Goal: Task Accomplishment & Management: Use online tool/utility

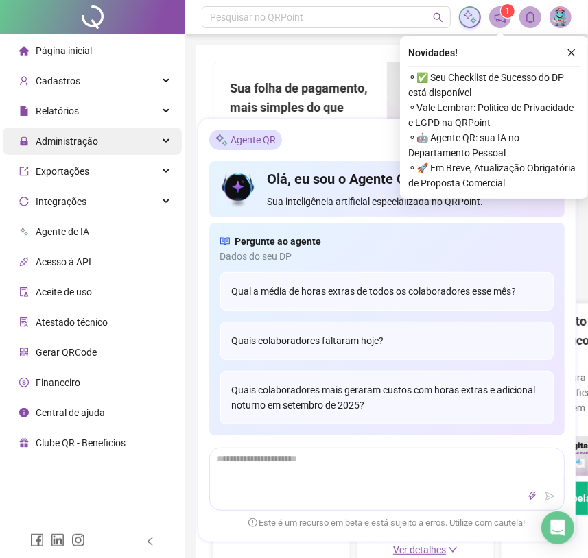
click at [100, 136] on div "Administração" at bounding box center [92, 141] width 179 height 27
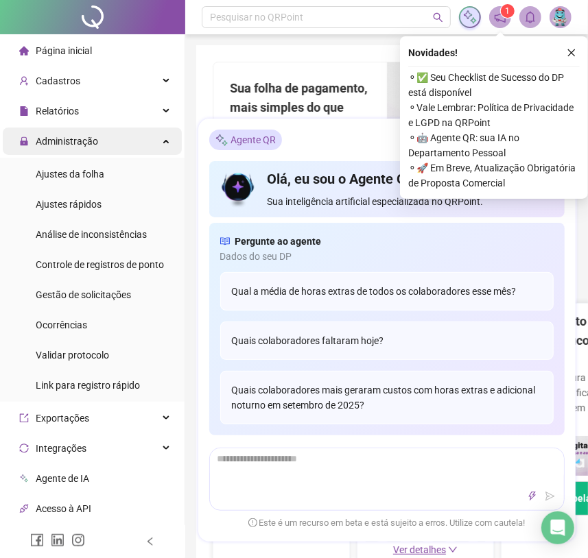
click at [90, 176] on span "Ajustes da folha" at bounding box center [70, 174] width 69 height 11
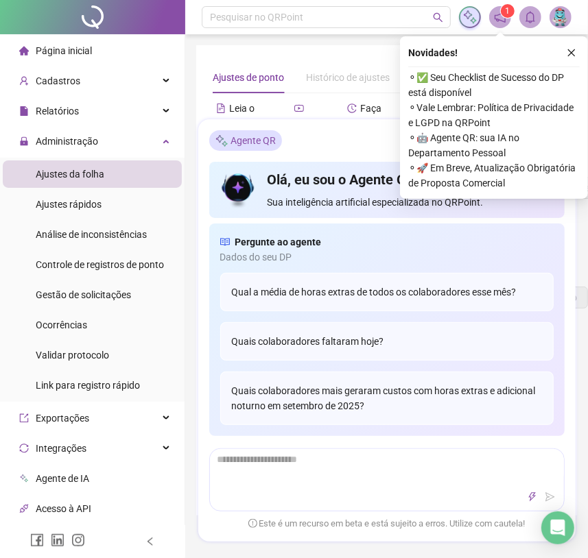
type input "**********"
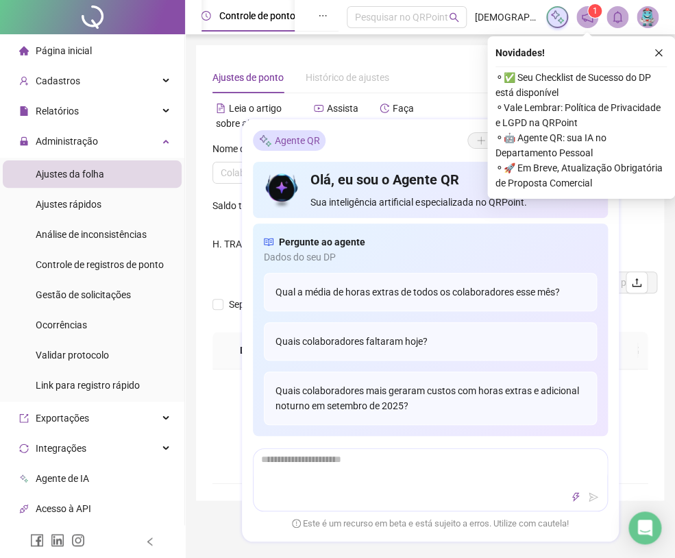
click at [597, 49] on div "Novidades !" at bounding box center [581, 53] width 171 height 16
click at [597, 49] on icon "close" at bounding box center [659, 53] width 10 height 10
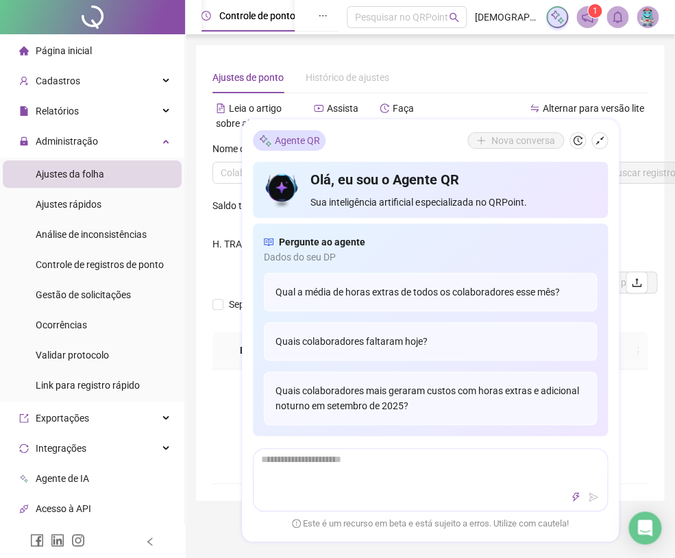
click at [597, 440] on div "Não há dados Não há dados" at bounding box center [430, 427] width 435 height 114
click at [595, 143] on icon "shrink" at bounding box center [600, 141] width 10 height 10
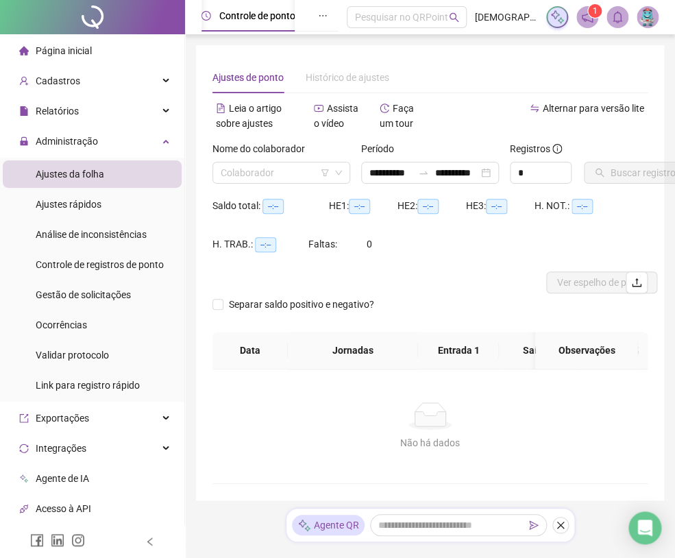
click at [321, 188] on div "Nome do colaborador Colaborador" at bounding box center [281, 167] width 149 height 53
click at [309, 177] on input "search" at bounding box center [275, 173] width 109 height 21
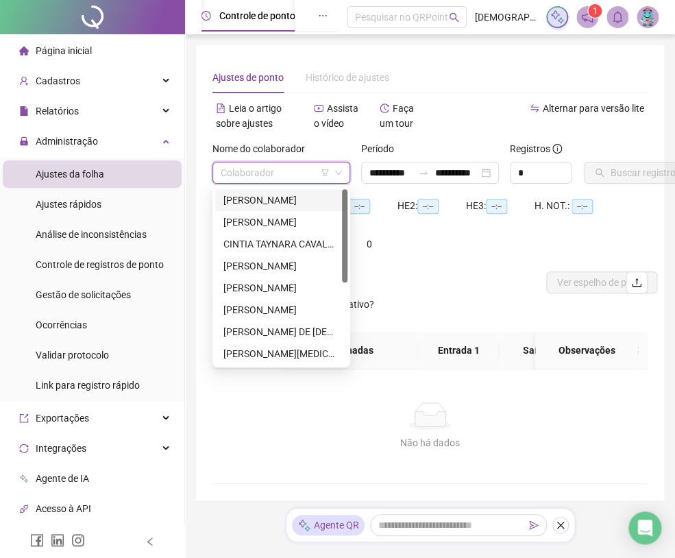
click at [281, 205] on div "[PERSON_NAME]" at bounding box center [282, 200] width 116 height 15
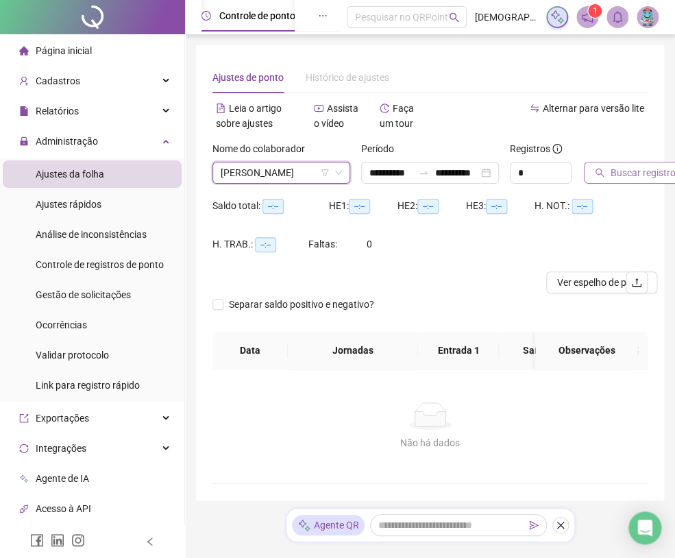
click at [597, 180] on span "Buscar registros" at bounding box center [645, 172] width 70 height 15
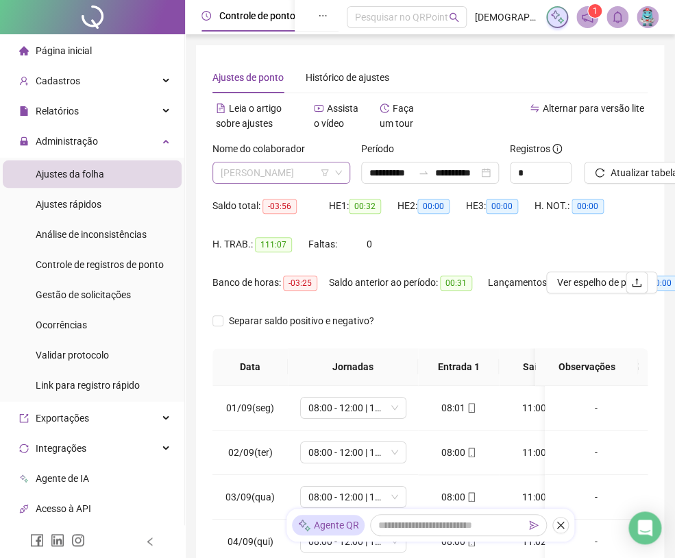
click at [249, 176] on span "[PERSON_NAME]" at bounding box center [281, 173] width 121 height 21
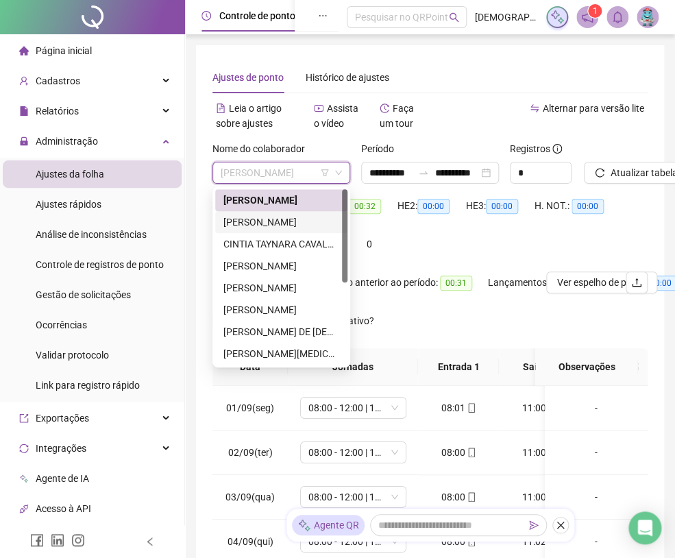
click at [264, 224] on div "[PERSON_NAME]" at bounding box center [282, 222] width 116 height 15
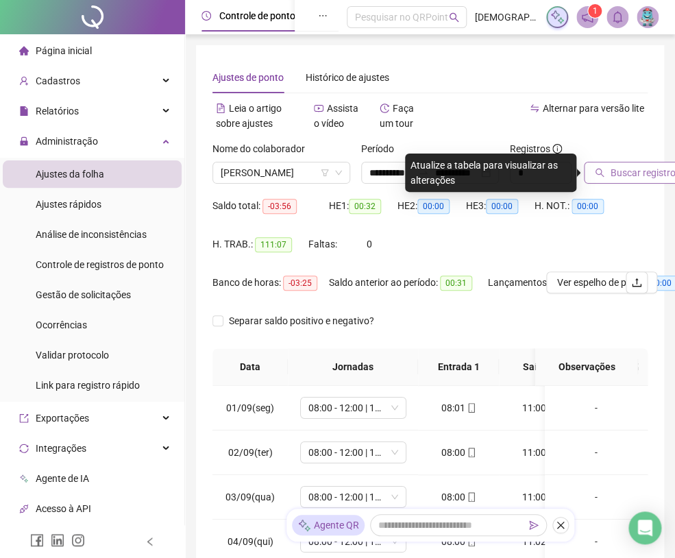
click at [597, 169] on span "Buscar registros" at bounding box center [645, 172] width 70 height 15
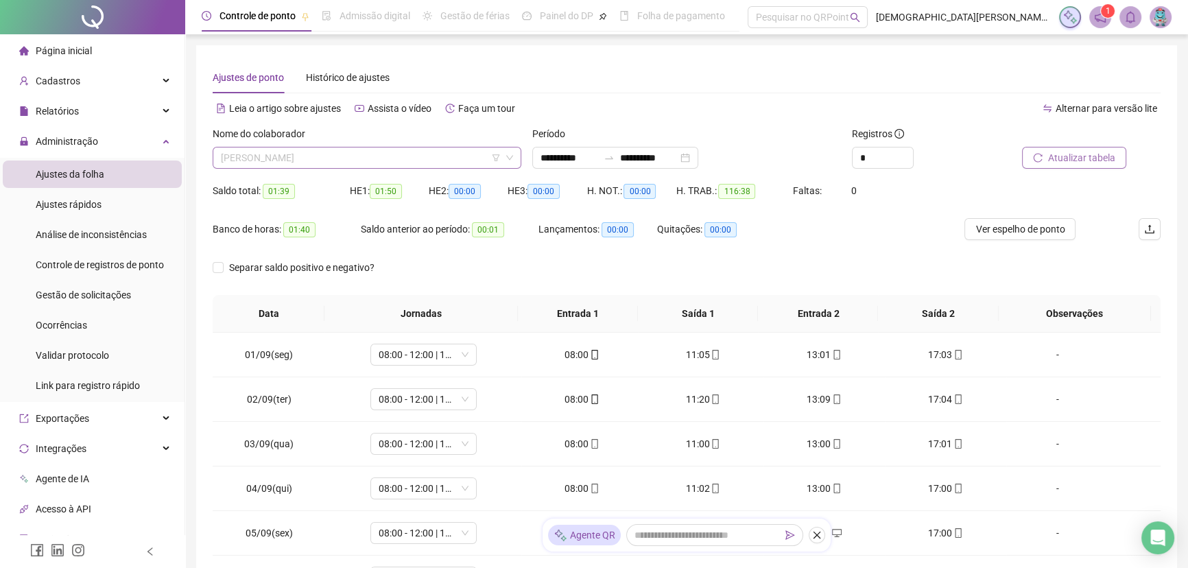
click at [323, 158] on span "[PERSON_NAME]" at bounding box center [367, 157] width 292 height 21
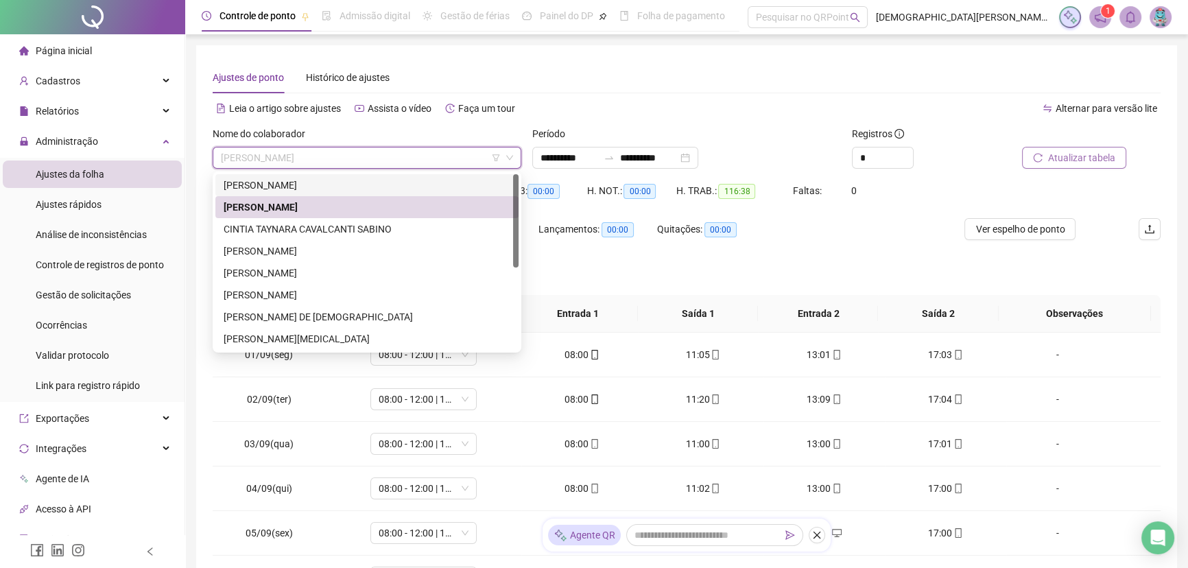
click at [294, 187] on div "[PERSON_NAME]" at bounding box center [367, 185] width 287 height 15
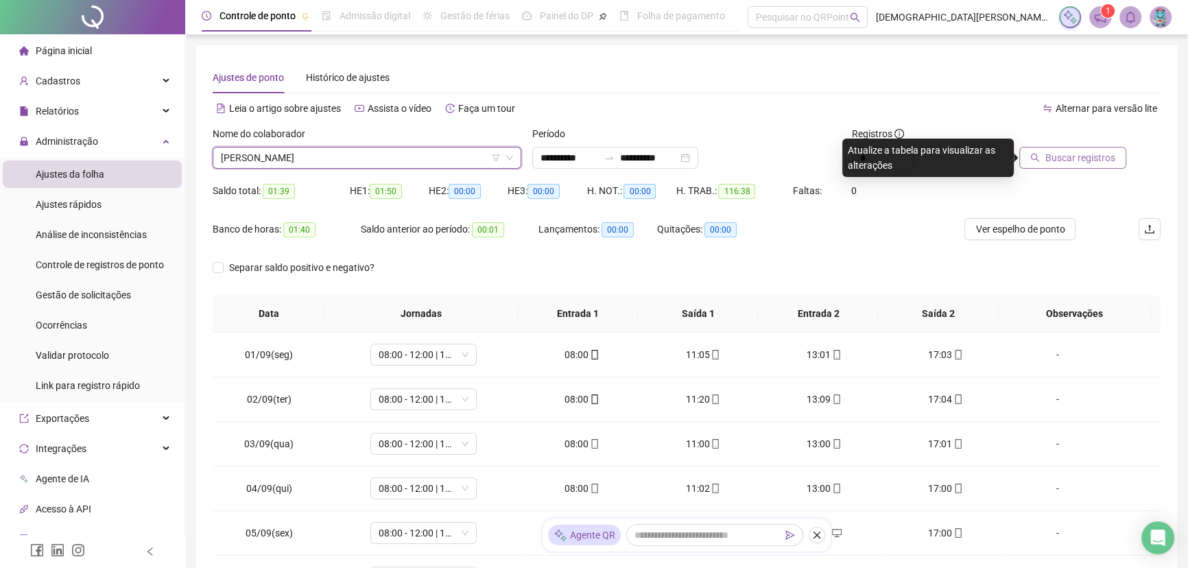
click at [597, 167] on button "Buscar registros" at bounding box center [1072, 158] width 107 height 22
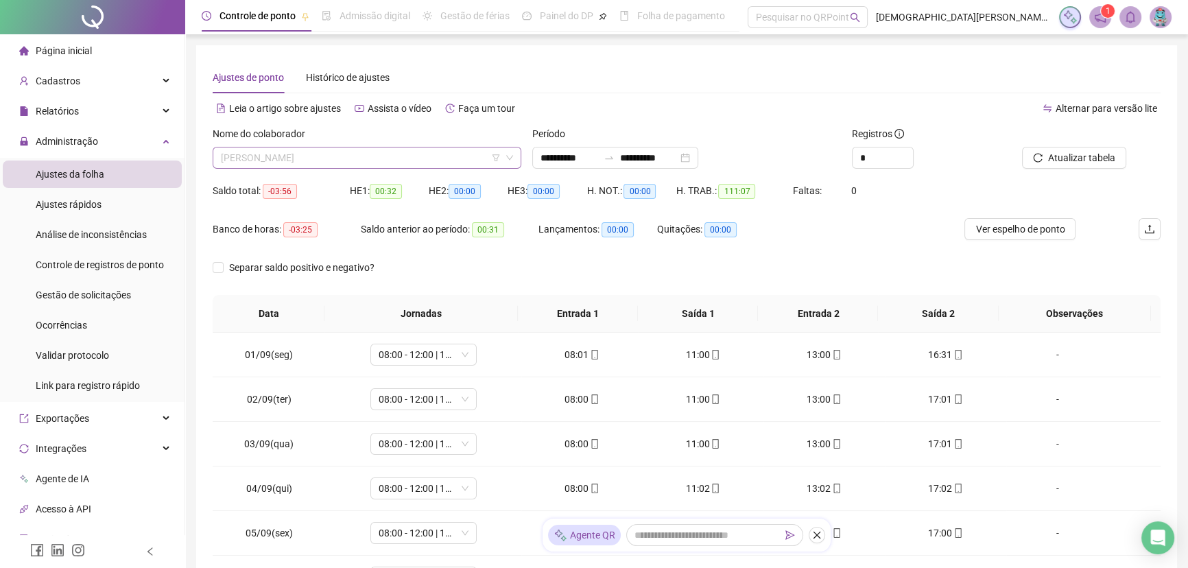
click at [304, 149] on span "[PERSON_NAME]" at bounding box center [367, 157] width 292 height 21
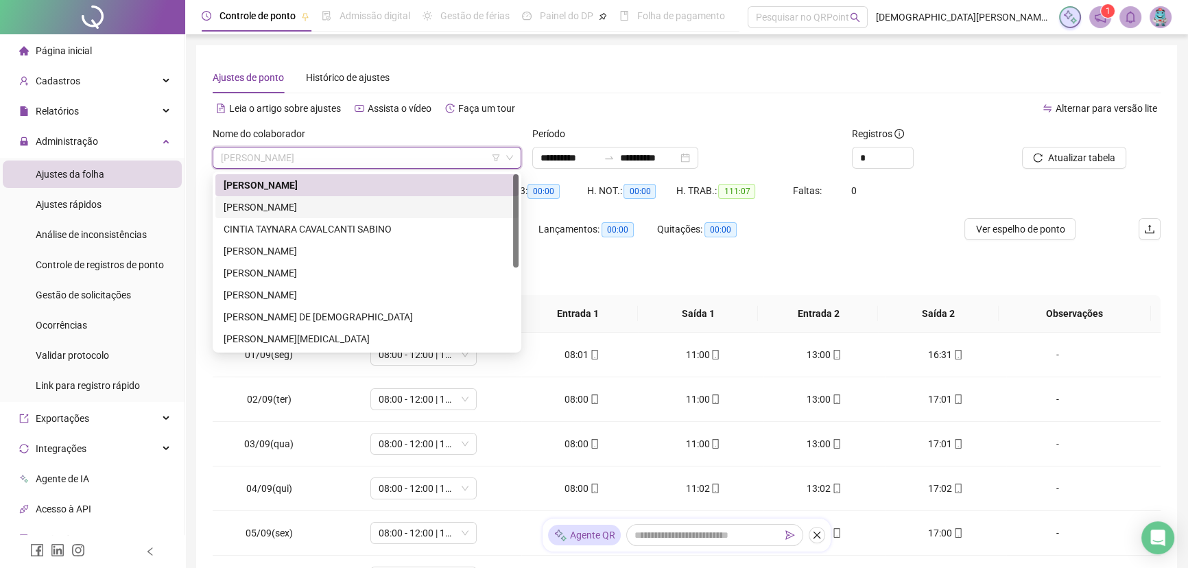
drag, startPoint x: 290, startPoint y: 207, endPoint x: 640, endPoint y: 202, distance: 350.4
click at [289, 206] on div "[PERSON_NAME]" at bounding box center [367, 207] width 287 height 15
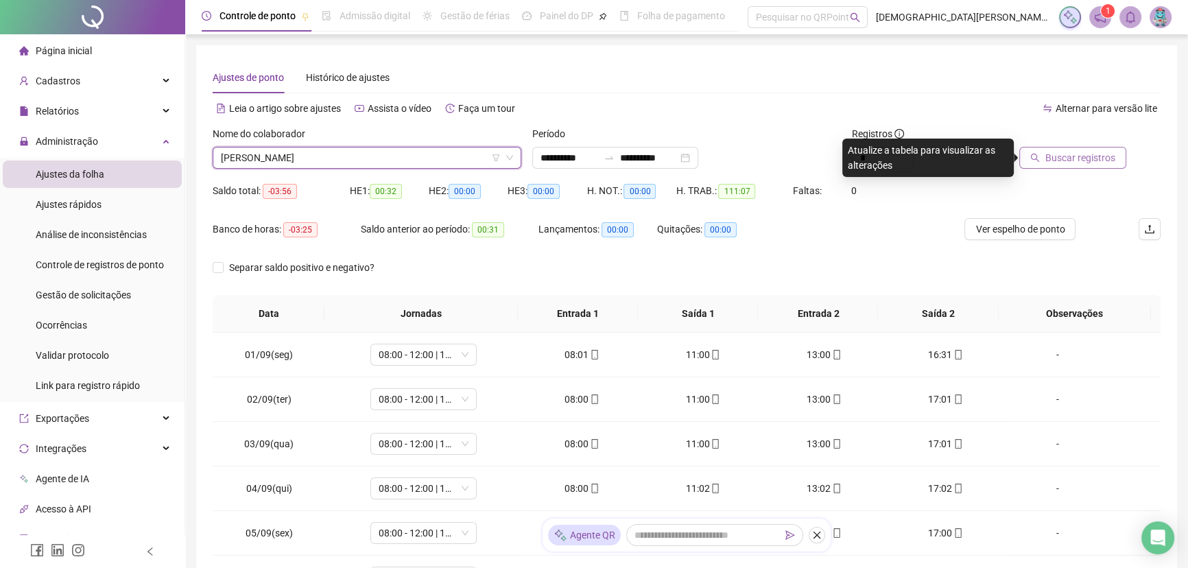
click at [597, 158] on span "Buscar registros" at bounding box center [1080, 157] width 70 height 15
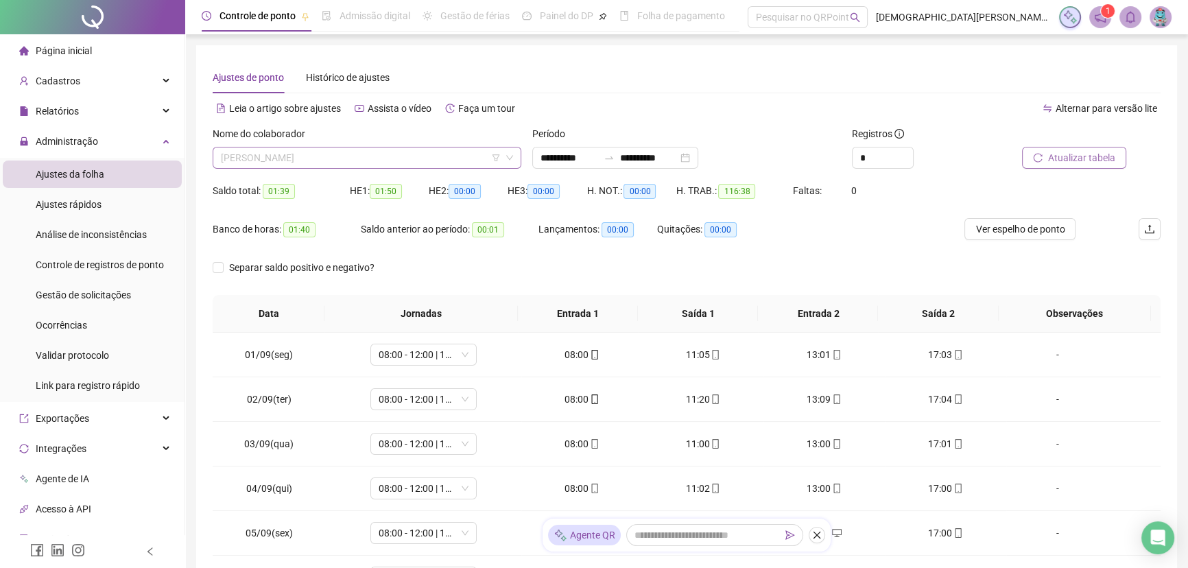
click at [320, 151] on span "[PERSON_NAME]" at bounding box center [367, 157] width 292 height 21
click at [418, 127] on div "Nome do colaborador" at bounding box center [367, 136] width 309 height 21
click at [376, 155] on span "[PERSON_NAME]" at bounding box center [367, 157] width 292 height 21
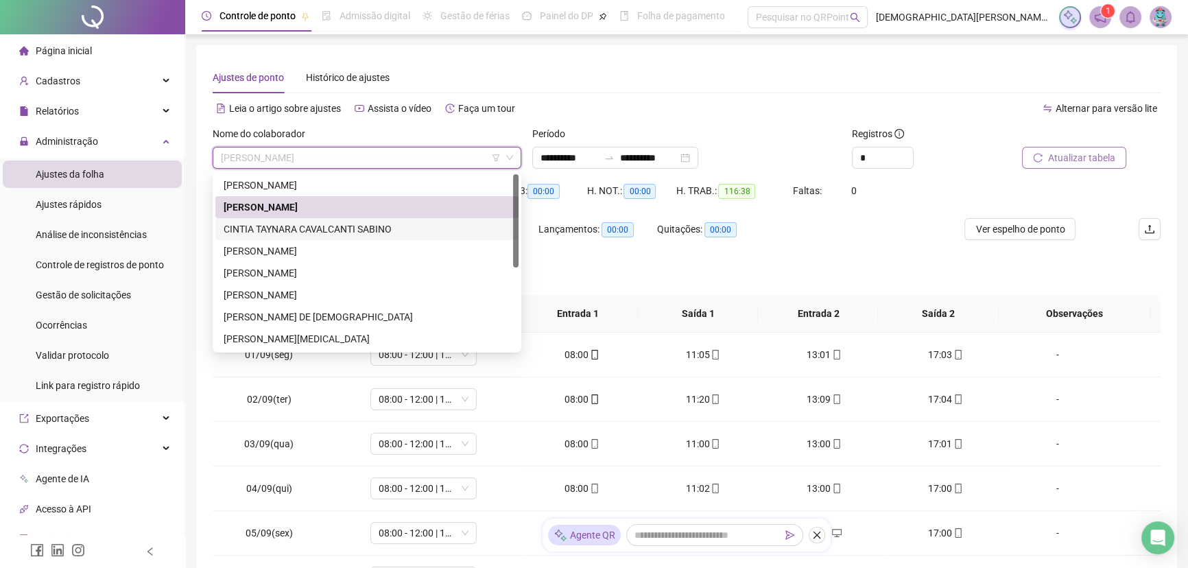
click at [293, 230] on div "CINTIA TAYNARA CAVALCANTI SABINO" at bounding box center [367, 228] width 287 height 15
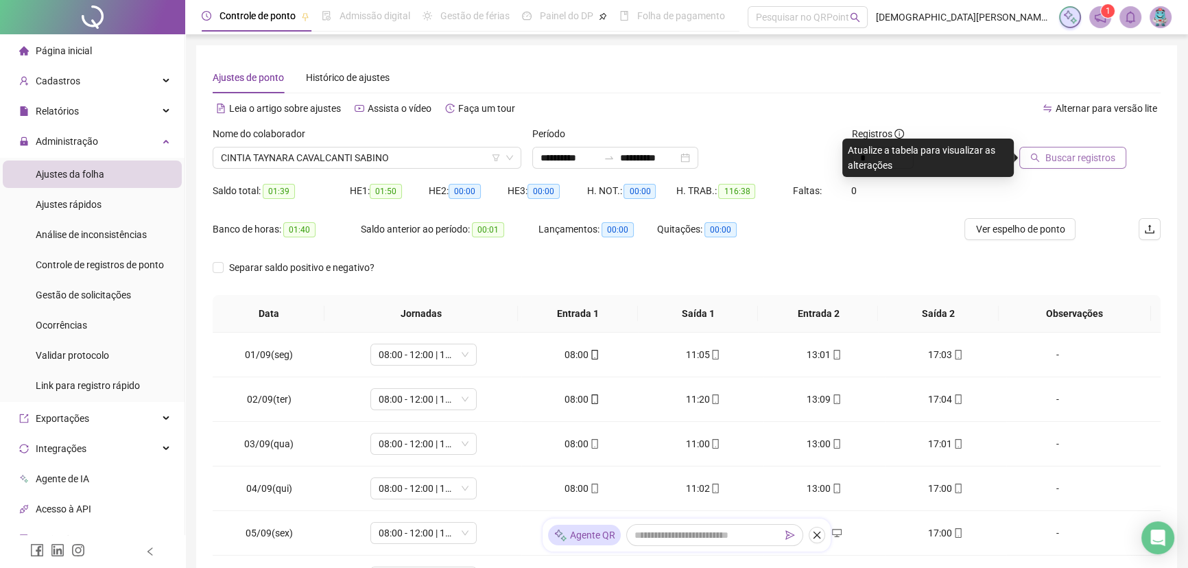
click at [597, 169] on div "Buscar registros" at bounding box center [1086, 152] width 160 height 53
click at [597, 188] on div "Saldo total: 01:39 HE 1: 01:50 HE 2: 00:00 HE 3: 00:00 H. NOT.: 00:00 H. TRAB.:…" at bounding box center [687, 199] width 948 height 38
click at [597, 152] on span "Buscar registros" at bounding box center [1080, 157] width 70 height 15
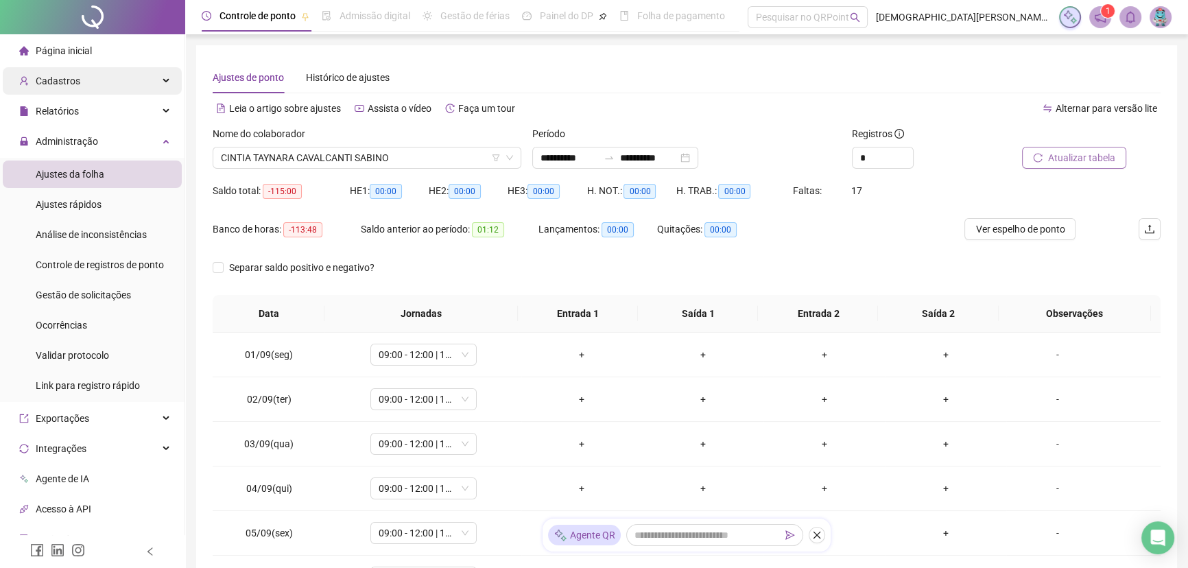
click at [106, 80] on div "Cadastros" at bounding box center [92, 80] width 179 height 27
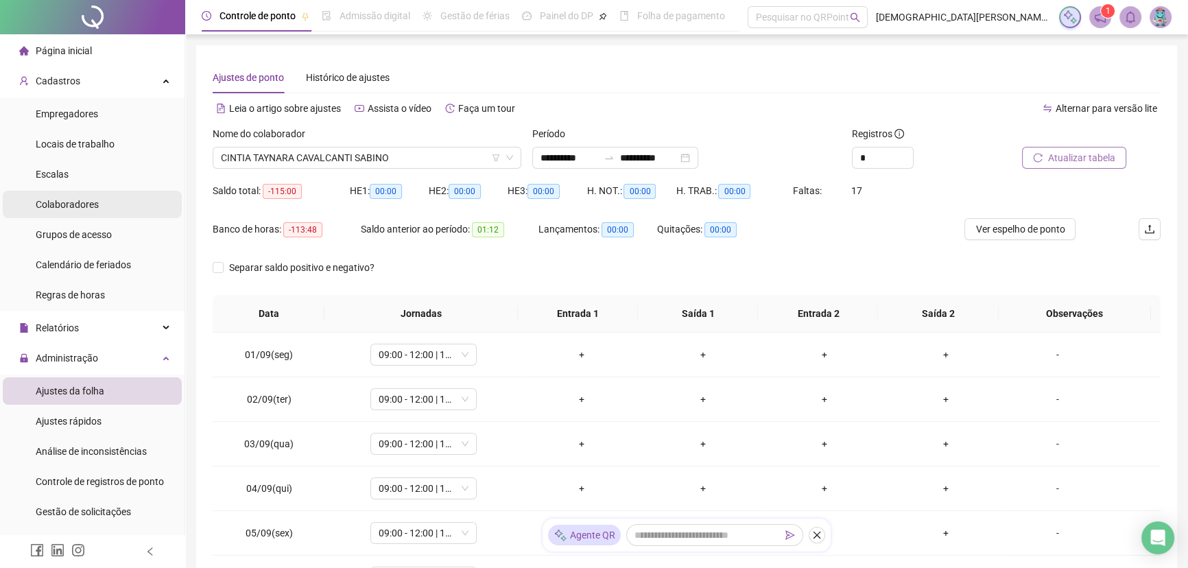
click at [77, 205] on span "Colaboradores" at bounding box center [67, 204] width 63 height 11
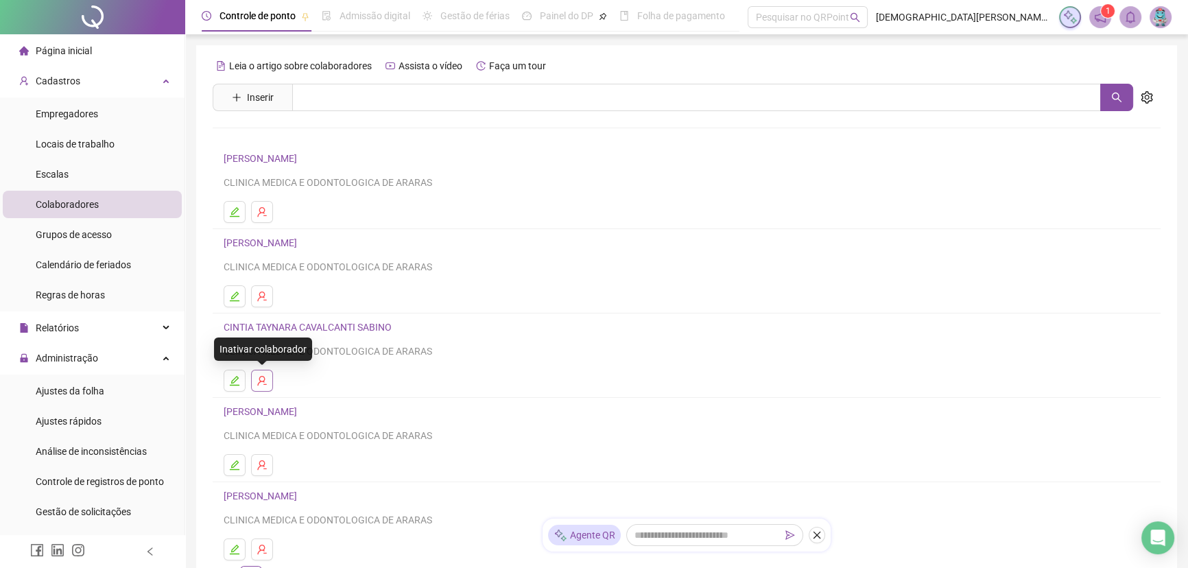
click at [263, 378] on icon "user-delete" at bounding box center [261, 380] width 11 height 11
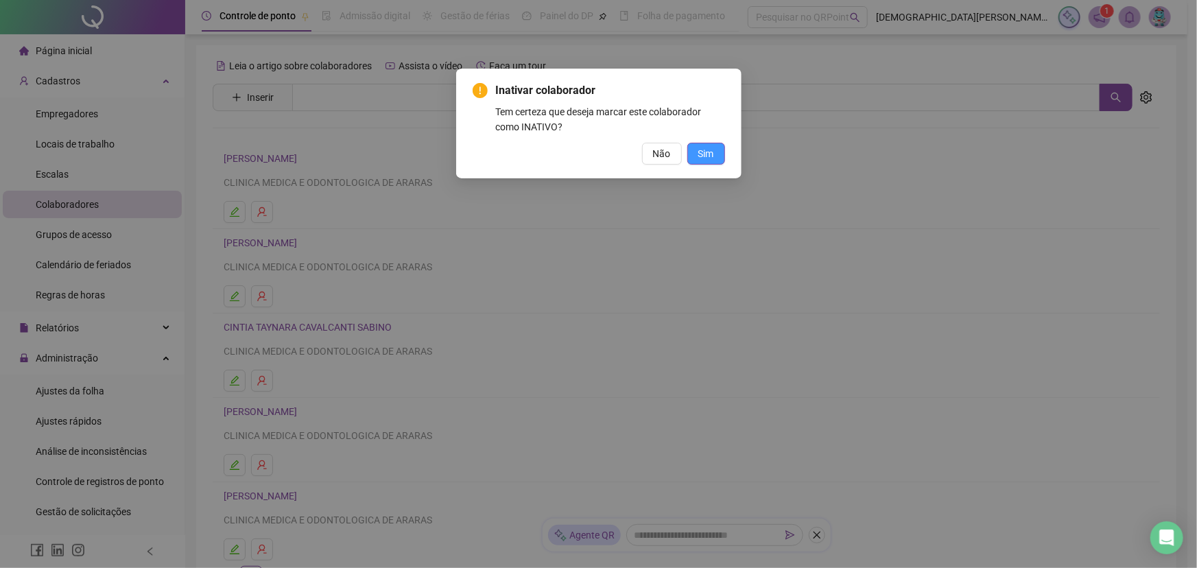
click at [597, 152] on span "Sim" at bounding box center [706, 153] width 16 height 15
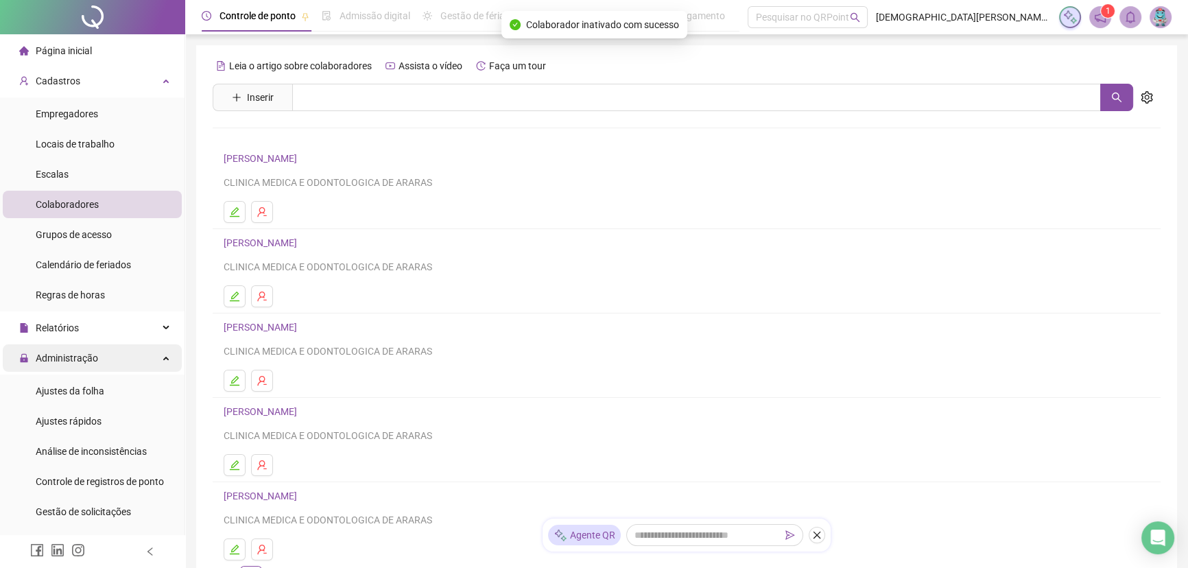
click at [95, 368] on span "Administração" at bounding box center [58, 357] width 79 height 27
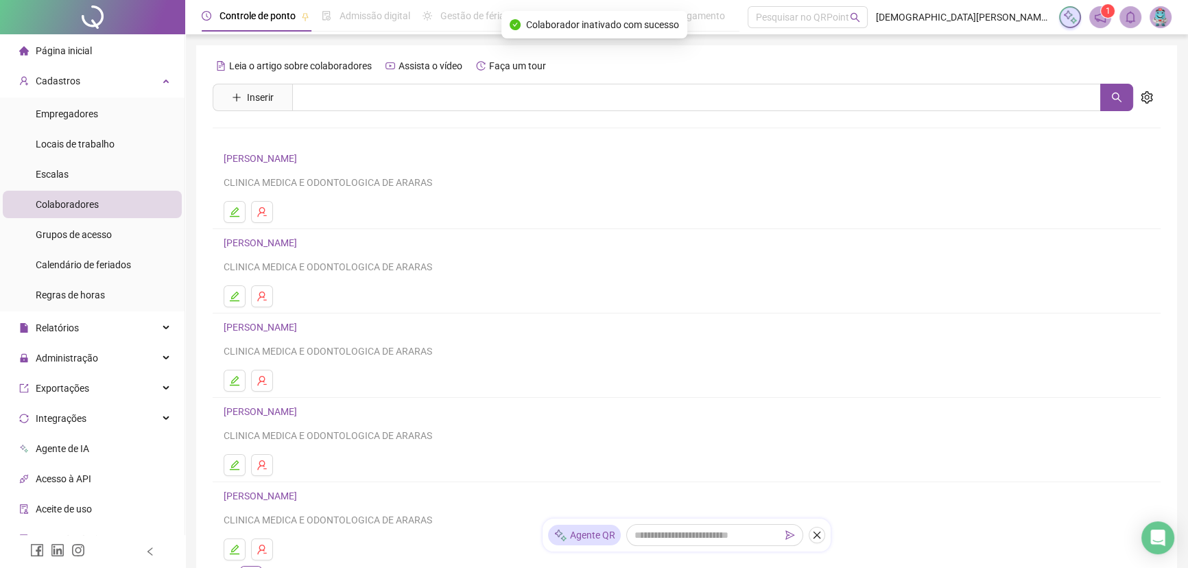
click at [86, 385] on span "Exportações" at bounding box center [62, 388] width 53 height 11
click at [96, 363] on div "Administração" at bounding box center [92, 357] width 179 height 27
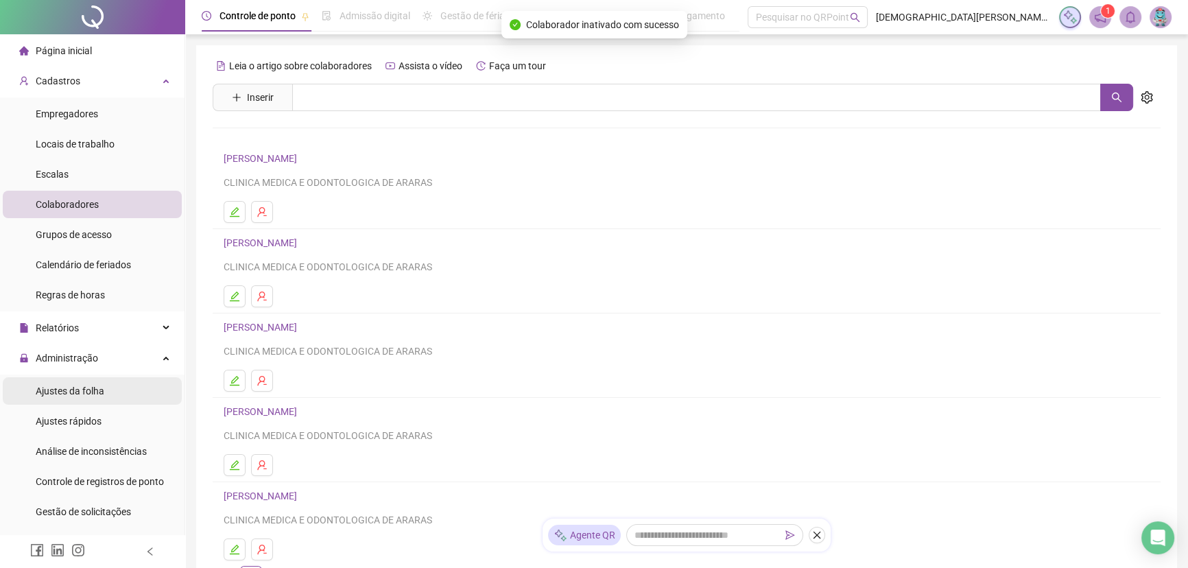
click at [88, 389] on span "Ajustes da folha" at bounding box center [70, 390] width 69 height 11
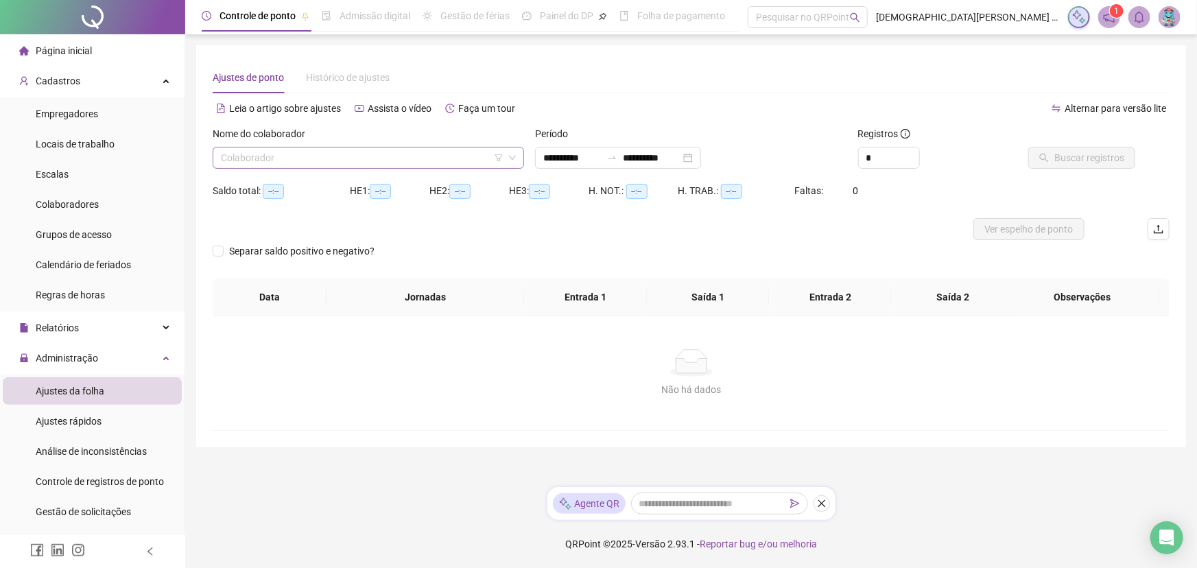
type input "**********"
click at [280, 163] on input "search" at bounding box center [362, 157] width 283 height 21
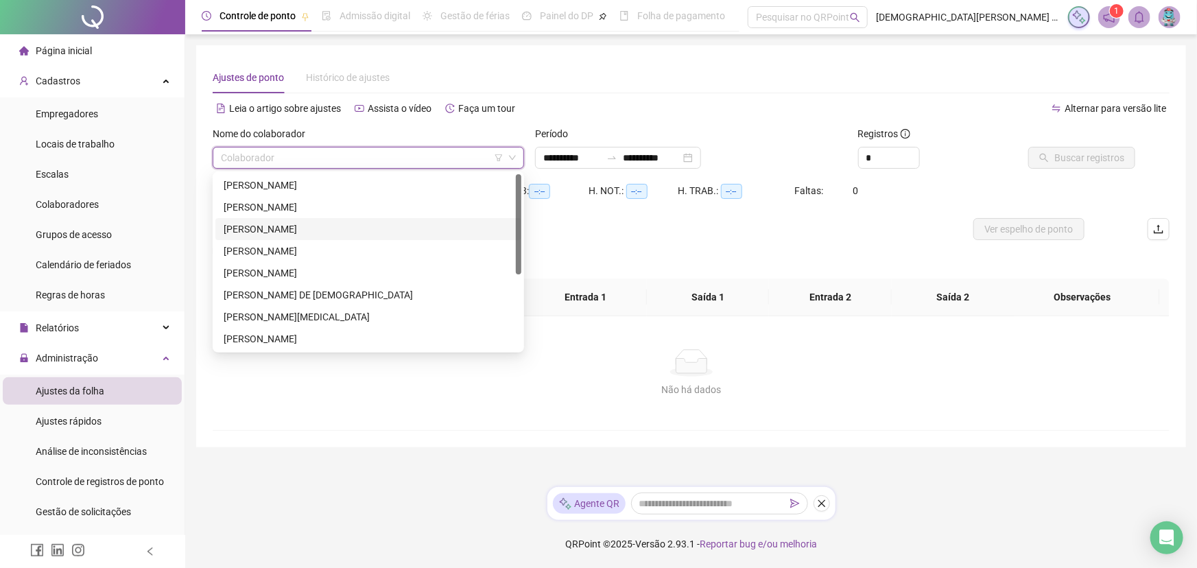
click at [279, 226] on div "[PERSON_NAME]" at bounding box center [368, 228] width 289 height 15
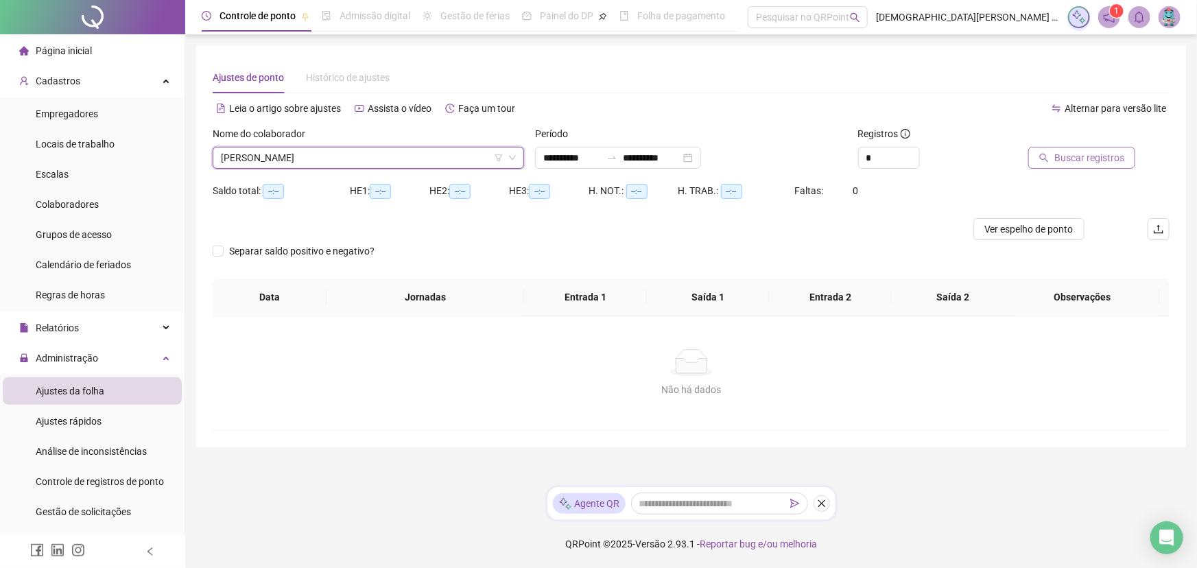
click at [597, 156] on span "Buscar registros" at bounding box center [1089, 157] width 70 height 15
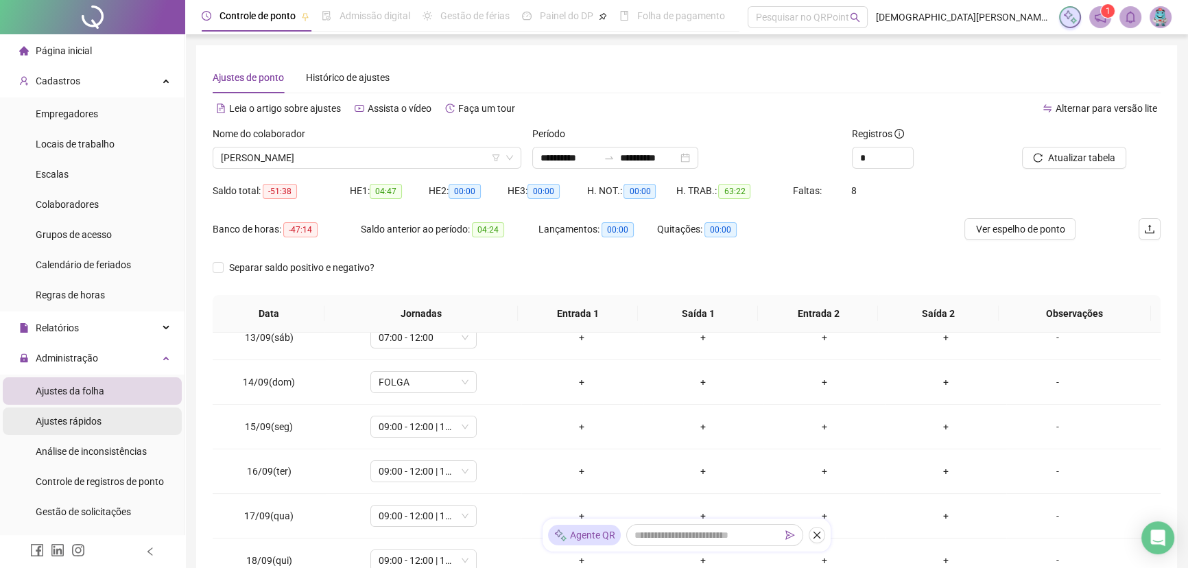
click at [92, 416] on span "Ajustes rápidos" at bounding box center [69, 421] width 66 height 11
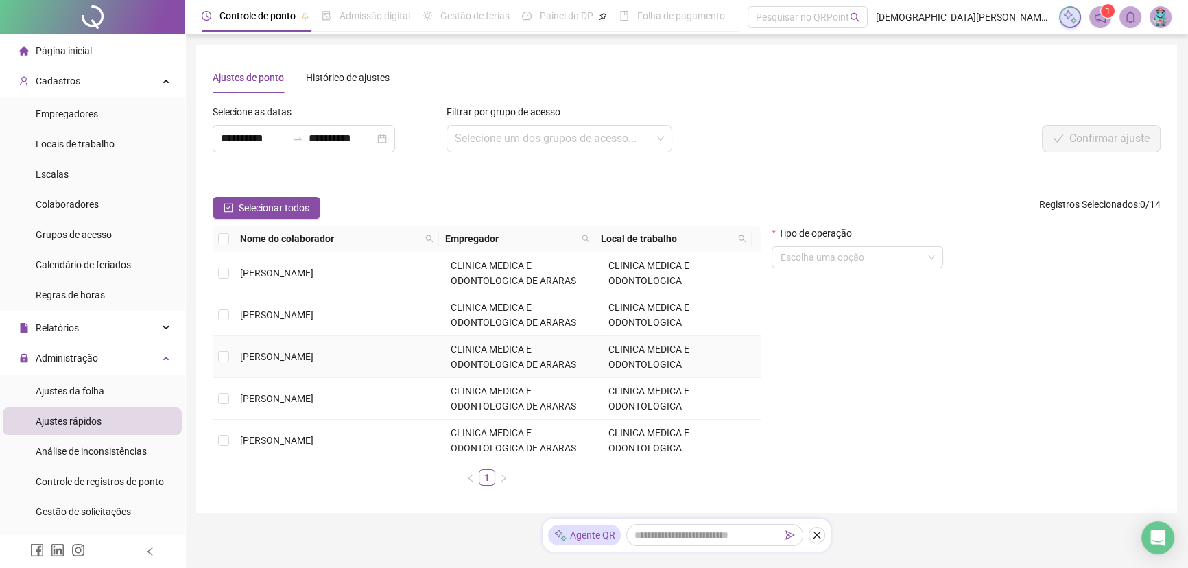
click at [323, 348] on td "[PERSON_NAME]" at bounding box center [340, 357] width 211 height 42
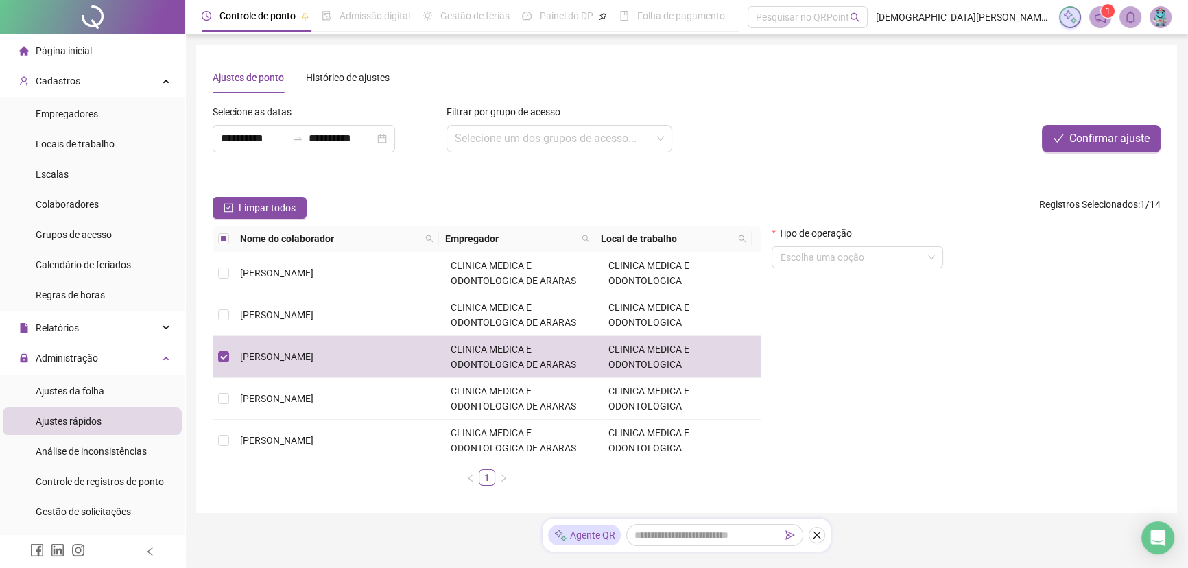
click at [387, 182] on form "**********" at bounding box center [687, 300] width 948 height 392
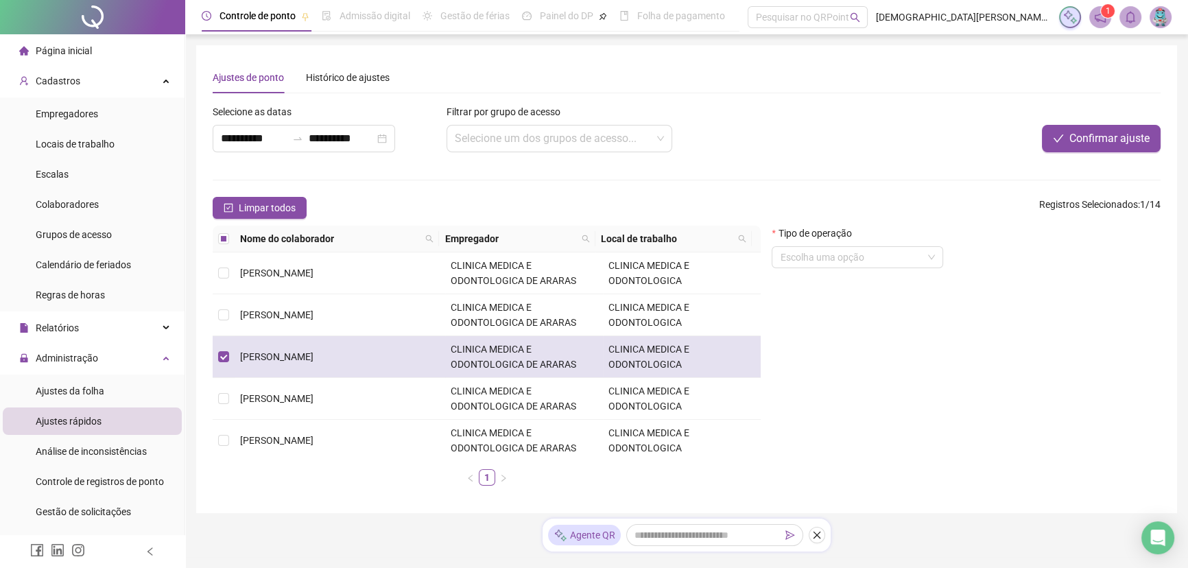
click at [279, 352] on span "[PERSON_NAME]" at bounding box center [276, 356] width 73 height 11
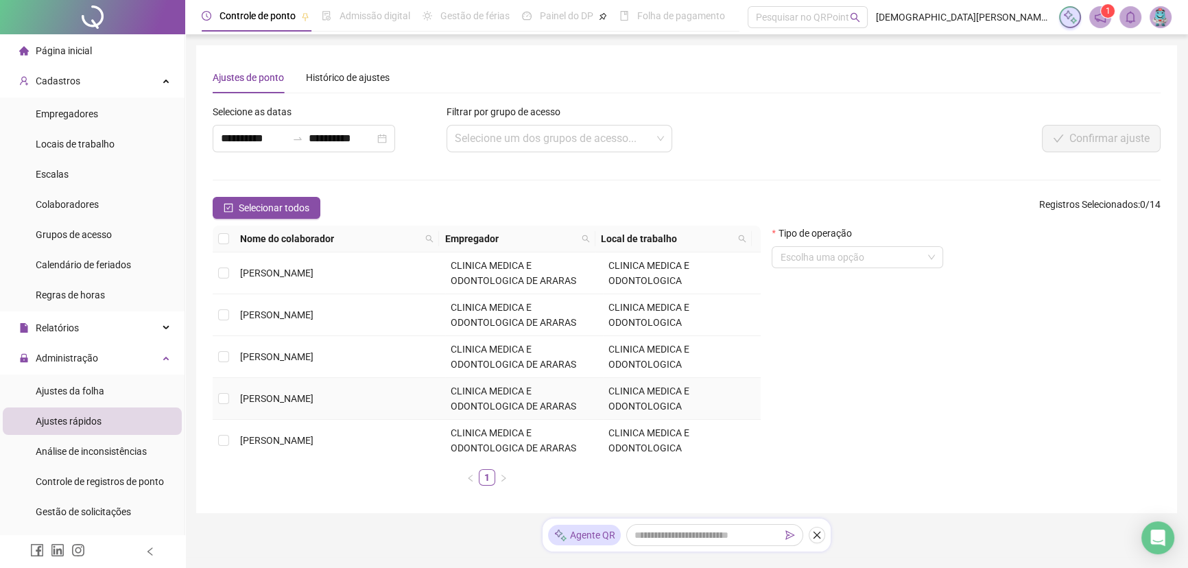
click at [291, 411] on td "[PERSON_NAME]" at bounding box center [340, 399] width 211 height 42
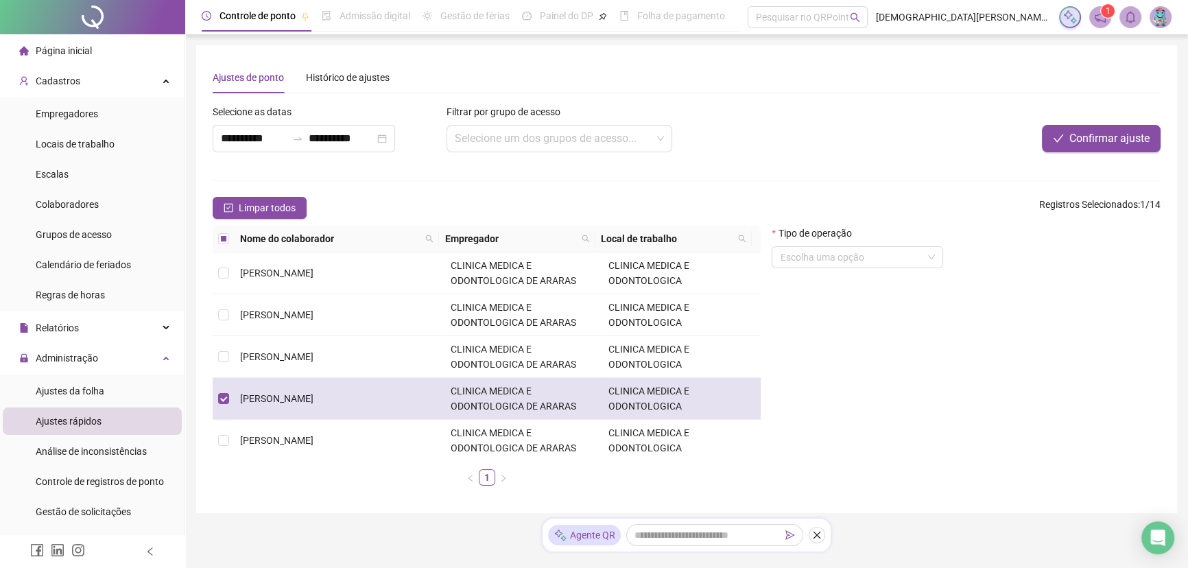
click at [305, 393] on span "[PERSON_NAME]" at bounding box center [276, 398] width 73 height 11
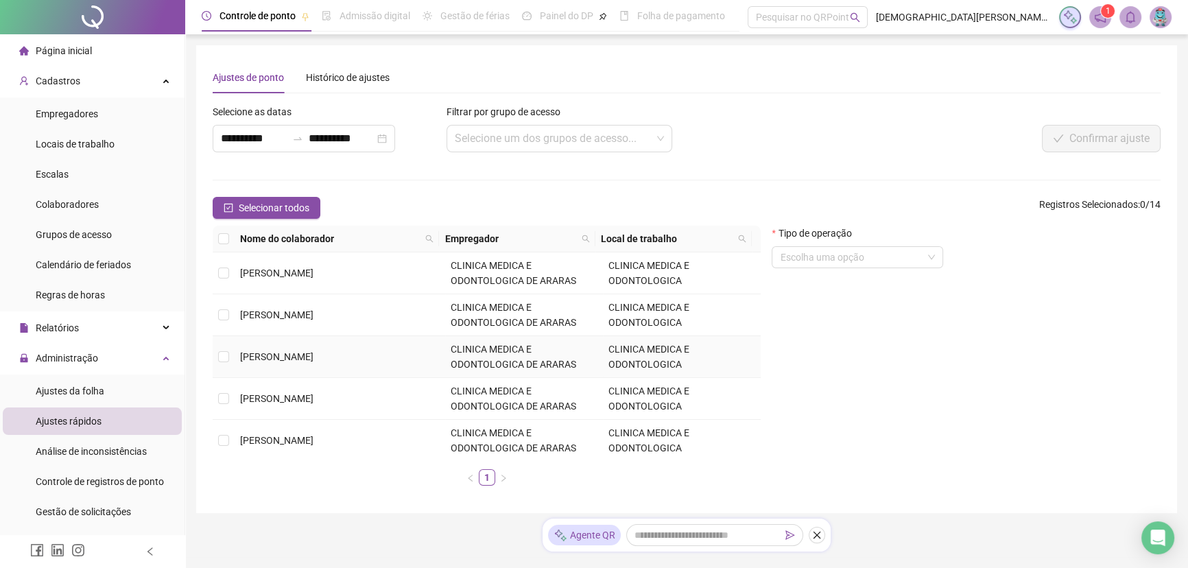
click at [313, 351] on span "[PERSON_NAME]" at bounding box center [276, 356] width 73 height 11
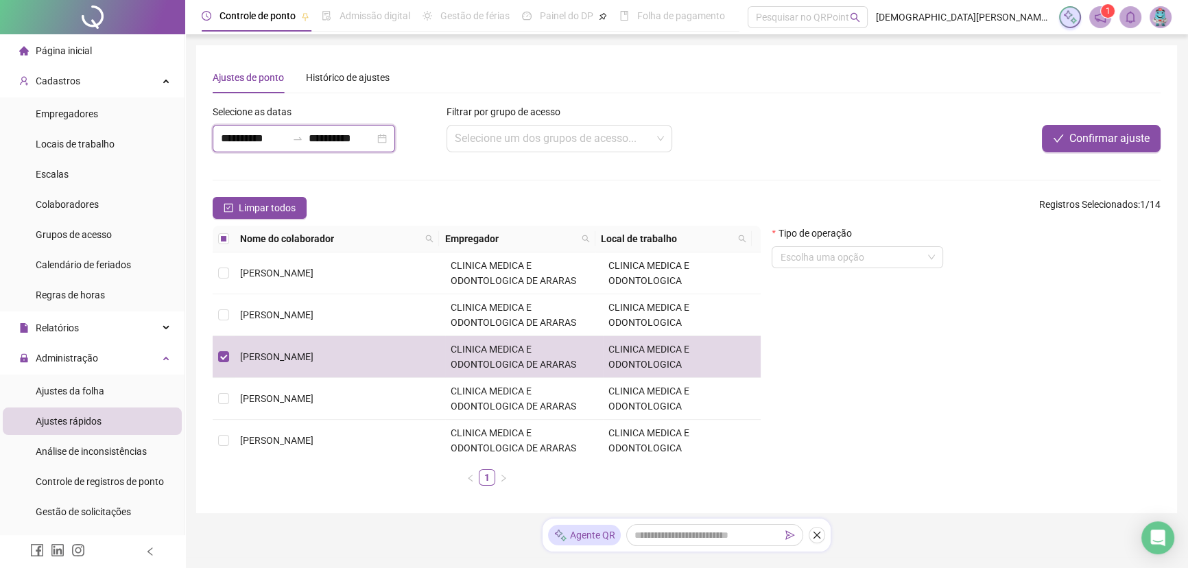
drag, startPoint x: 261, startPoint y: 136, endPoint x: 268, endPoint y: 133, distance: 7.7
click at [263, 135] on input "**********" at bounding box center [254, 138] width 66 height 16
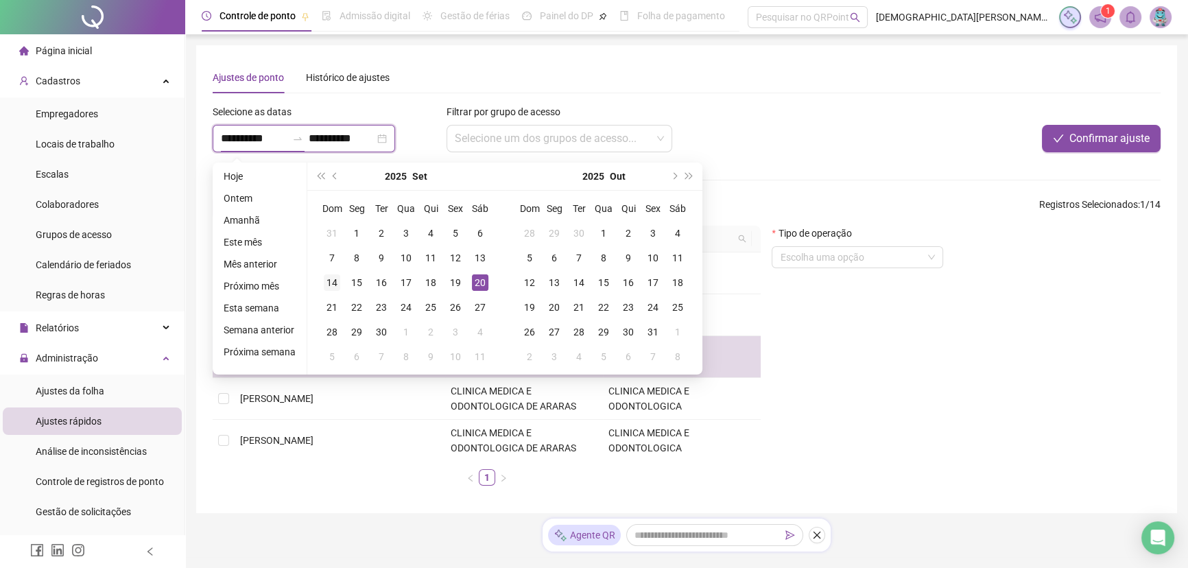
type input "**********"
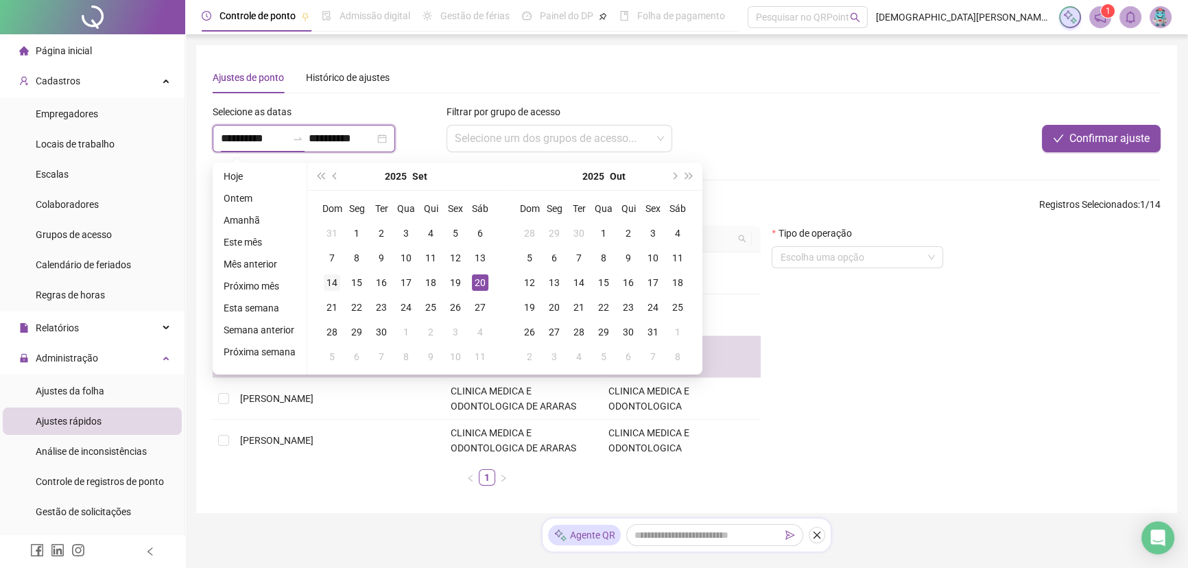
type input "**********"
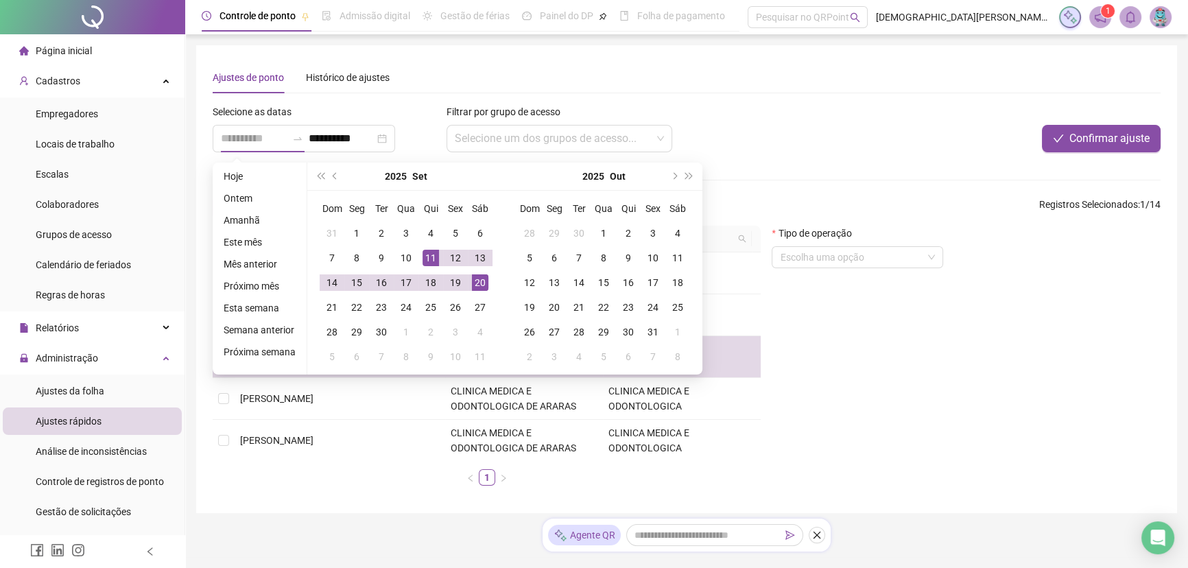
click at [422, 254] on div "11" at bounding box center [430, 258] width 16 height 16
type input "**********"
click at [456, 280] on div "19" at bounding box center [455, 282] width 16 height 16
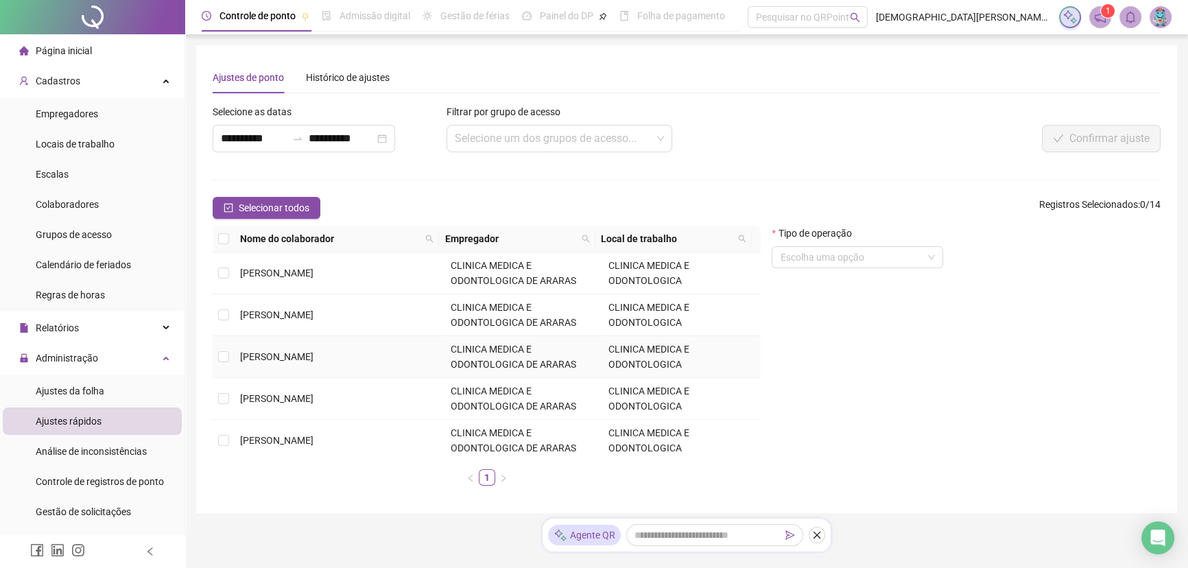
click at [277, 348] on td "[PERSON_NAME]" at bounding box center [340, 357] width 211 height 42
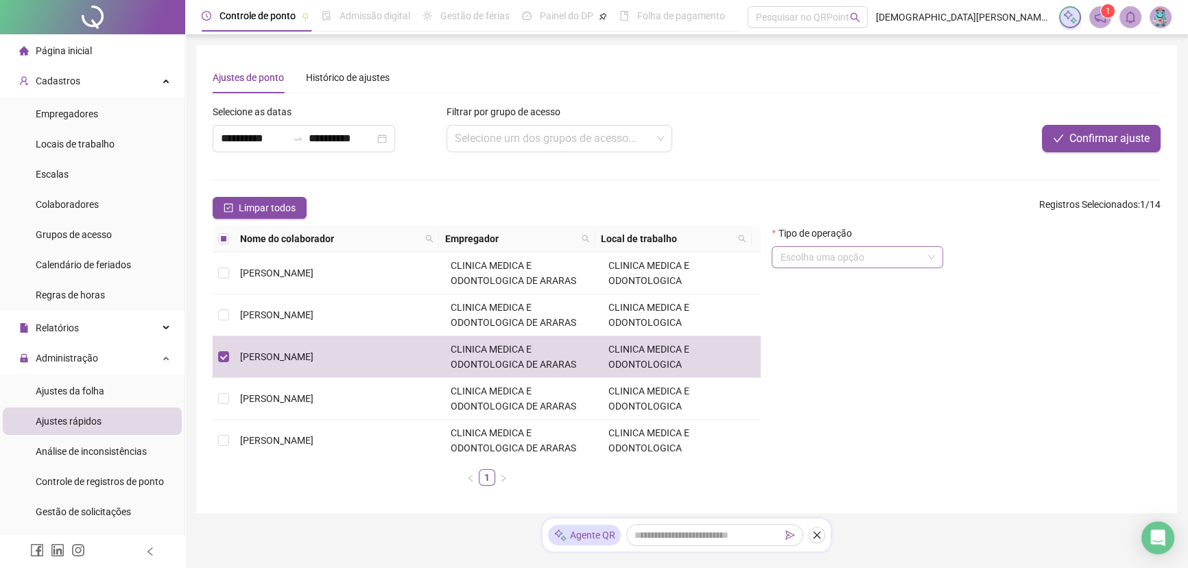
click at [597, 257] on input "search" at bounding box center [851, 257] width 143 height 21
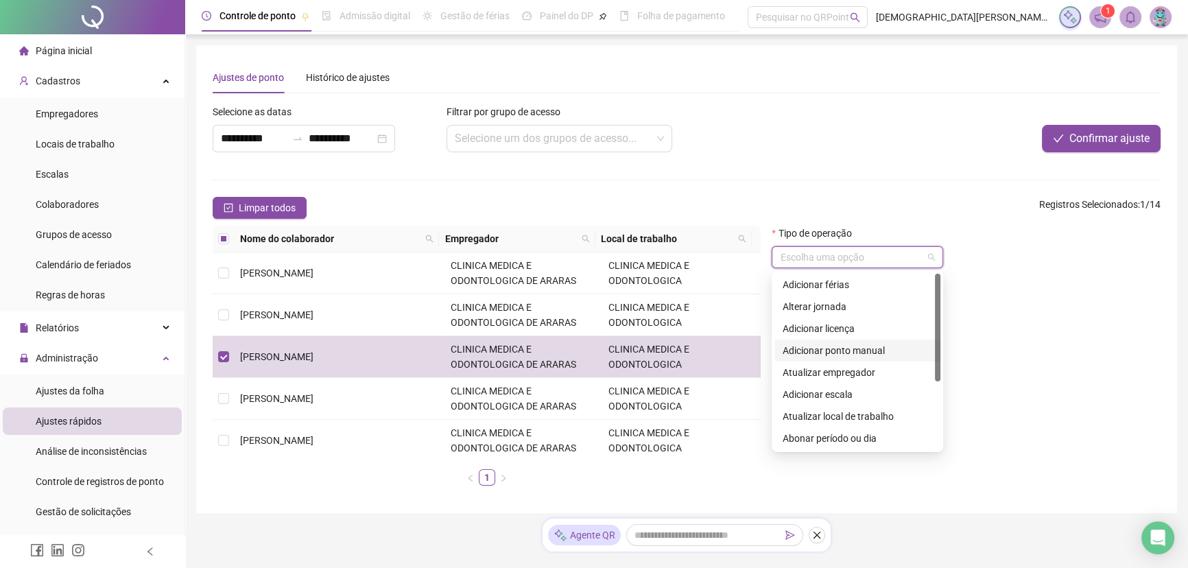
scroll to position [110, 0]
click at [597, 323] on div "Abonar período ou dia" at bounding box center [856, 328] width 149 height 15
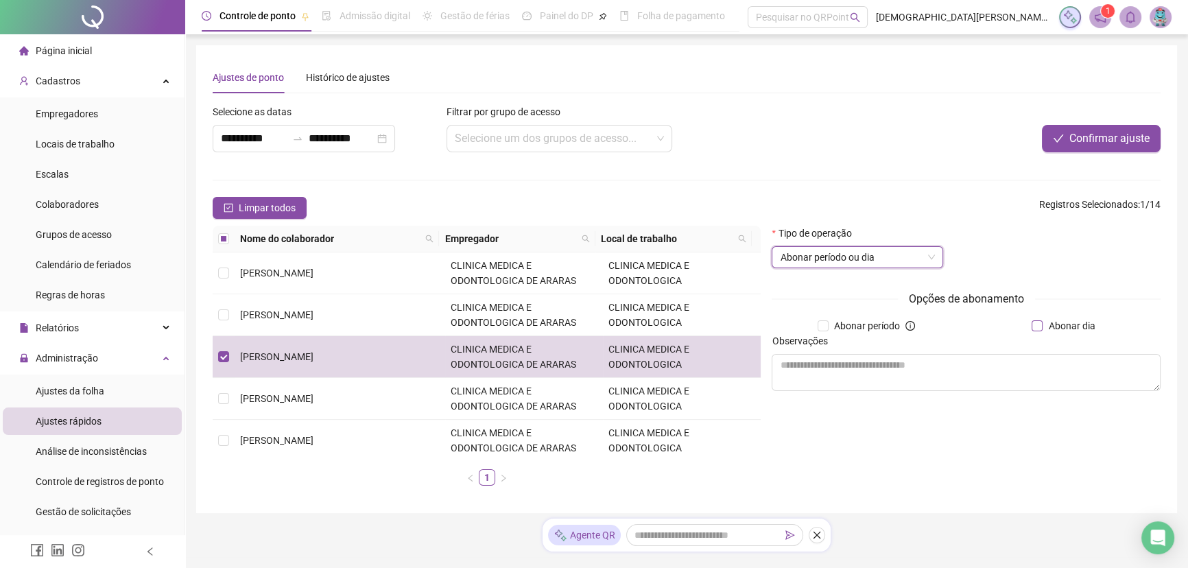
click at [597, 328] on span "Abonar dia" at bounding box center [1071, 325] width 58 height 15
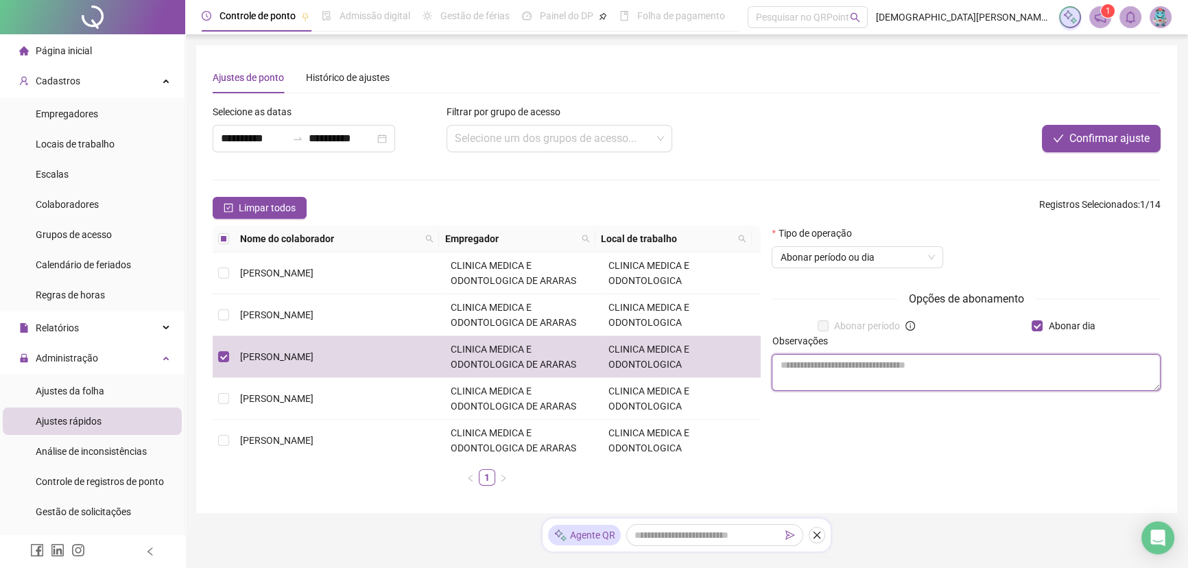
click at [597, 356] on textarea at bounding box center [965, 372] width 389 height 37
type textarea "******"
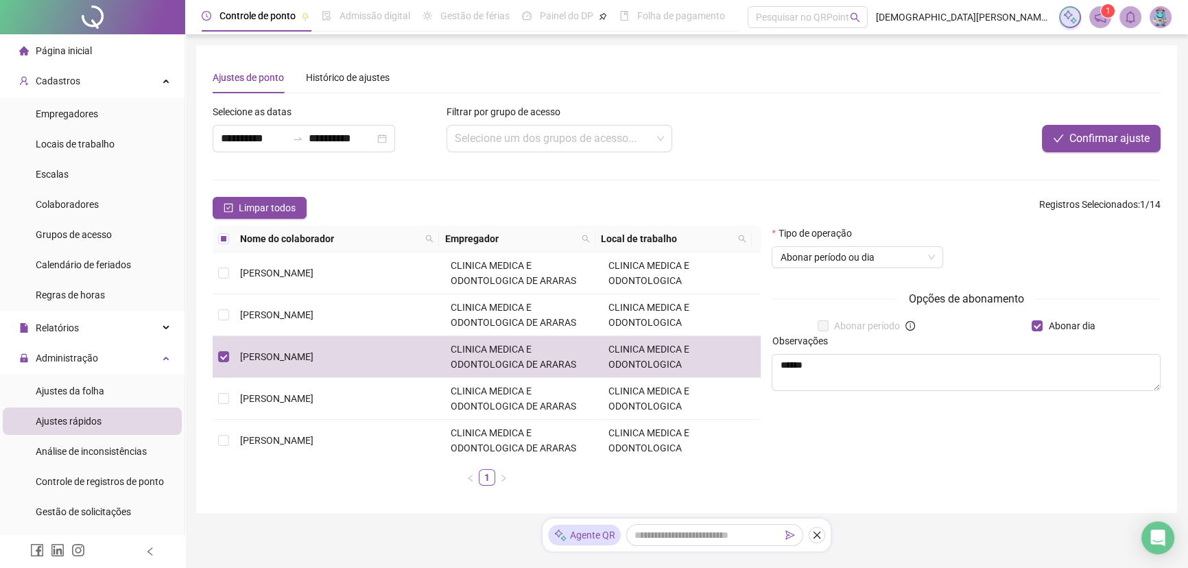
click at [597, 459] on div "Tipo de operação Abonar período ou dia Opções de abonamento Abonar período Abon…" at bounding box center [966, 361] width 400 height 271
click at [597, 133] on span "Confirmar ajuste" at bounding box center [1109, 138] width 80 height 16
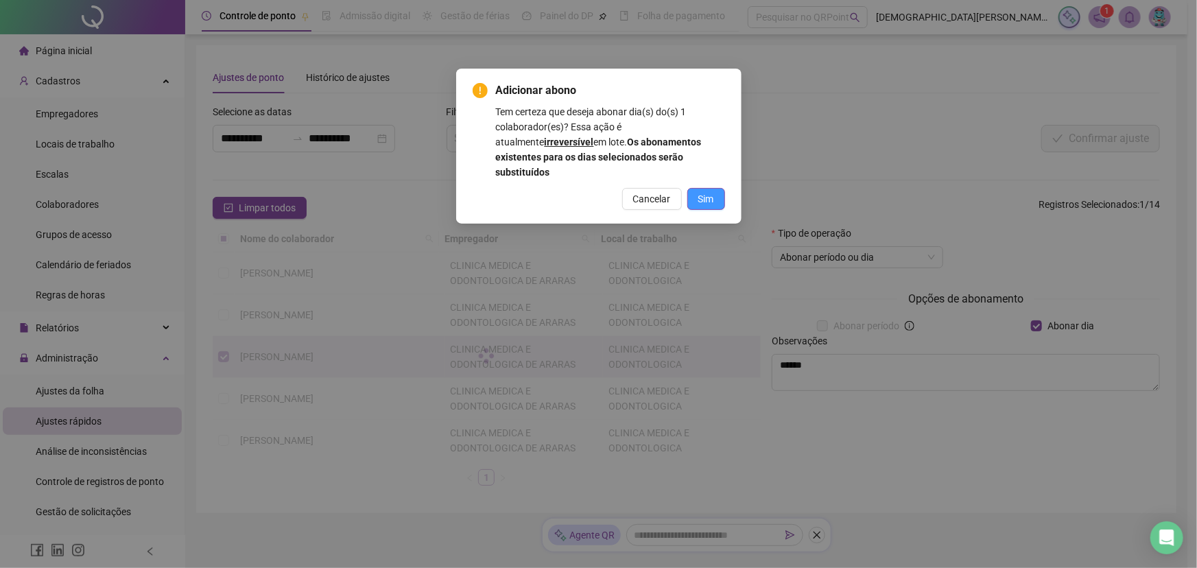
click at [597, 191] on span "Sim" at bounding box center [706, 198] width 16 height 15
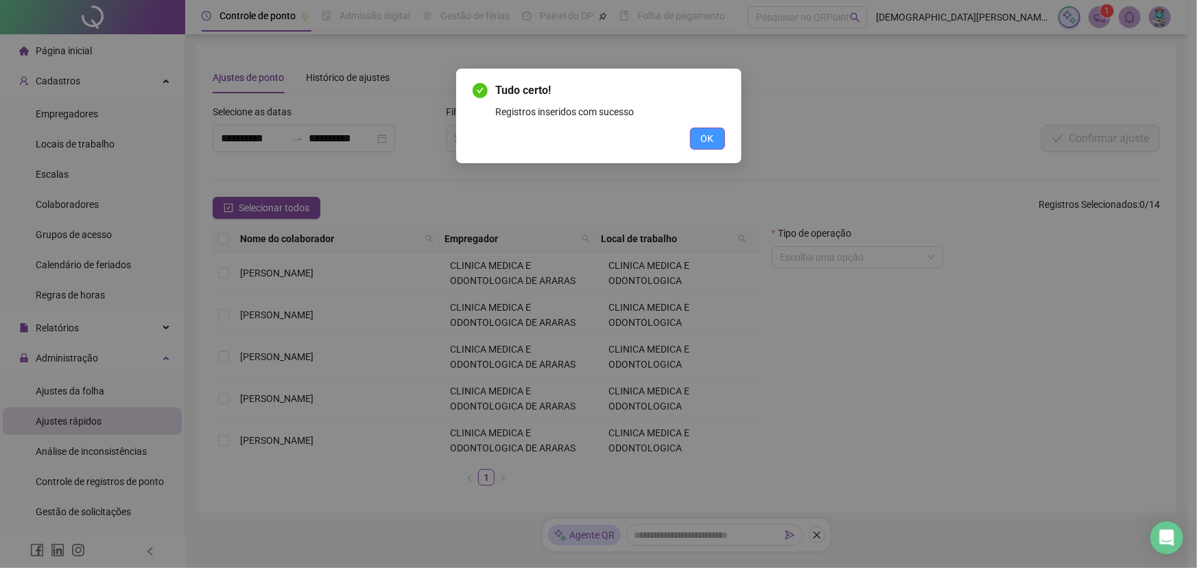
click at [597, 141] on span "OK" at bounding box center [707, 138] width 13 height 15
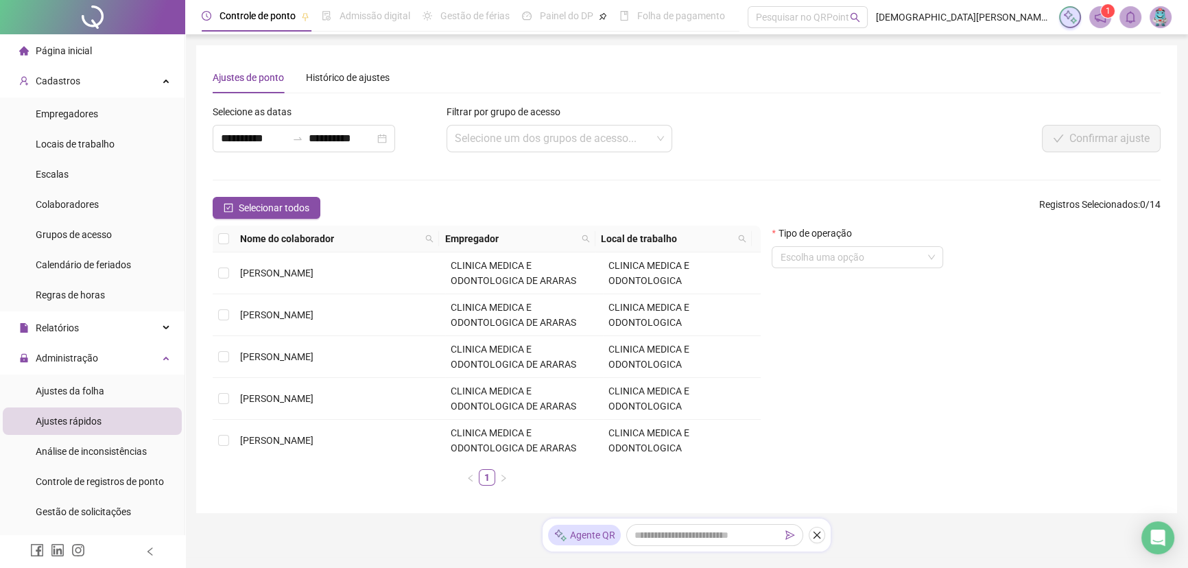
click at [81, 407] on div "Ajustes rápidos" at bounding box center [69, 420] width 66 height 27
click at [84, 396] on span "Ajustes da folha" at bounding box center [70, 390] width 69 height 11
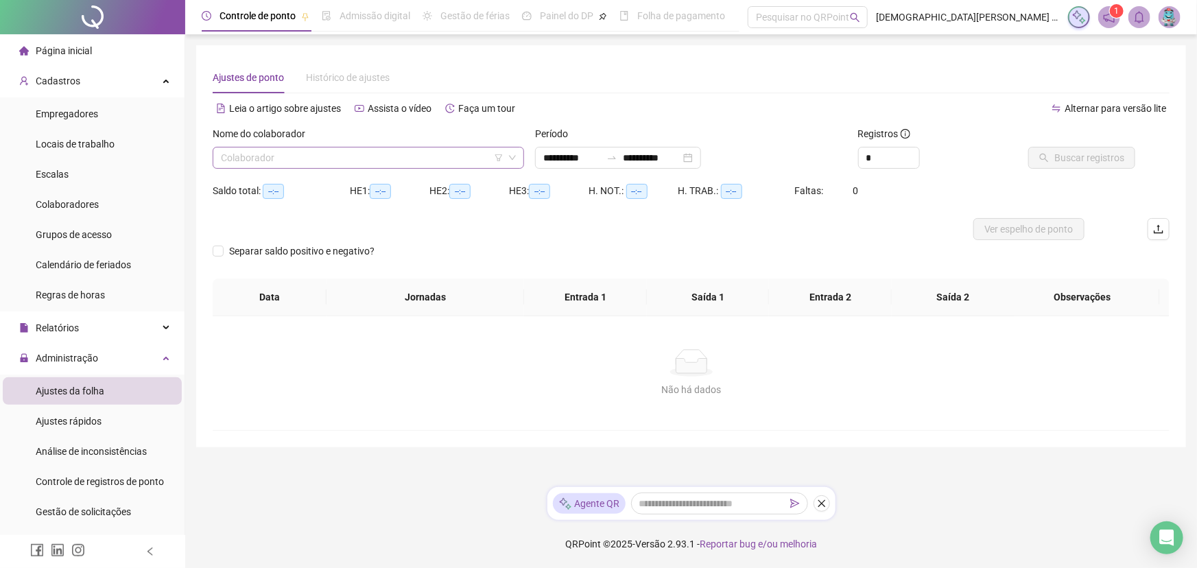
type input "**********"
click at [416, 153] on input "search" at bounding box center [362, 157] width 283 height 21
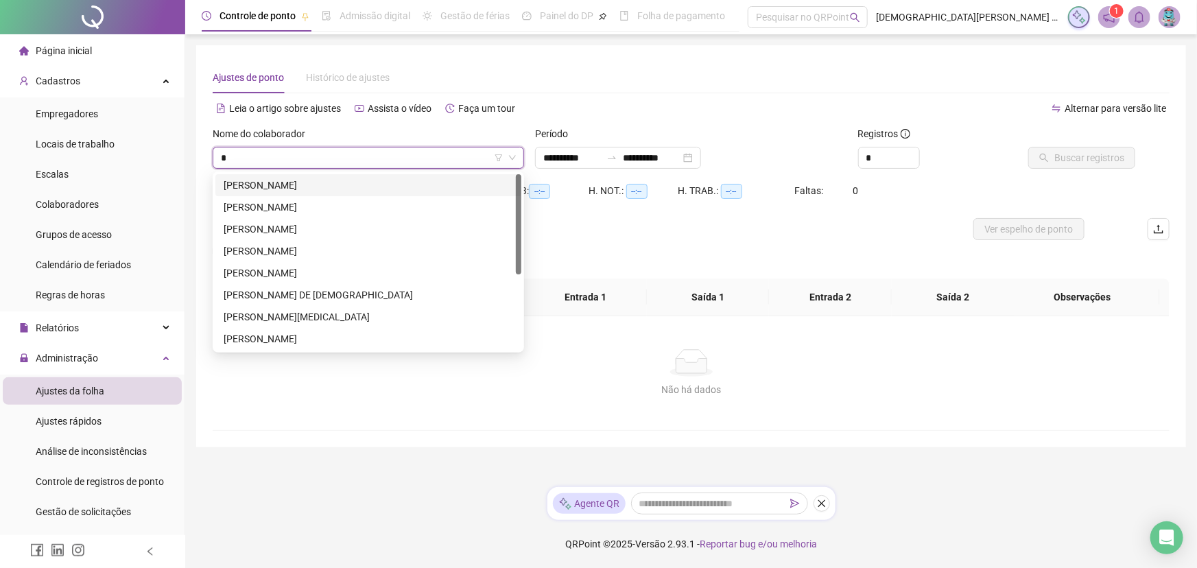
type input "*"
type input "***"
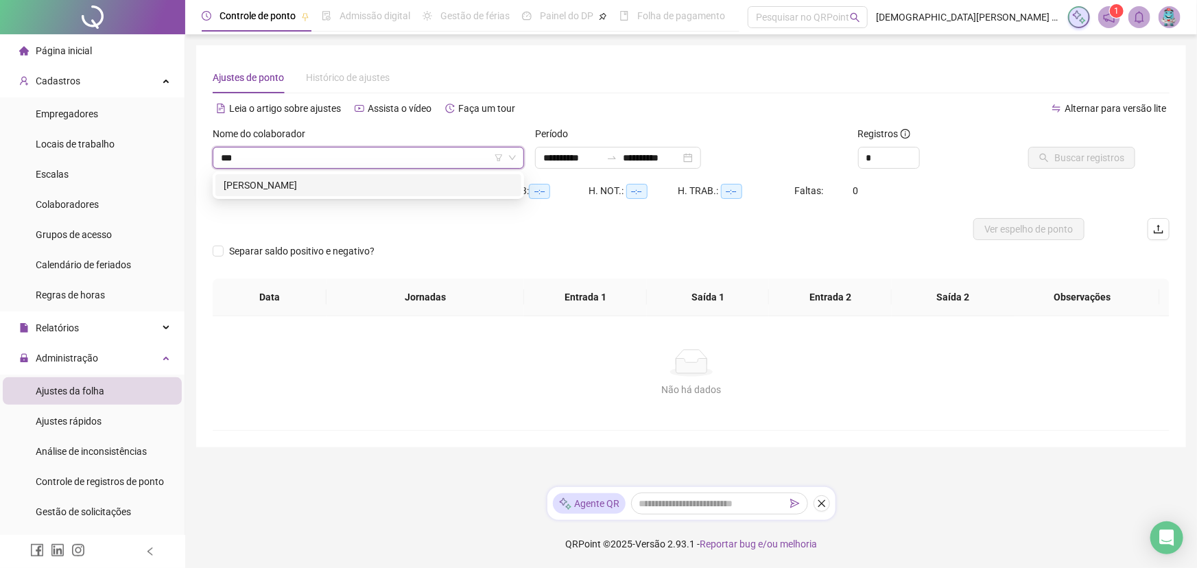
click at [376, 178] on div "[PERSON_NAME]" at bounding box center [368, 185] width 289 height 15
click at [597, 166] on button "Buscar registros" at bounding box center [1081, 158] width 107 height 22
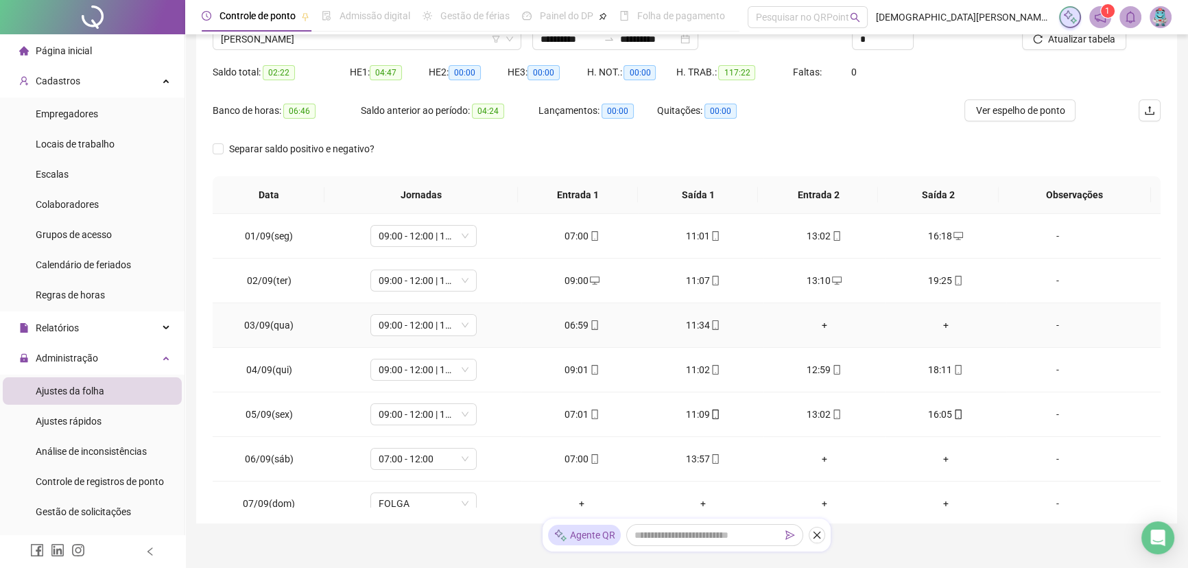
scroll to position [41, 0]
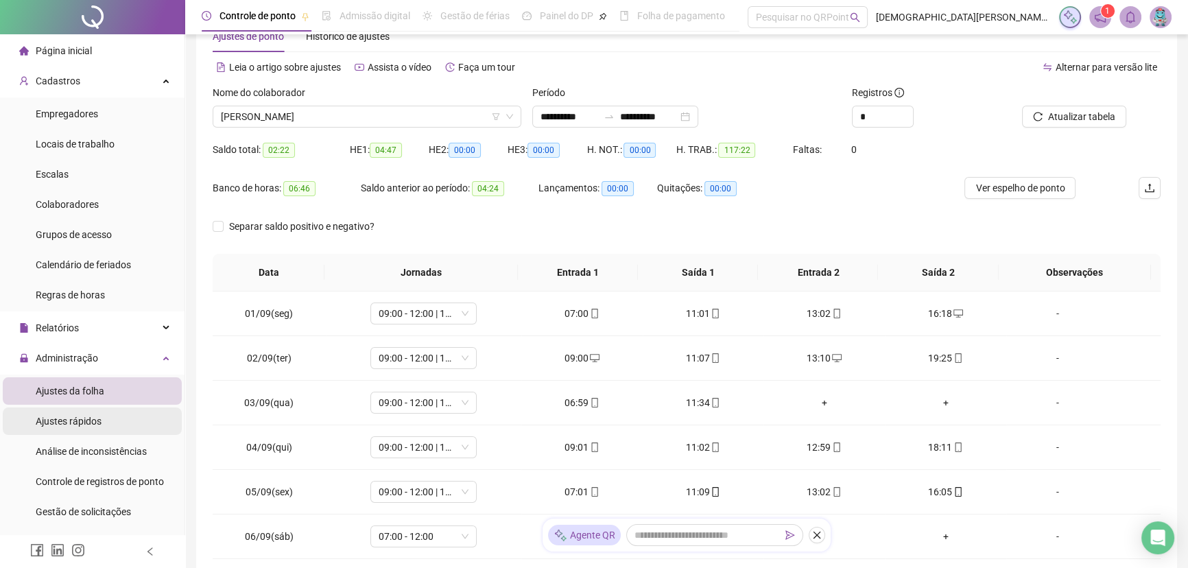
click at [92, 418] on span "Ajustes rápidos" at bounding box center [69, 421] width 66 height 11
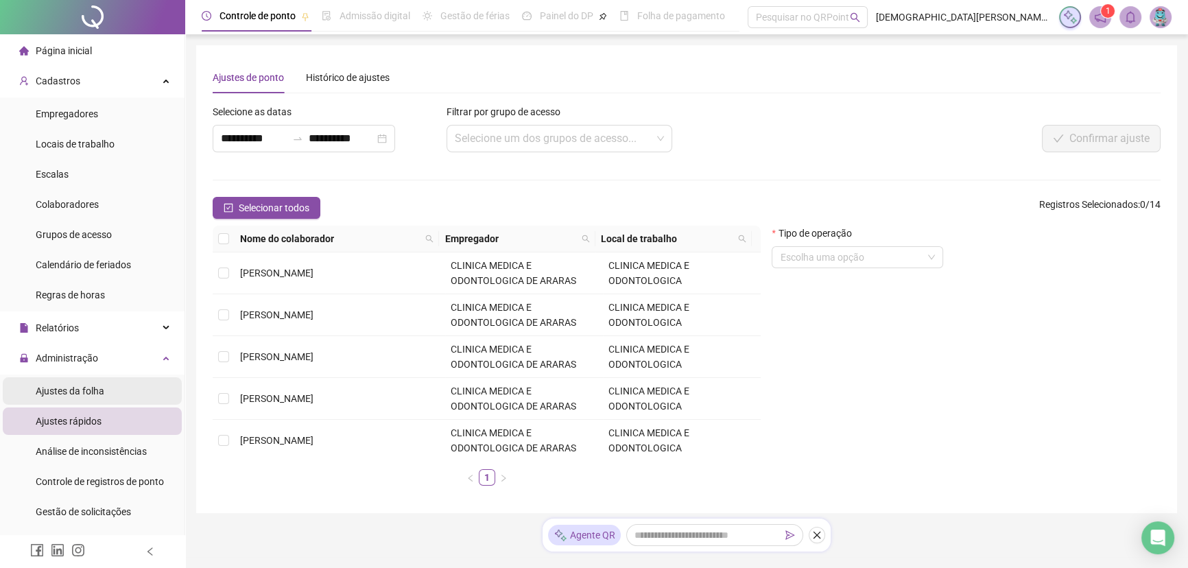
click at [82, 379] on div "Ajustes da folha" at bounding box center [70, 390] width 69 height 27
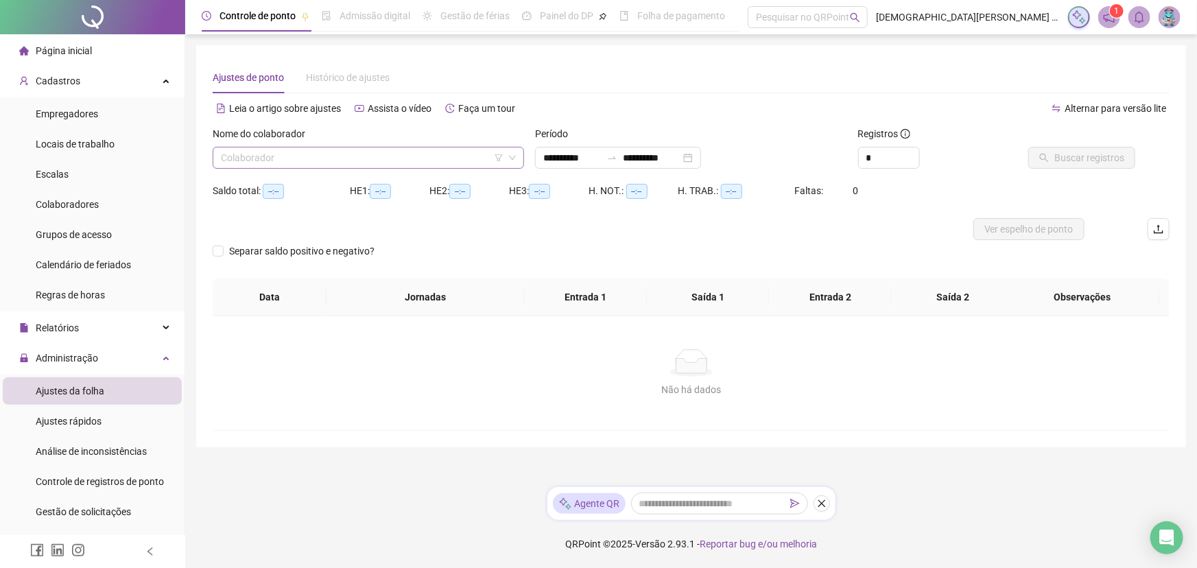
click at [267, 147] on div "Colaborador" at bounding box center [368, 158] width 311 height 22
type input "**********"
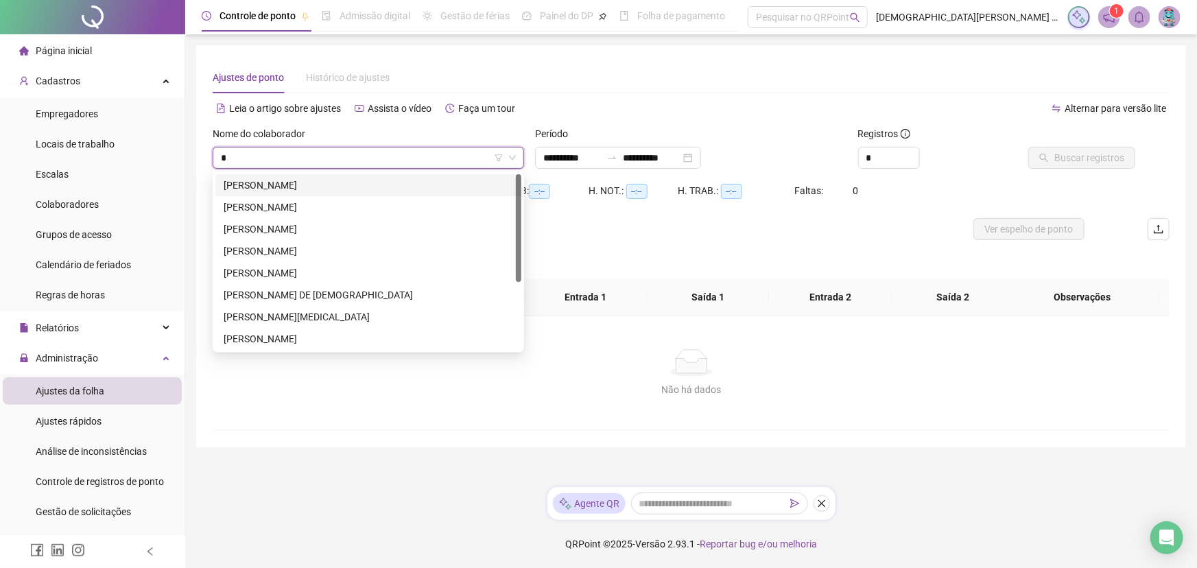
type input "**"
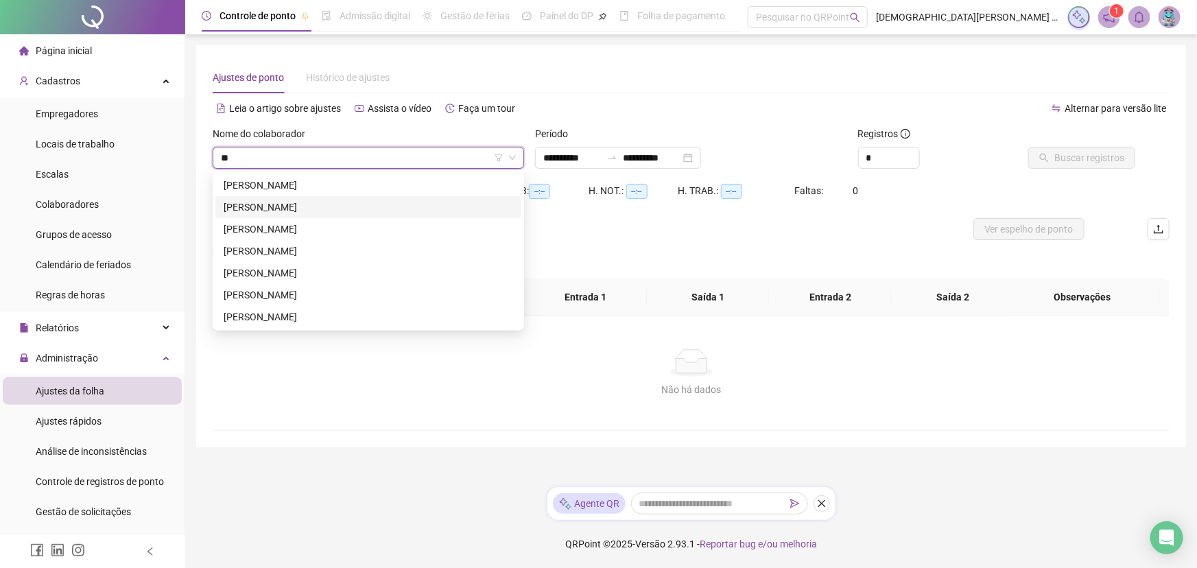
click at [300, 210] on div "[PERSON_NAME]" at bounding box center [368, 207] width 289 height 15
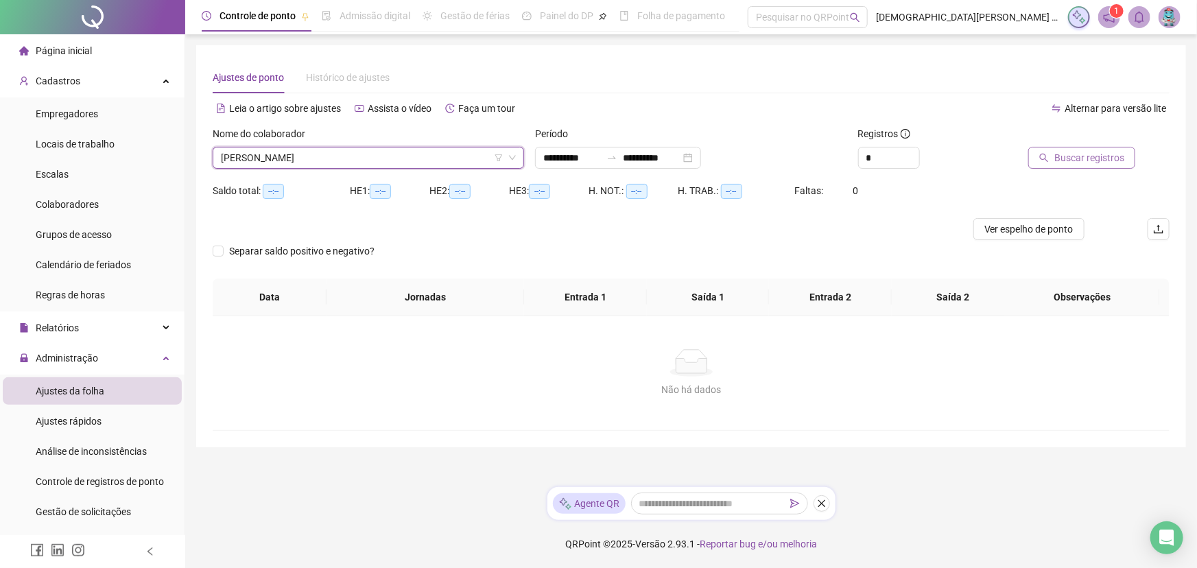
click at [597, 150] on span "Buscar registros" at bounding box center [1089, 157] width 70 height 15
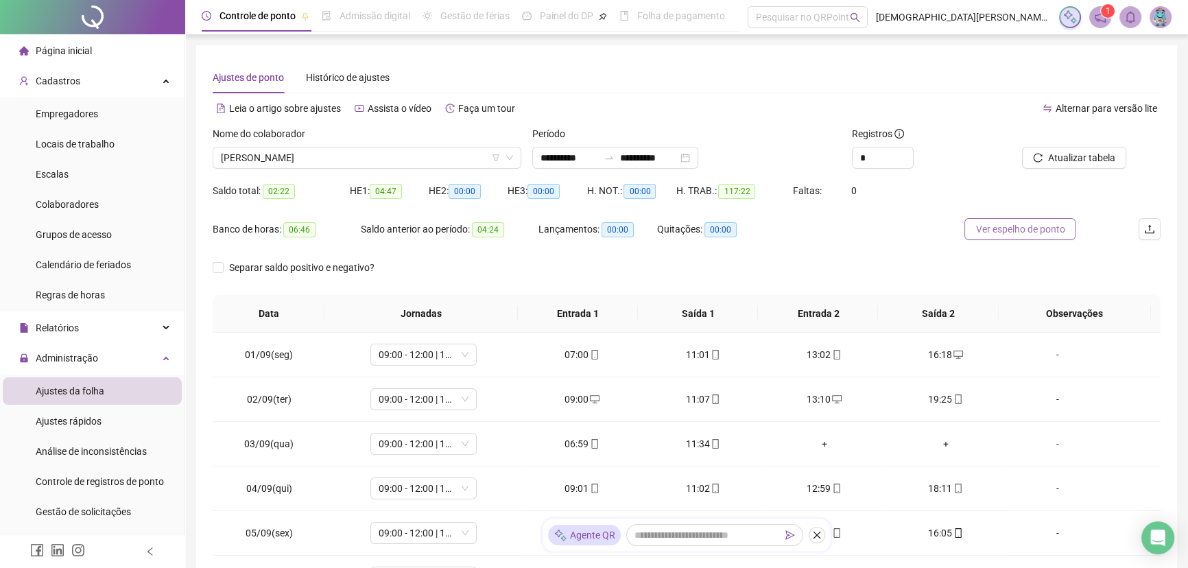
click at [597, 232] on span "Ver espelho de ponto" at bounding box center [1019, 228] width 89 height 15
click at [84, 420] on span "Ajustes rápidos" at bounding box center [69, 421] width 66 height 11
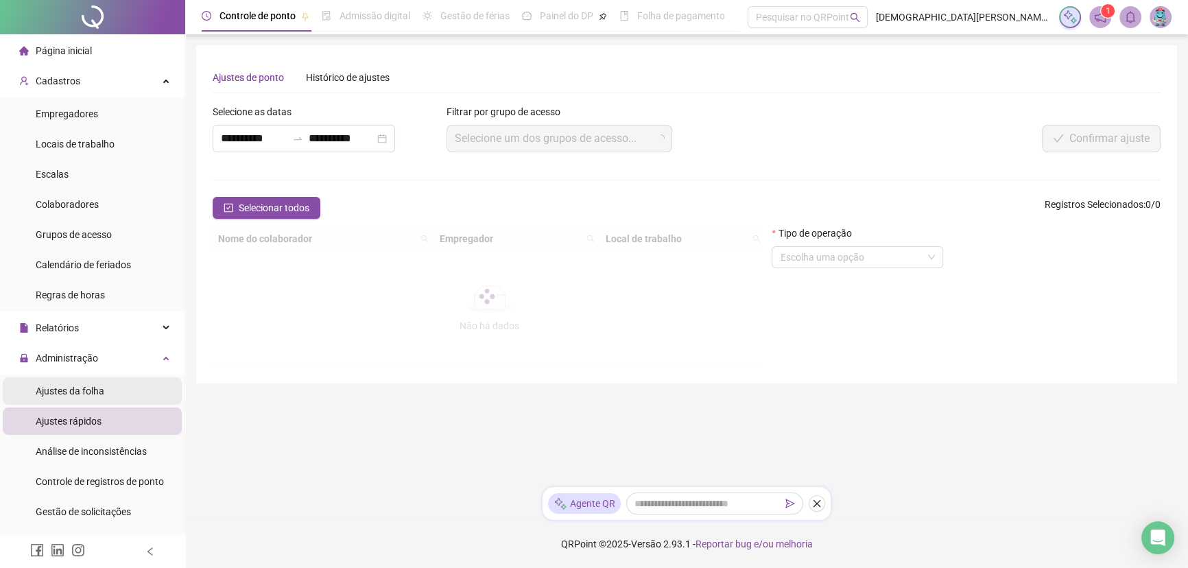
click at [93, 396] on span "Ajustes da folha" at bounding box center [70, 390] width 69 height 11
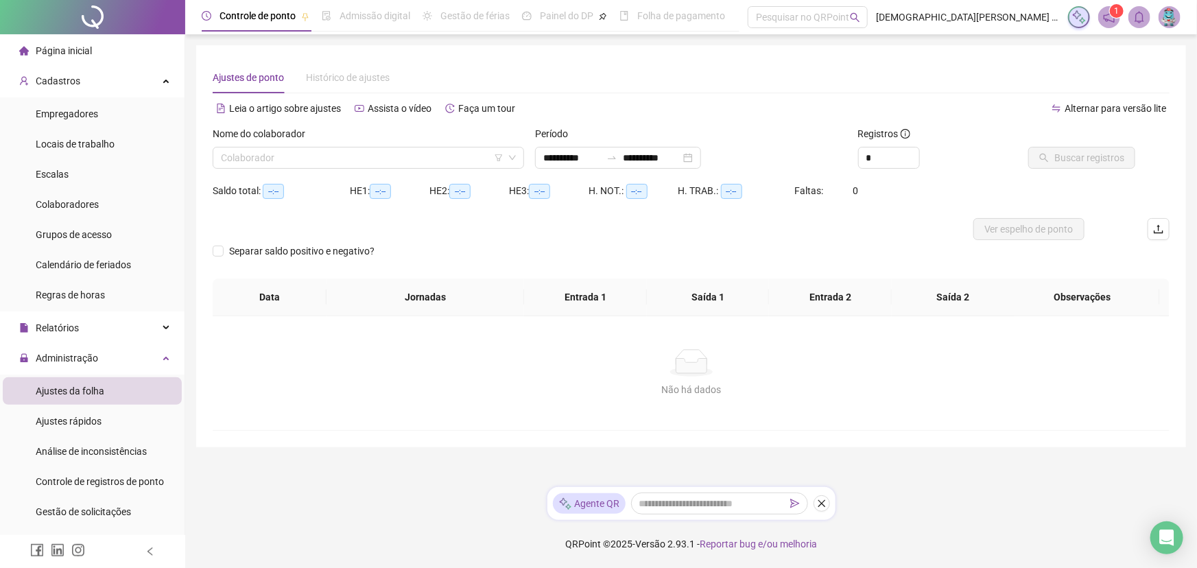
type input "**********"
click at [290, 140] on label "Nome do colaborador" at bounding box center [263, 133] width 101 height 15
click at [289, 150] on input "search" at bounding box center [362, 157] width 283 height 21
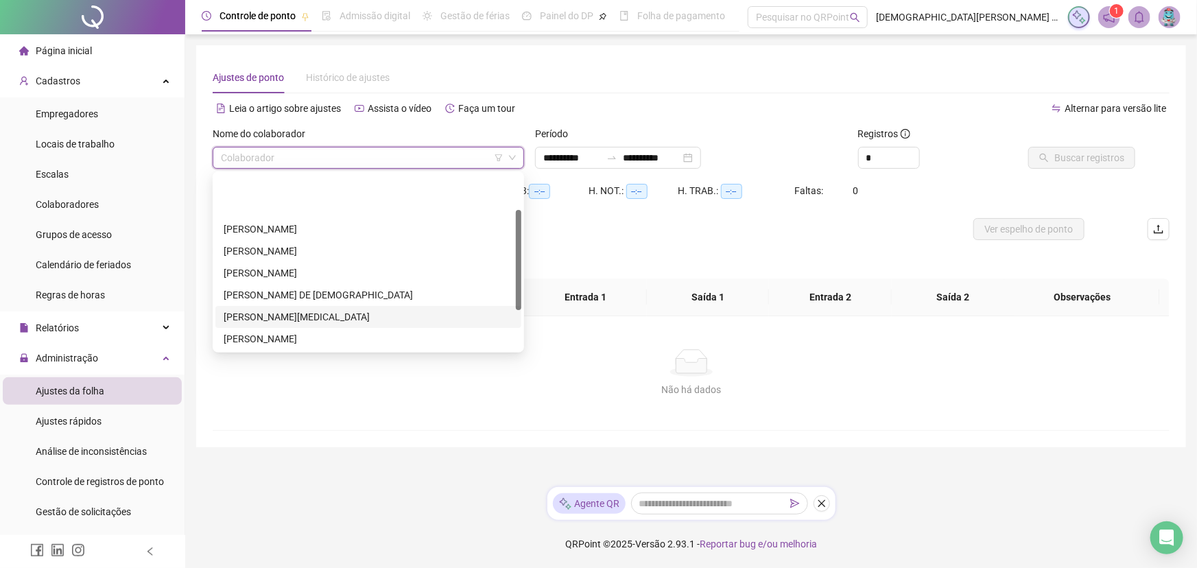
scroll to position [62, 0]
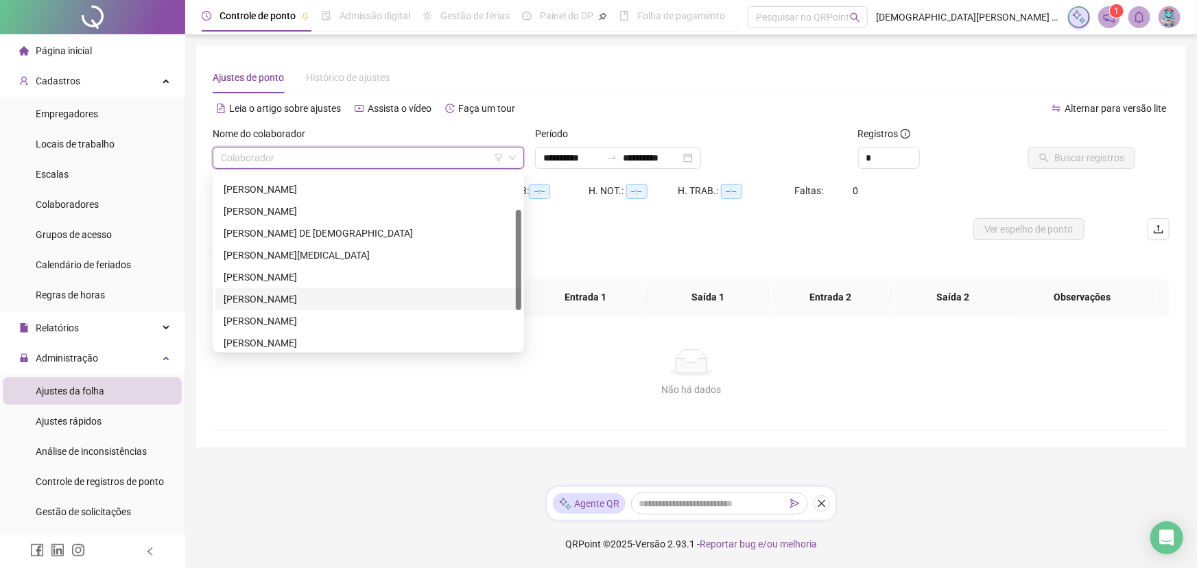
click at [268, 291] on div "[PERSON_NAME]" at bounding box center [368, 298] width 289 height 15
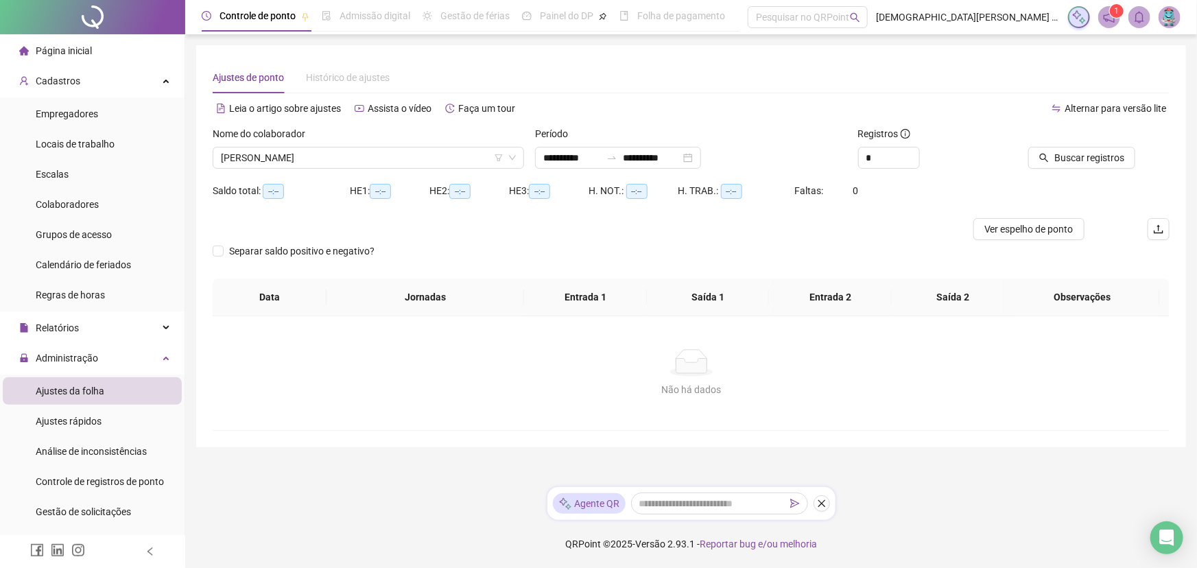
click at [276, 128] on label "Nome do colaborador" at bounding box center [263, 133] width 101 height 15
click at [280, 161] on span "[PERSON_NAME]" at bounding box center [368, 157] width 295 height 21
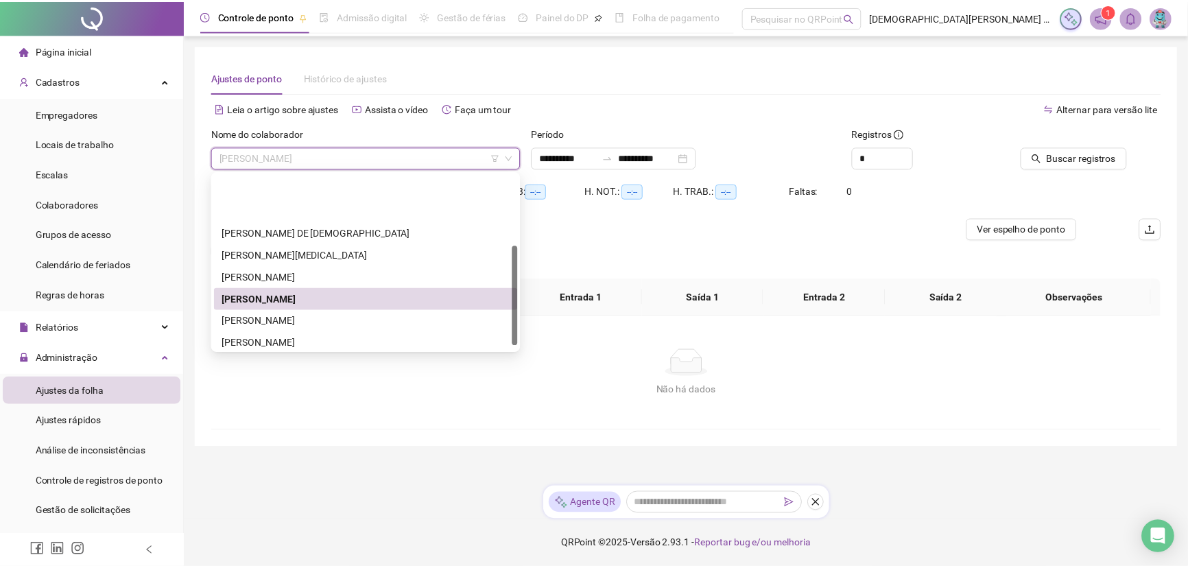
scroll to position [124, 0]
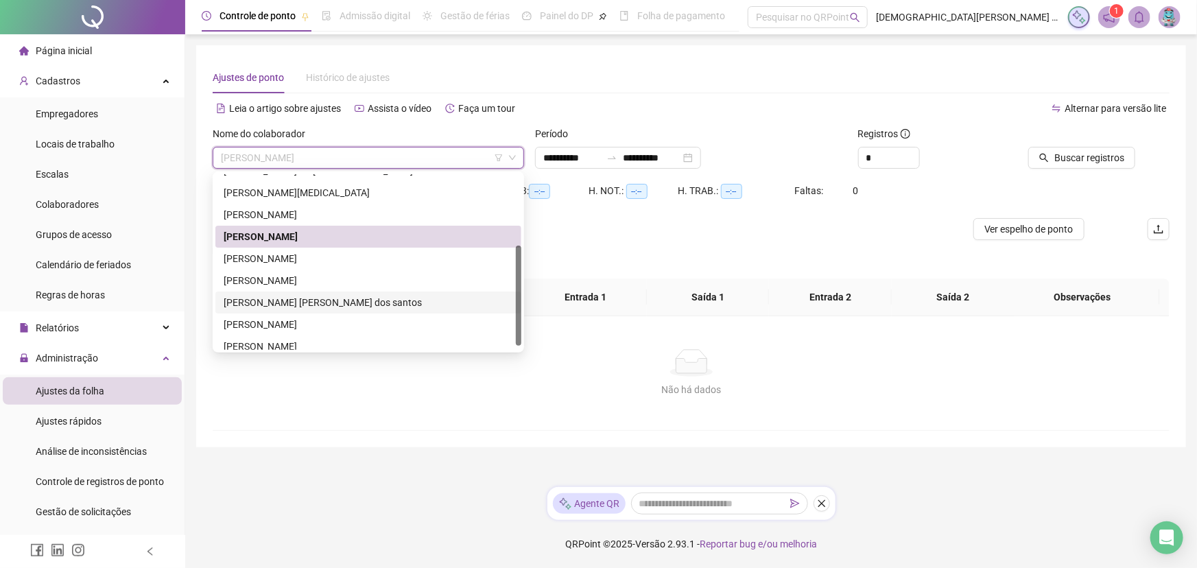
click at [288, 303] on div "[PERSON_NAME] [PERSON_NAME] dos santos" at bounding box center [368, 302] width 289 height 15
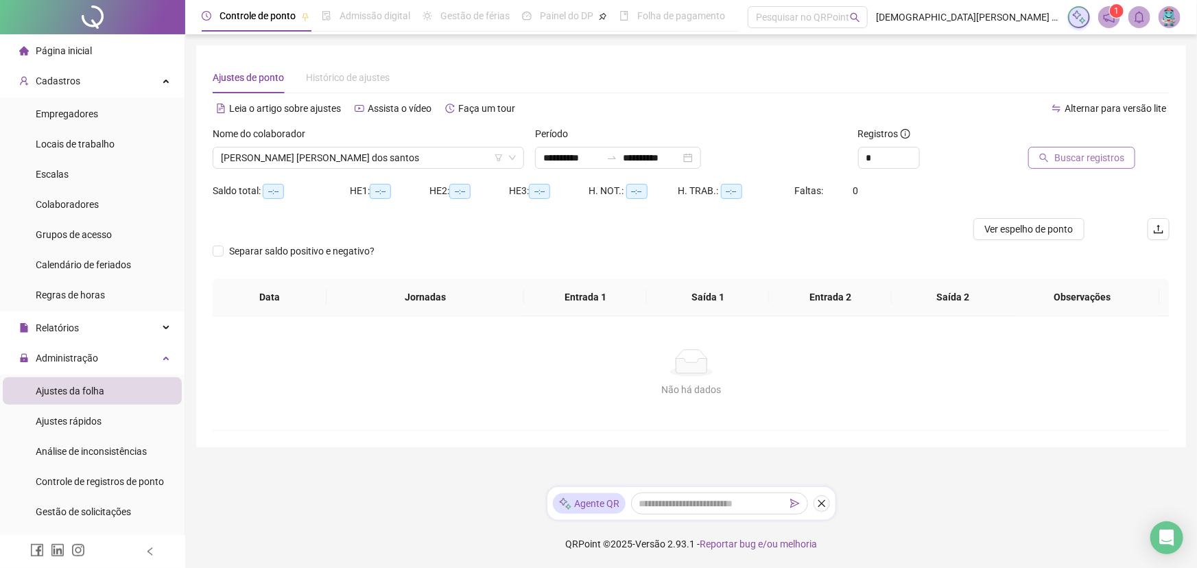
click at [597, 160] on span "Buscar registros" at bounding box center [1089, 157] width 70 height 15
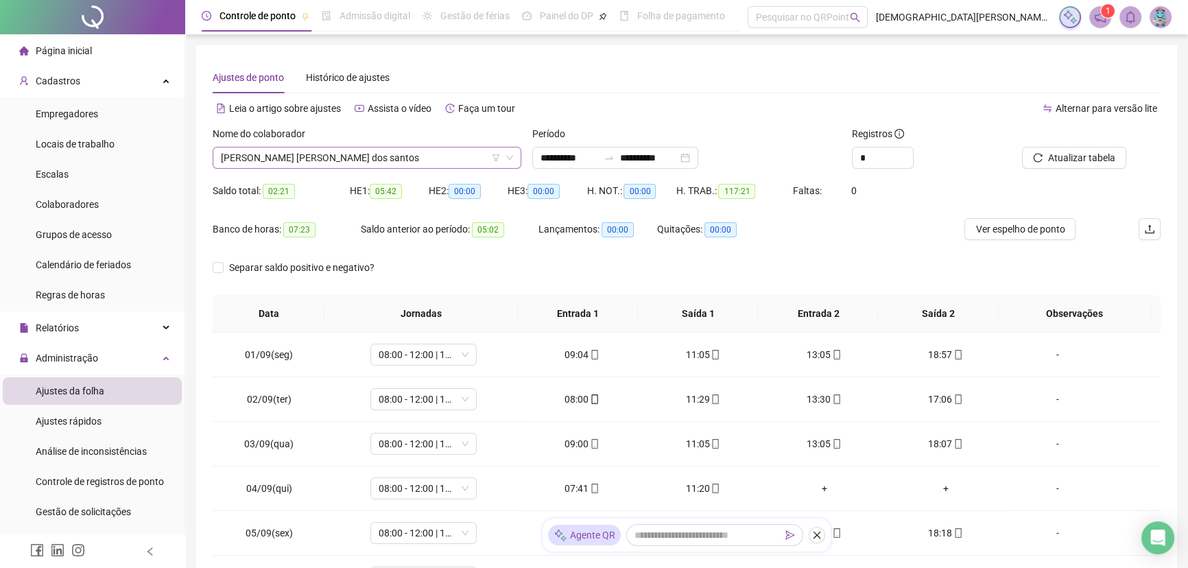
click at [306, 157] on span "[PERSON_NAME] [PERSON_NAME] dos santos" at bounding box center [367, 157] width 292 height 21
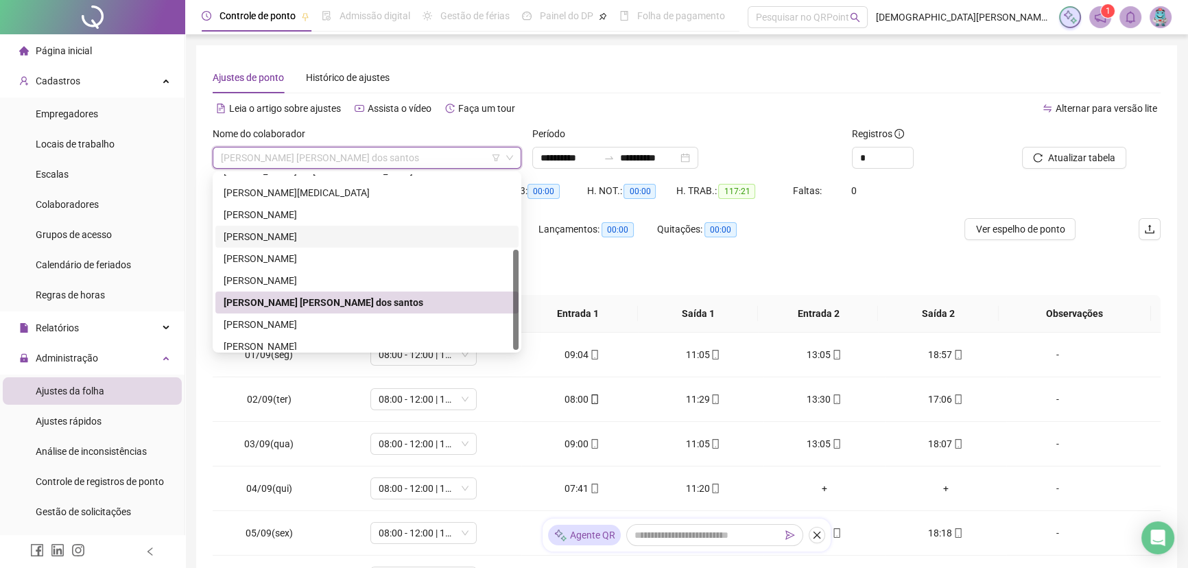
scroll to position [131, 0]
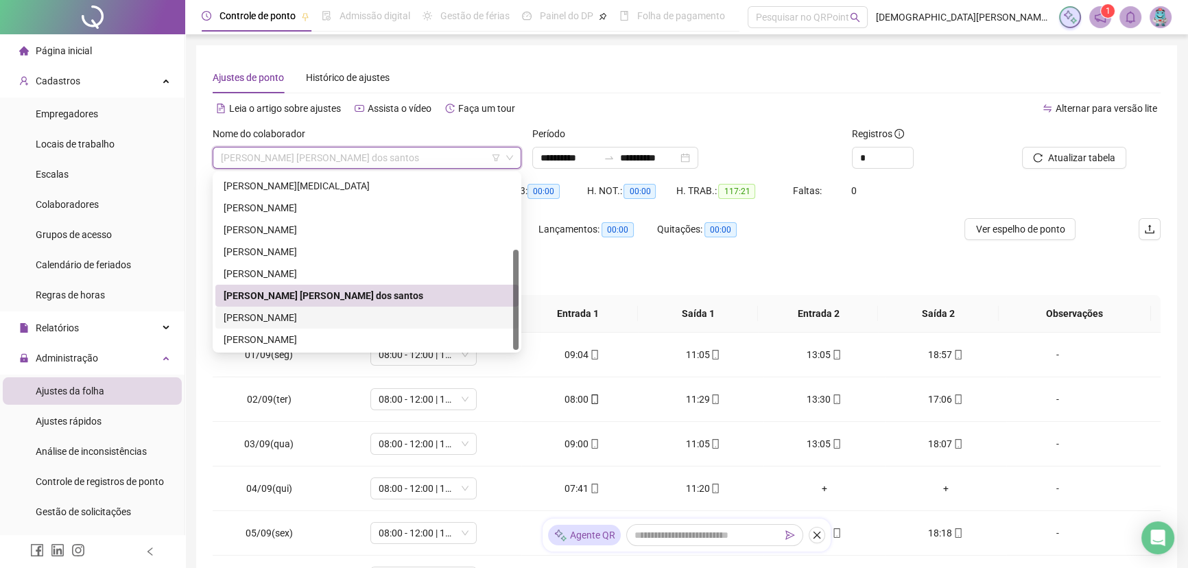
click at [296, 322] on div "[PERSON_NAME]" at bounding box center [367, 317] width 287 height 15
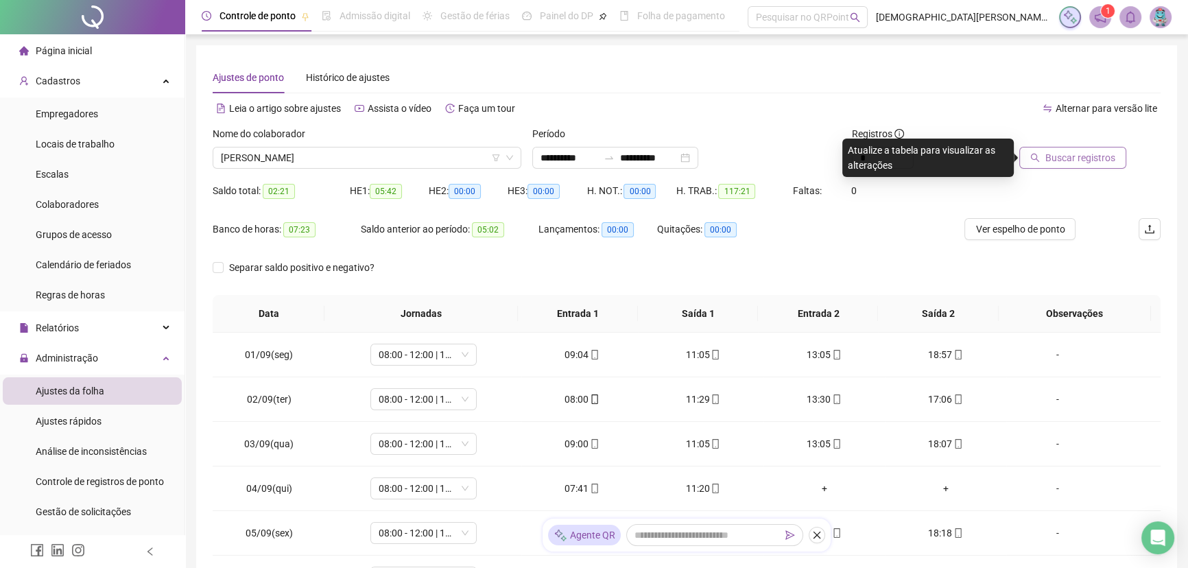
click at [597, 163] on span "Buscar registros" at bounding box center [1080, 157] width 70 height 15
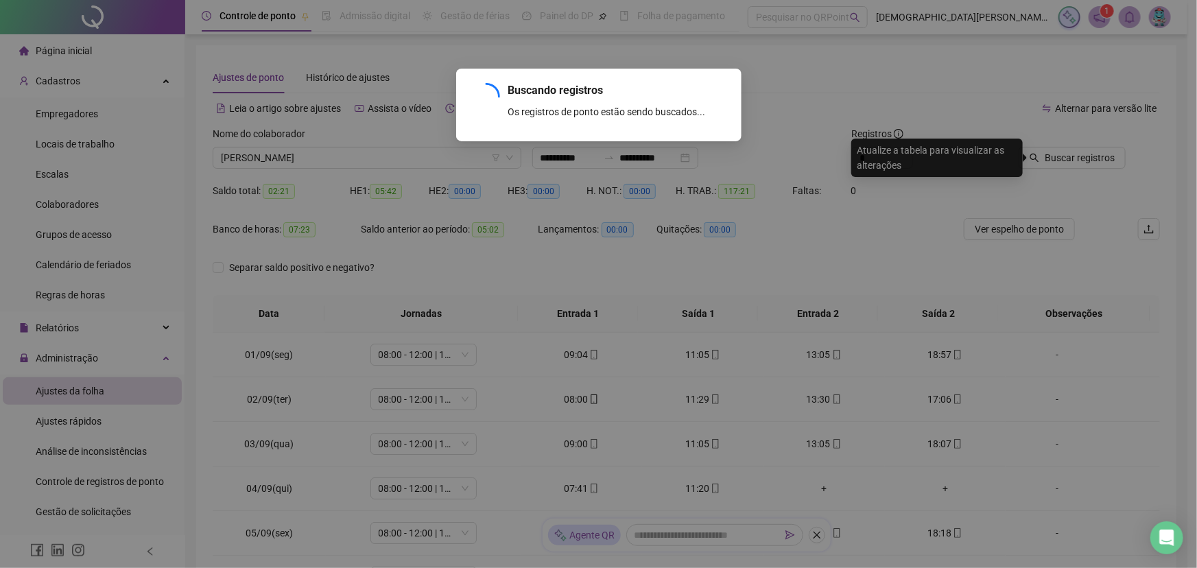
click at [261, 167] on div "Buscando registros Os registros de ponto estão sendo buscados... OK" at bounding box center [598, 284] width 1197 height 568
click at [271, 158] on div "Buscando registros Os registros de ponto estão sendo buscados... OK" at bounding box center [598, 284] width 1197 height 568
click at [367, 161] on div "Buscando registros Os registros de ponto estão sendo buscados... OK" at bounding box center [598, 284] width 1197 height 568
click at [350, 151] on div "Buscando registros Os registros de ponto estão sendo buscados... OK" at bounding box center [598, 284] width 1197 height 568
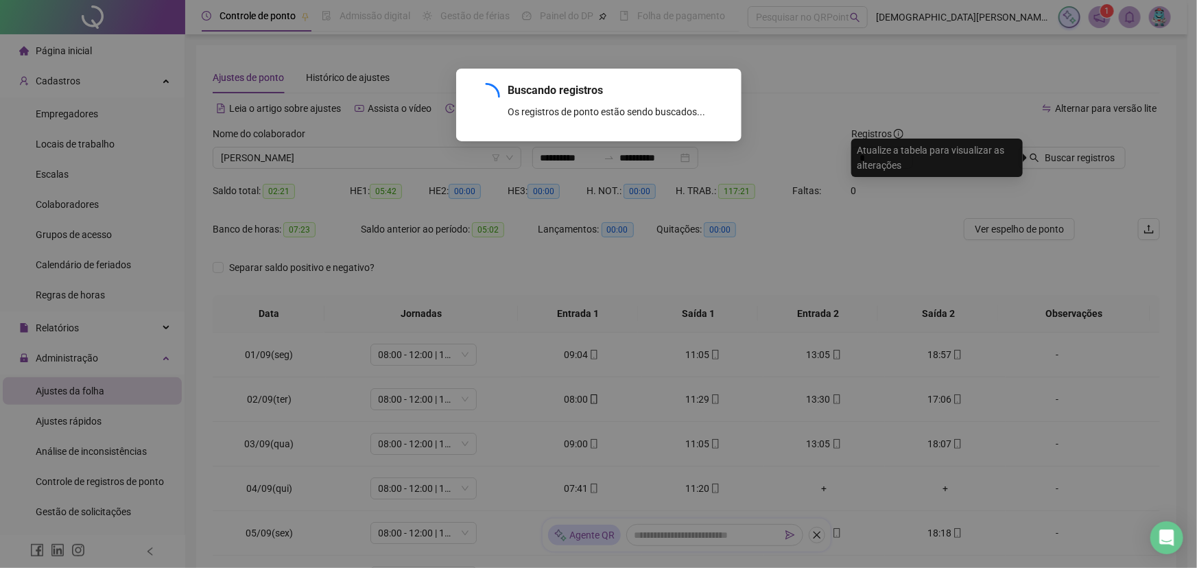
click at [350, 151] on div "Buscando registros Os registros de ponto estão sendo buscados... OK" at bounding box center [598, 284] width 1197 height 568
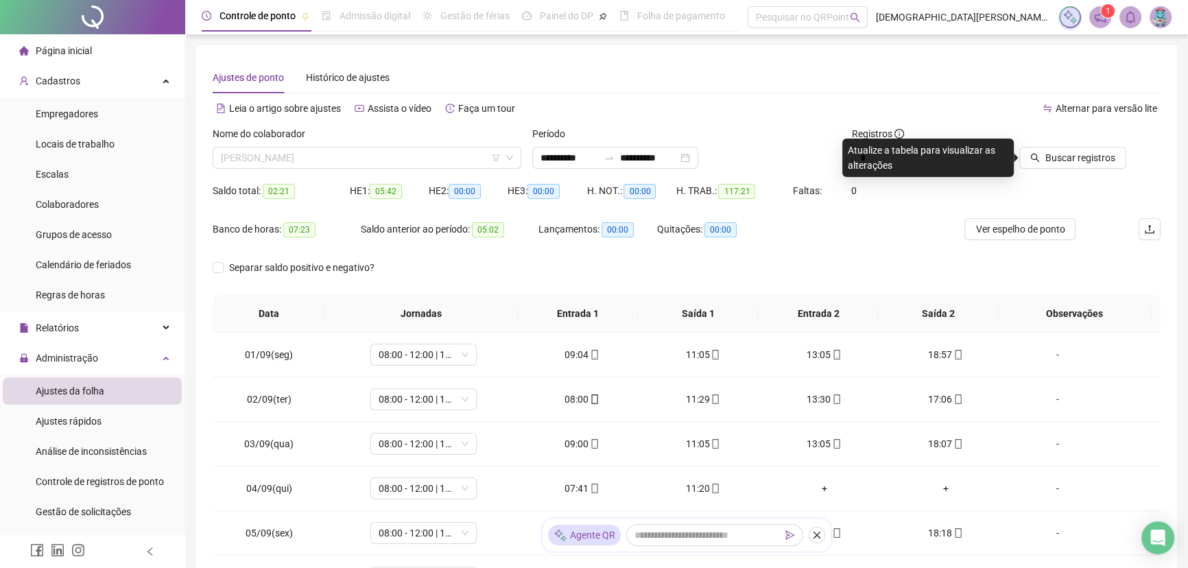
click at [350, 151] on span "[PERSON_NAME]" at bounding box center [367, 157] width 292 height 21
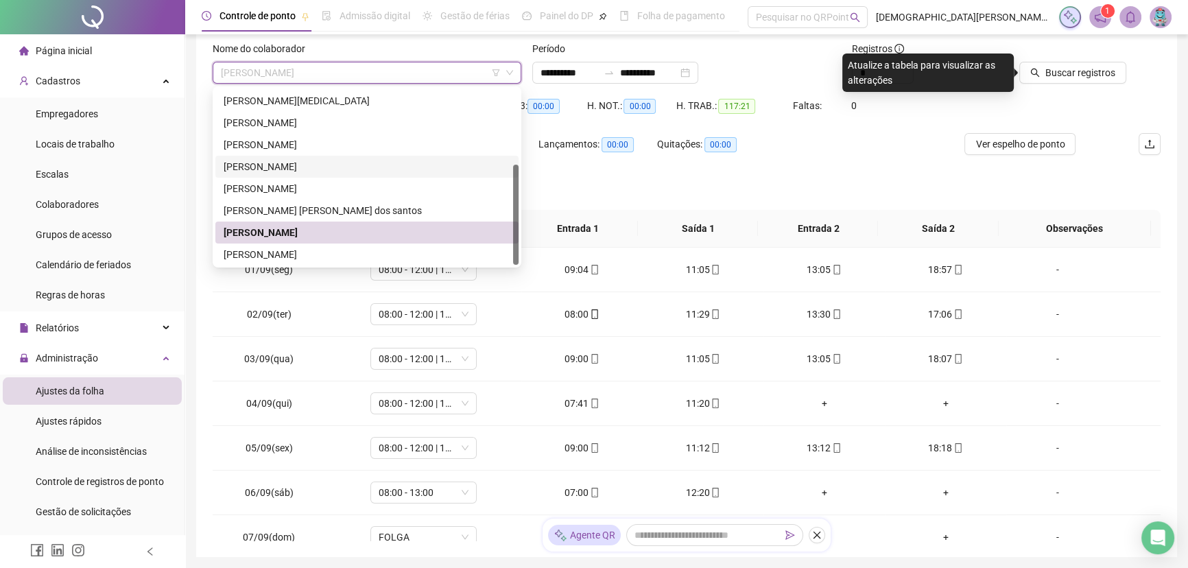
scroll to position [165, 0]
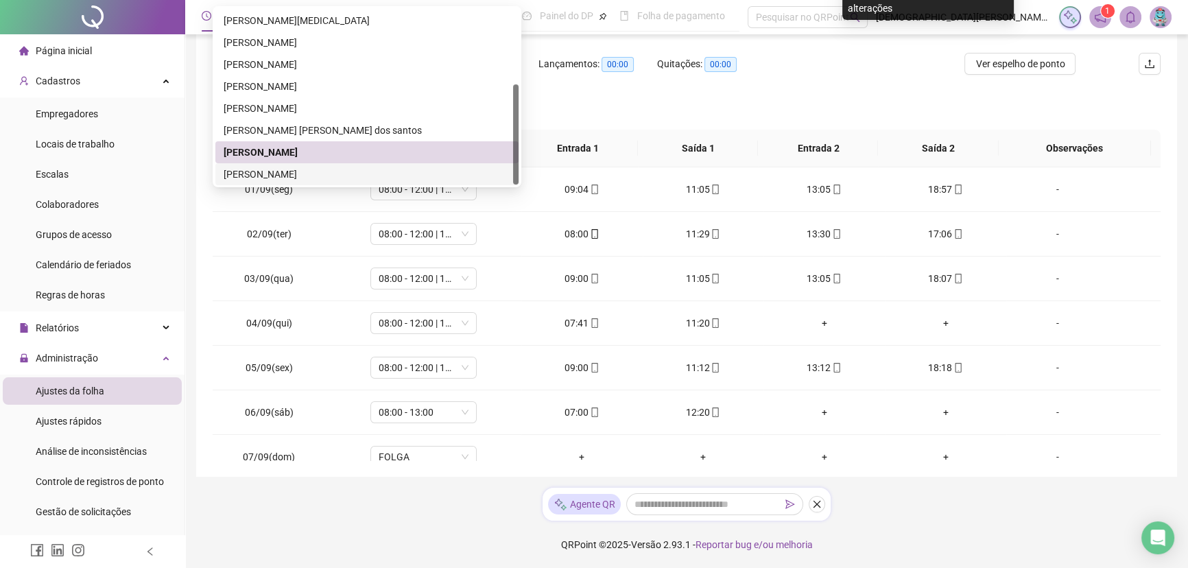
click at [280, 176] on div "[PERSON_NAME]" at bounding box center [367, 174] width 287 height 15
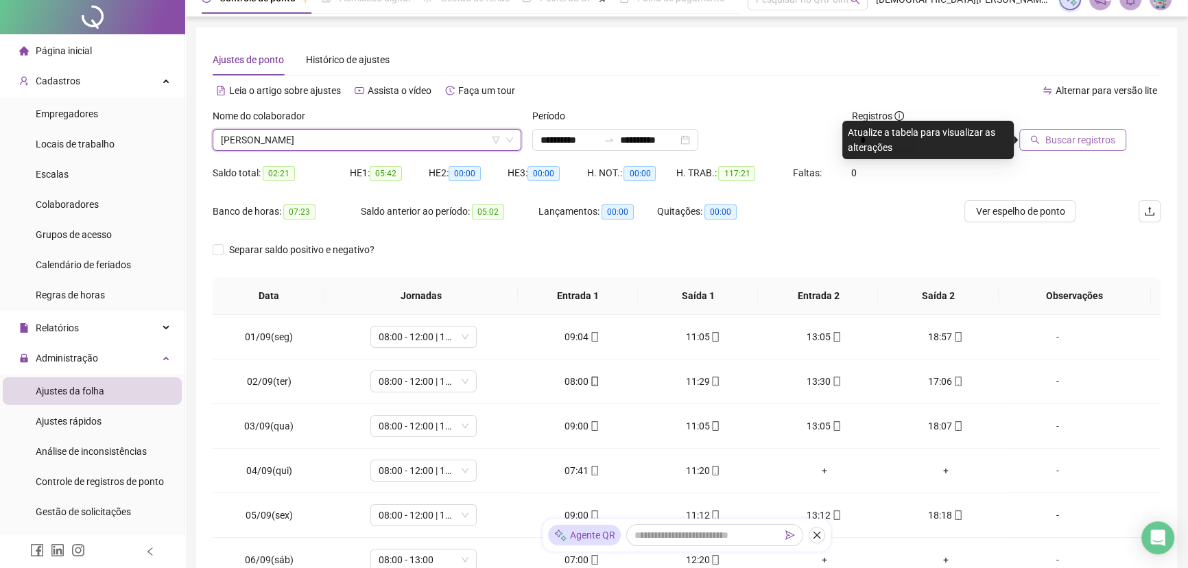
scroll to position [0, 0]
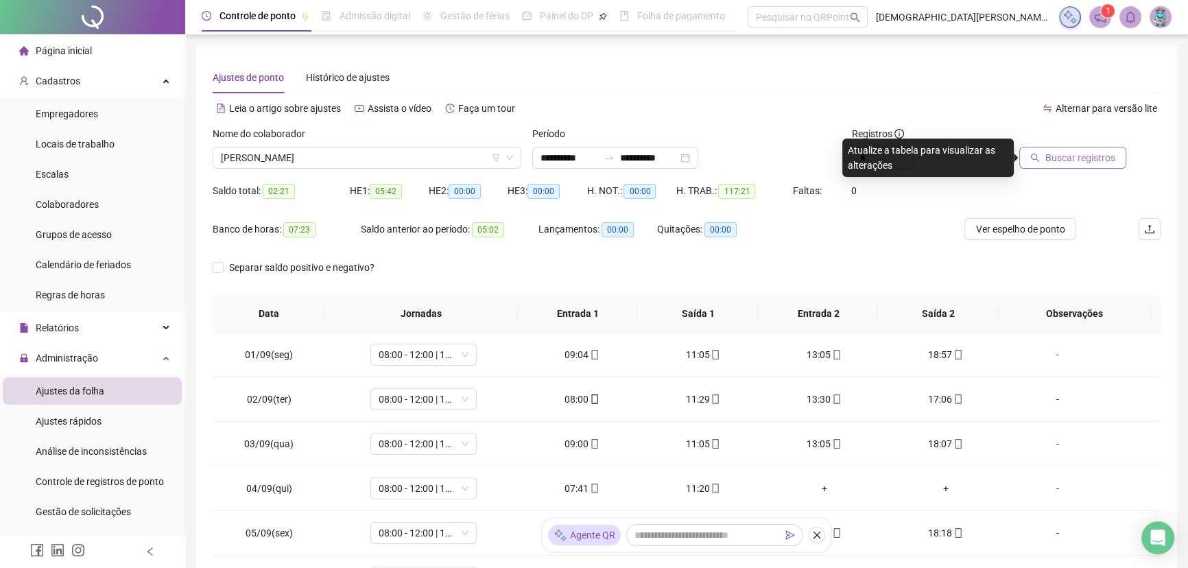
click at [597, 156] on span "Buscar registros" at bounding box center [1080, 157] width 70 height 15
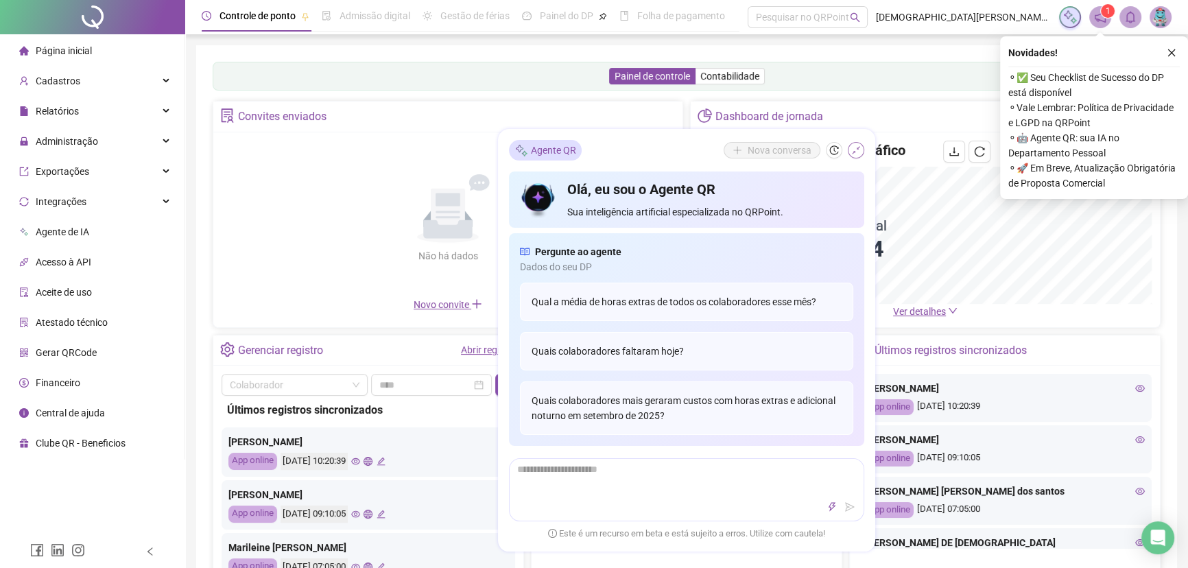
click at [852, 148] on icon "shrink" at bounding box center [856, 150] width 10 height 10
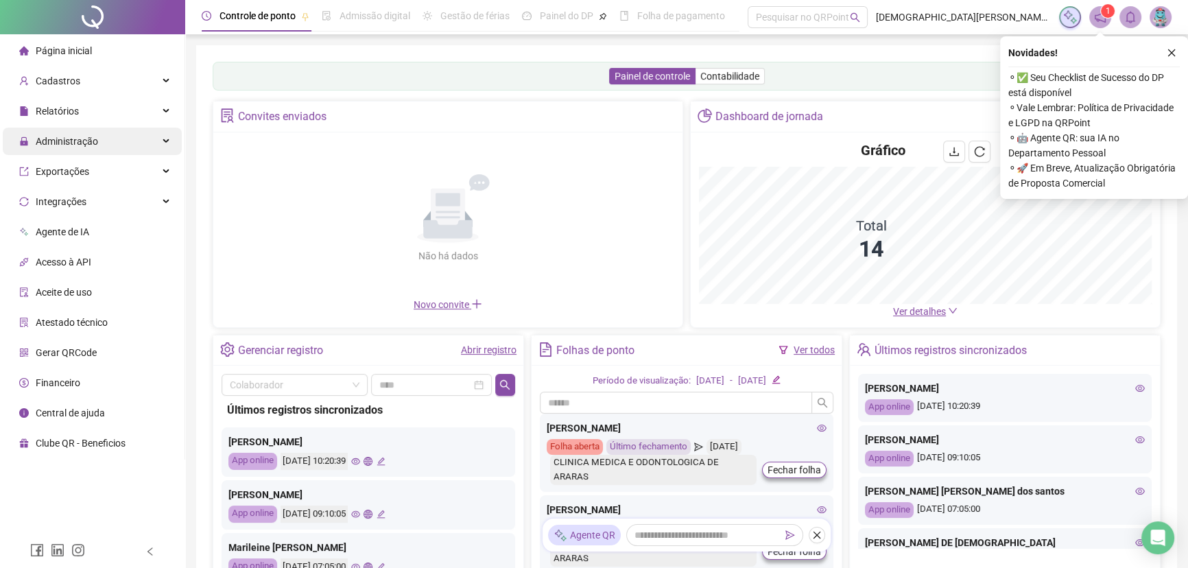
click at [137, 130] on div "Administração" at bounding box center [92, 141] width 179 height 27
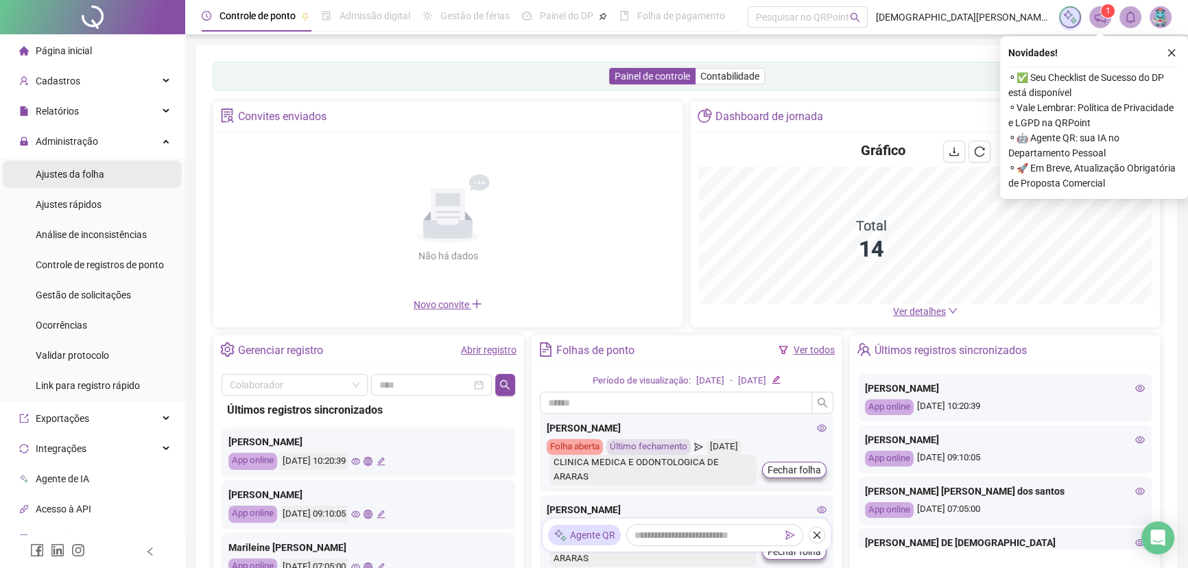
click at [115, 176] on li "Ajustes da folha" at bounding box center [92, 173] width 179 height 27
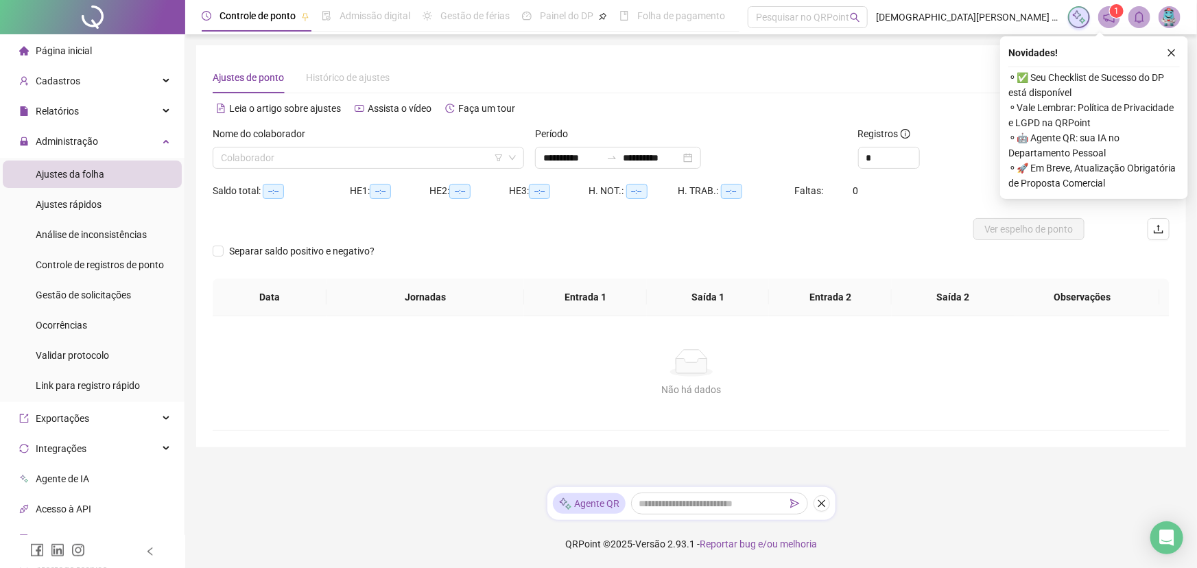
click at [211, 154] on div "Nome do colaborador Colaborador" at bounding box center [368, 152] width 322 height 53
click at [271, 150] on input "search" at bounding box center [362, 157] width 283 height 21
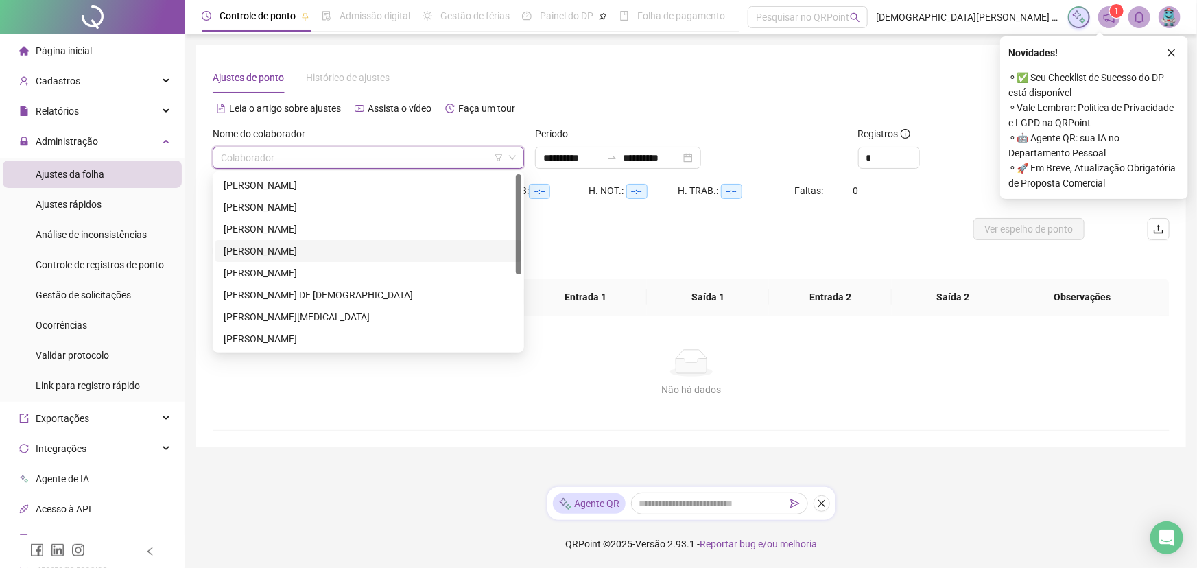
click at [328, 251] on div "[PERSON_NAME]" at bounding box center [368, 250] width 289 height 15
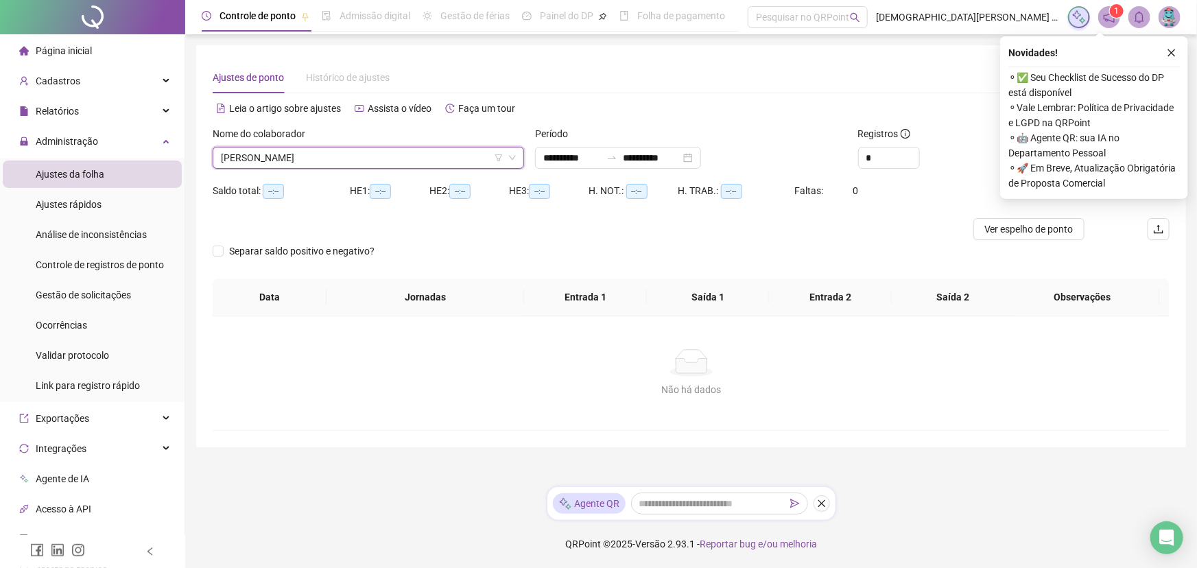
type input "**********"
click at [1172, 51] on icon "close" at bounding box center [1172, 53] width 8 height 8
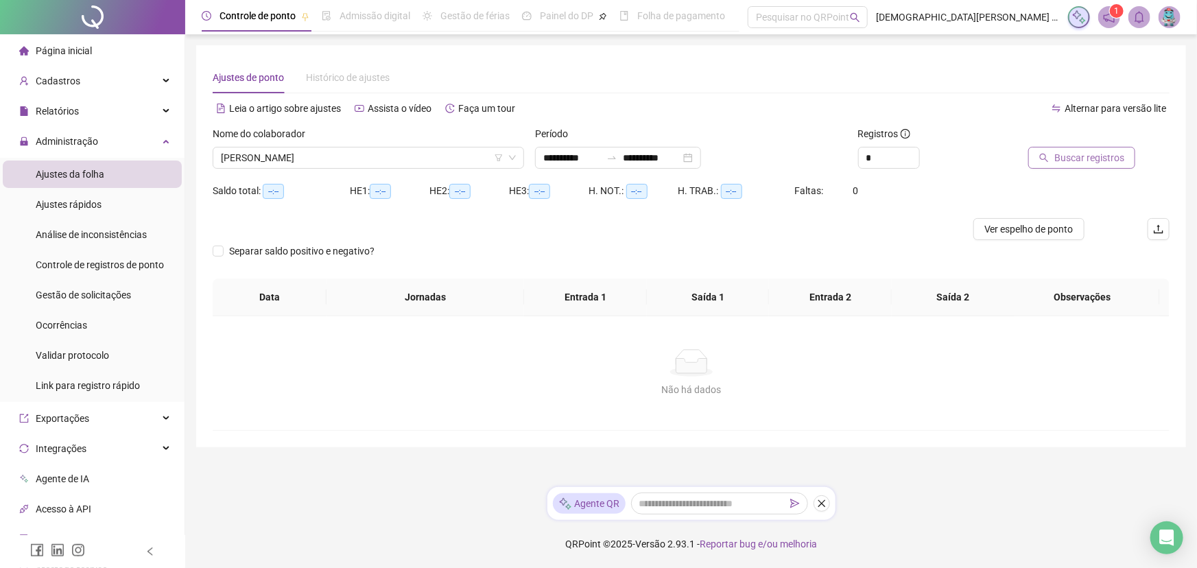
click at [1104, 160] on span "Buscar registros" at bounding box center [1089, 157] width 70 height 15
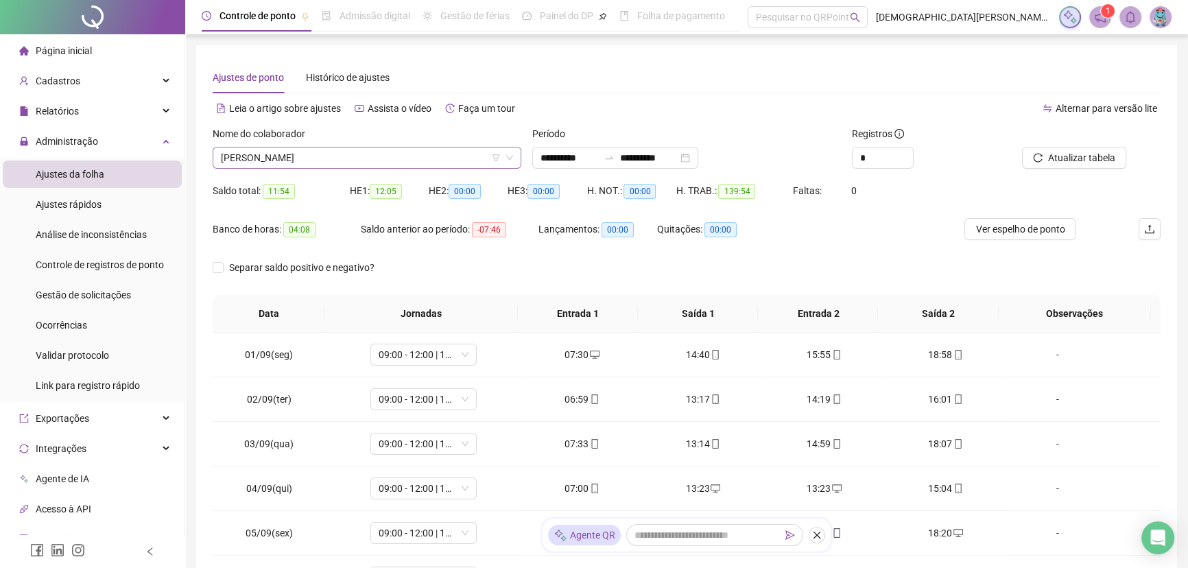
click at [285, 160] on span "[PERSON_NAME]" at bounding box center [367, 157] width 292 height 21
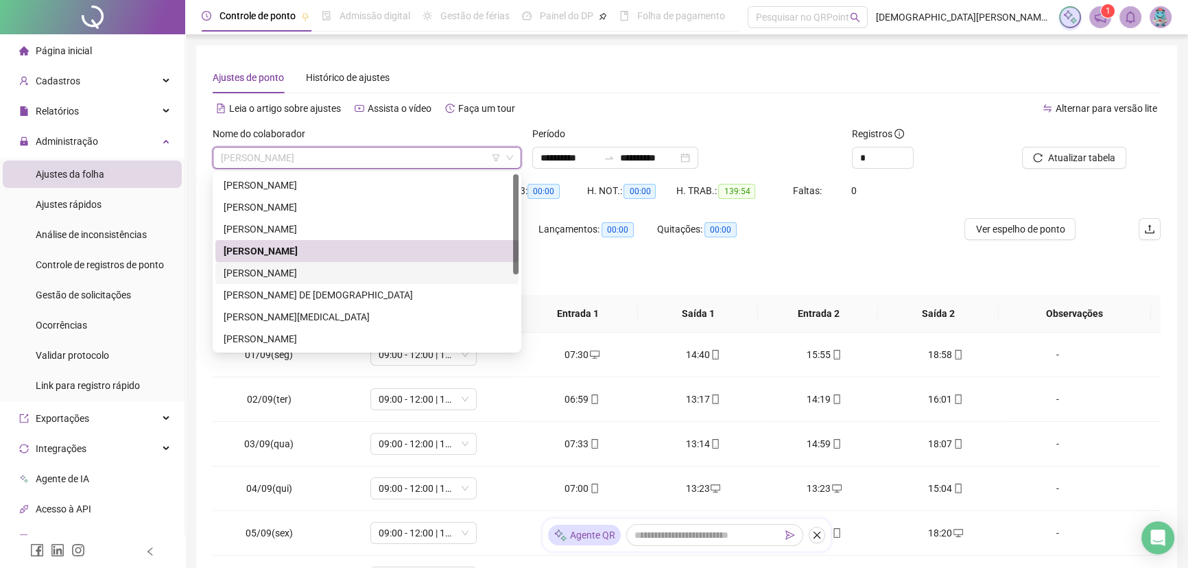
click at [283, 267] on div "[PERSON_NAME]" at bounding box center [367, 272] width 287 height 15
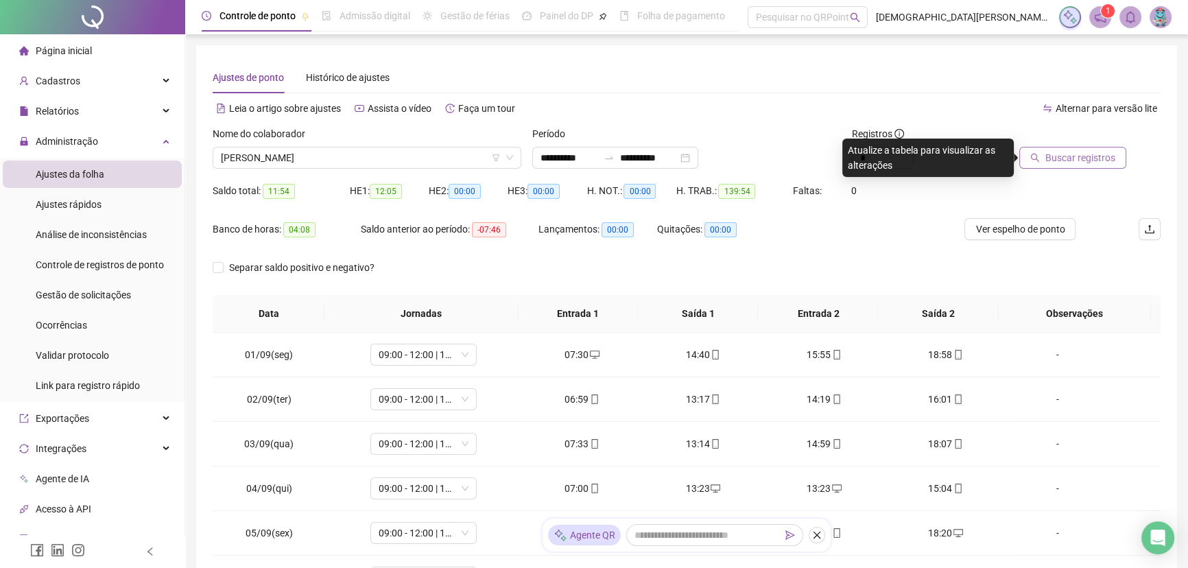
click at [1073, 158] on span "Buscar registros" at bounding box center [1080, 157] width 70 height 15
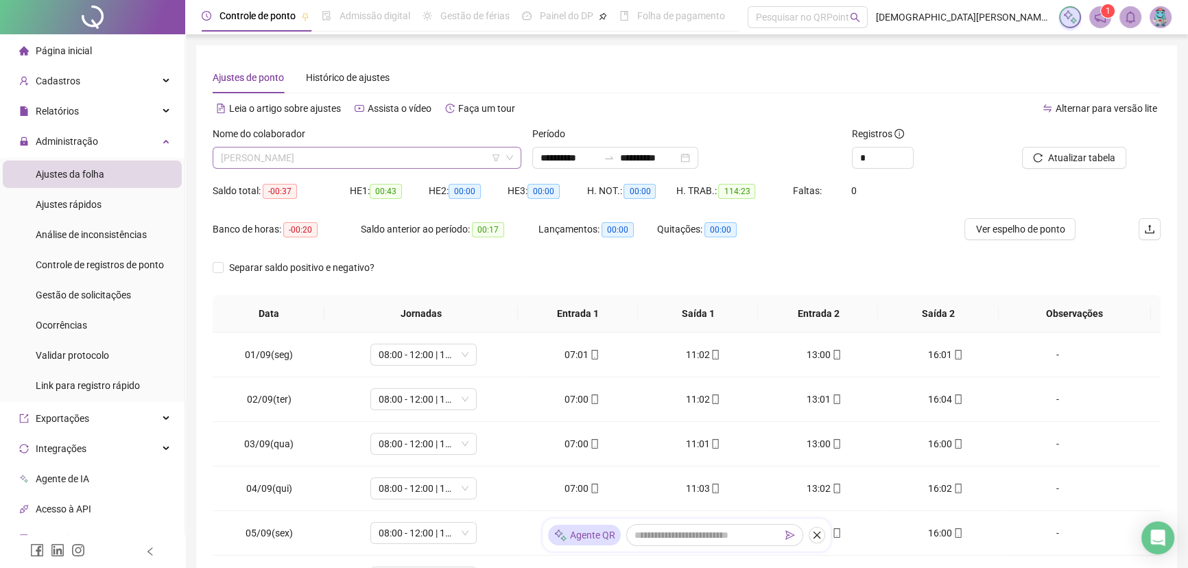
click at [378, 165] on span "[PERSON_NAME]" at bounding box center [367, 157] width 292 height 21
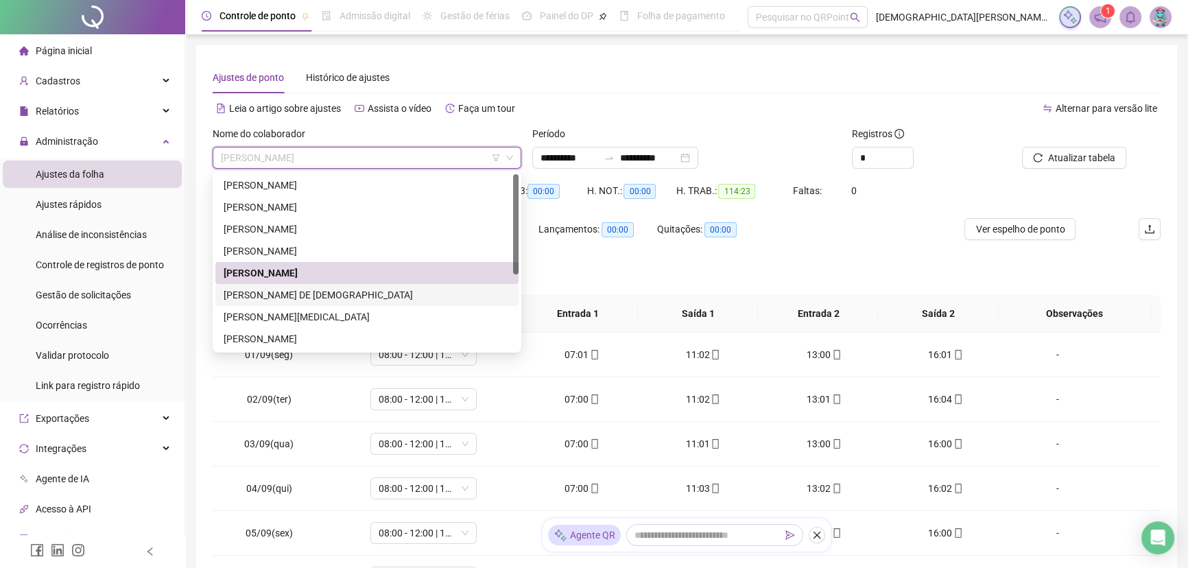
click at [296, 292] on div "[PERSON_NAME] DE [DEMOGRAPHIC_DATA]" at bounding box center [367, 294] width 287 height 15
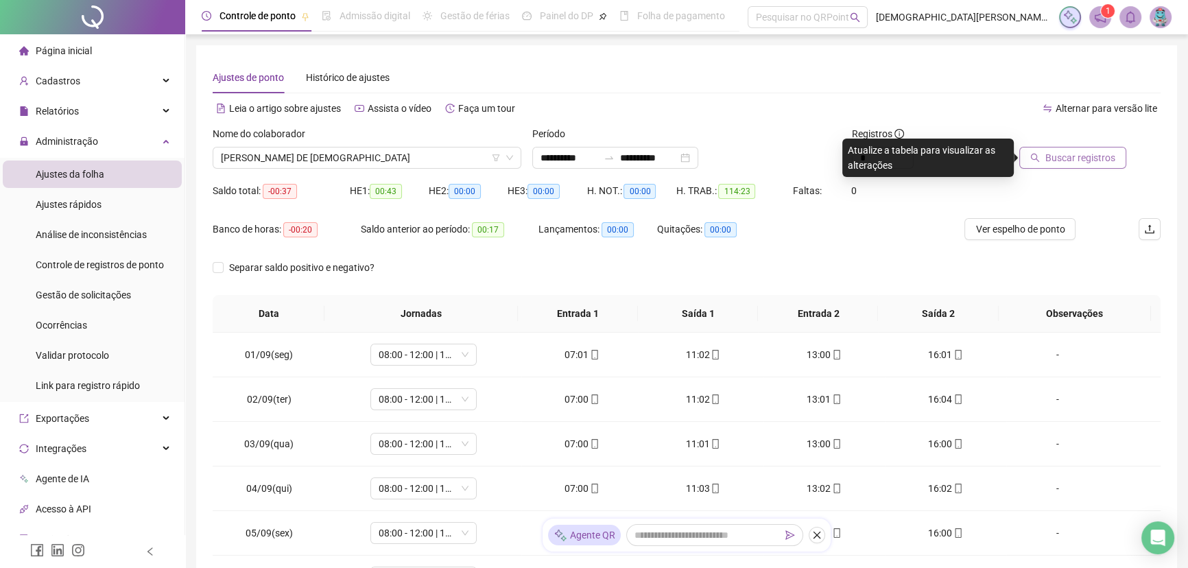
click at [1040, 165] on button "Buscar registros" at bounding box center [1072, 158] width 107 height 22
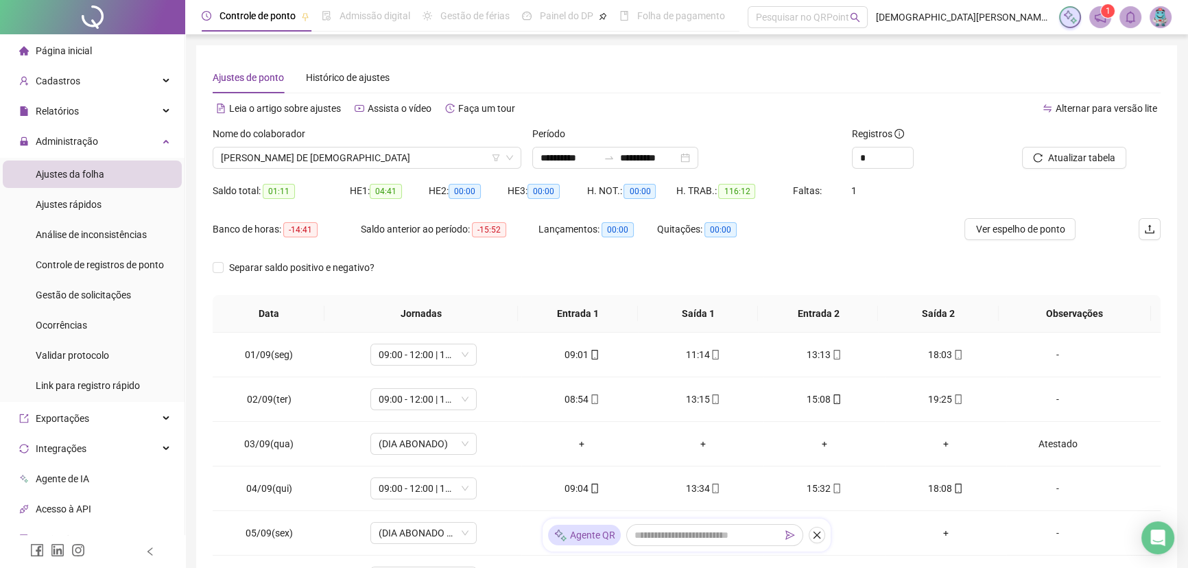
click at [361, 165] on span "[PERSON_NAME] DE [DEMOGRAPHIC_DATA]" at bounding box center [367, 157] width 292 height 21
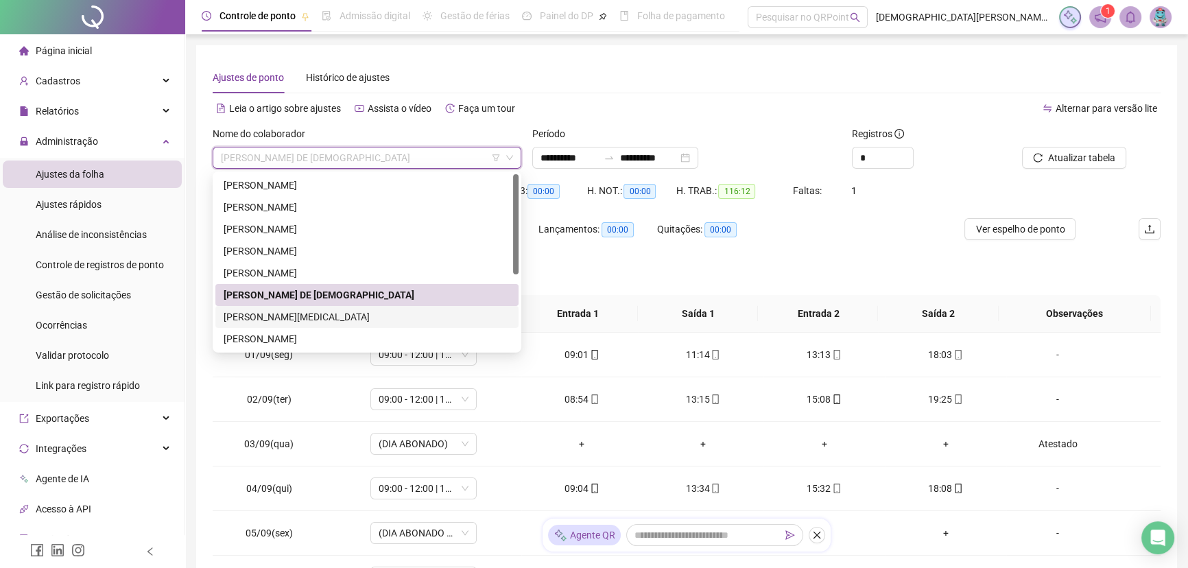
click at [291, 313] on div "[PERSON_NAME][MEDICAL_DATA]" at bounding box center [367, 316] width 287 height 15
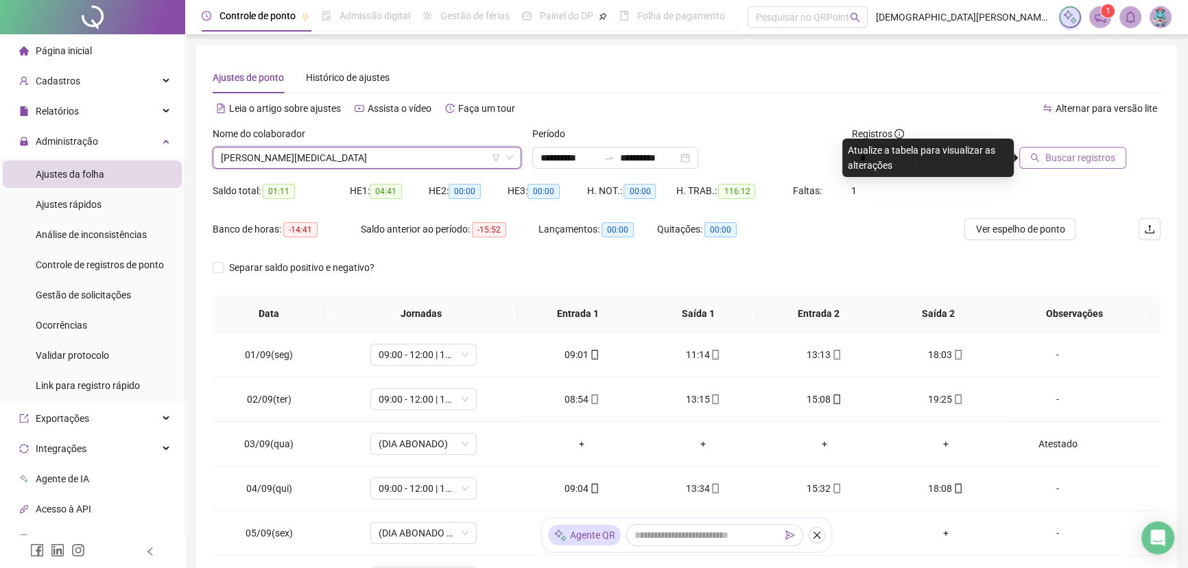
click at [1051, 160] on span "Buscar registros" at bounding box center [1080, 157] width 70 height 15
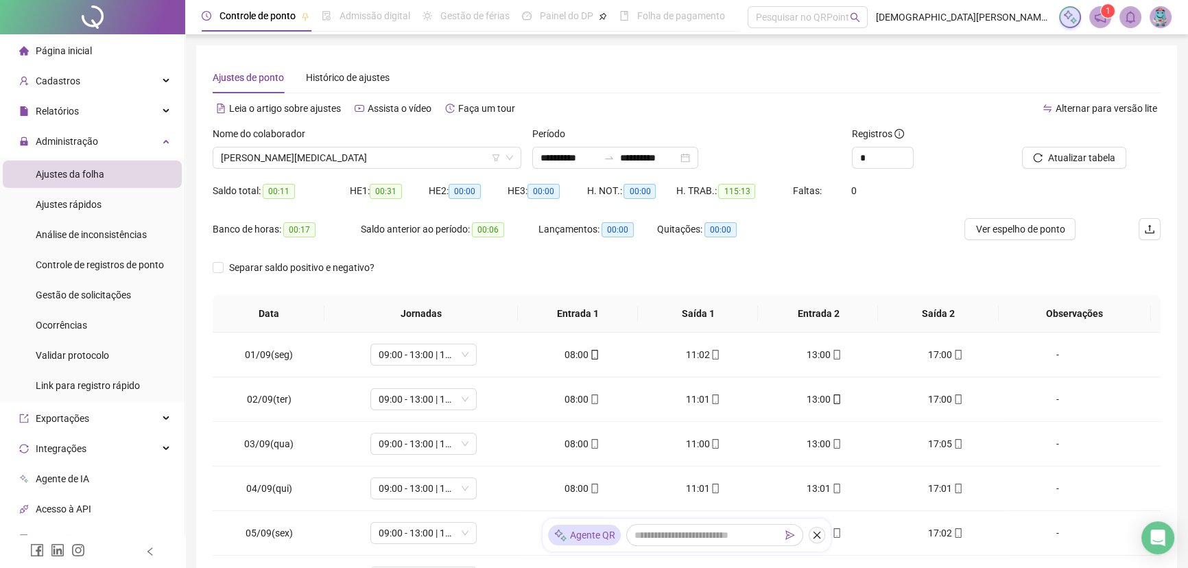
click at [313, 144] on div "Nome do colaborador" at bounding box center [367, 136] width 309 height 21
click at [309, 154] on span "[PERSON_NAME][MEDICAL_DATA]" at bounding box center [367, 157] width 292 height 21
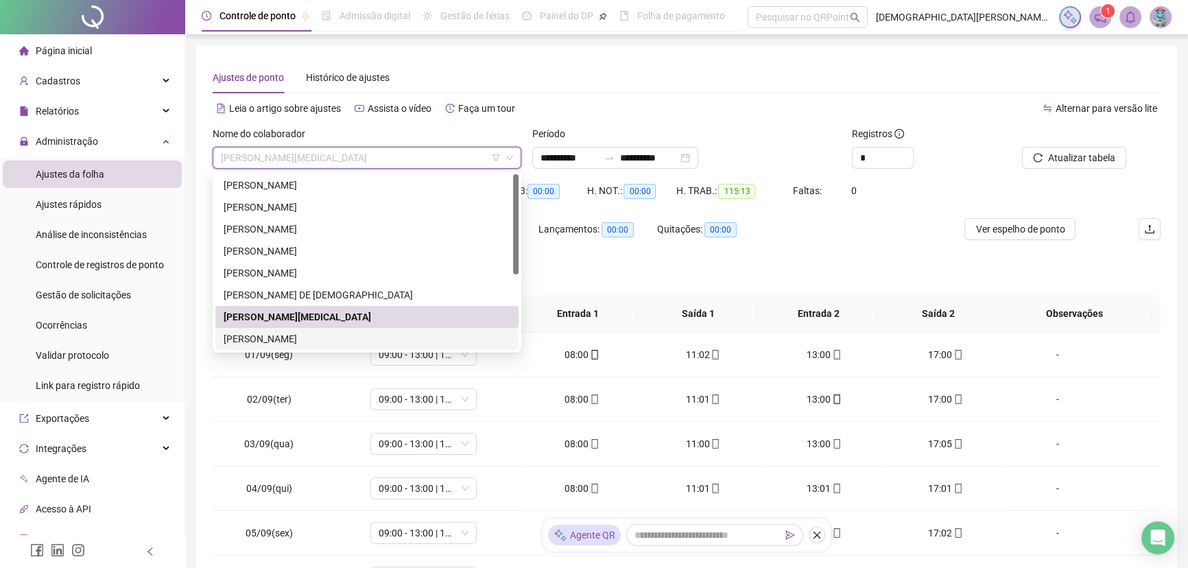
click at [289, 335] on div "[PERSON_NAME]" at bounding box center [367, 338] width 287 height 15
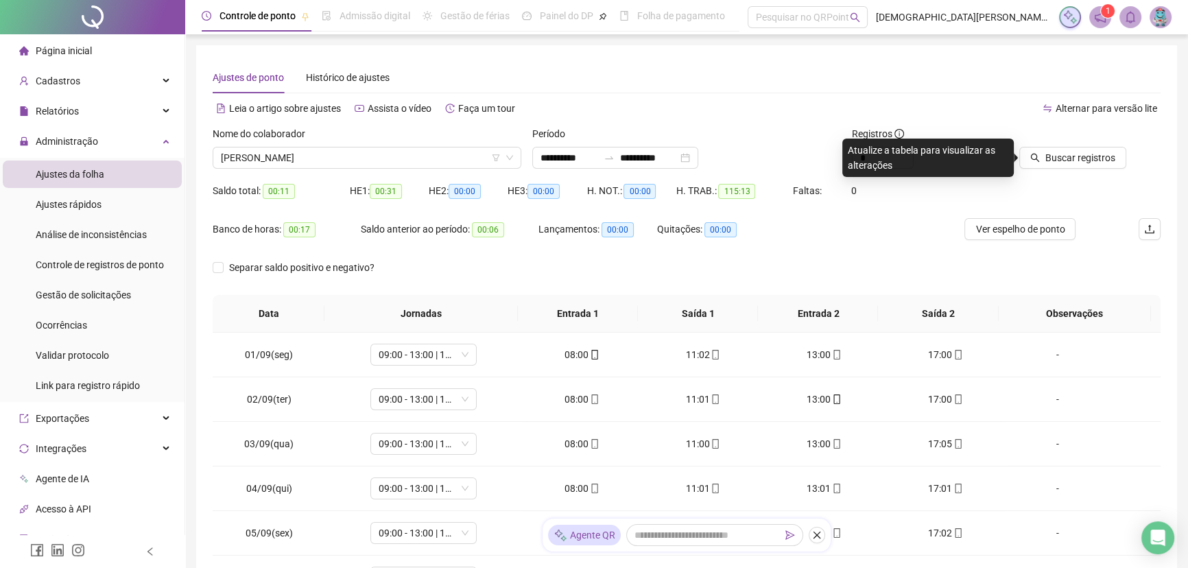
click at [1045, 169] on div "Buscar registros" at bounding box center [1086, 152] width 160 height 53
click at [1054, 157] on span "Buscar registros" at bounding box center [1080, 157] width 70 height 15
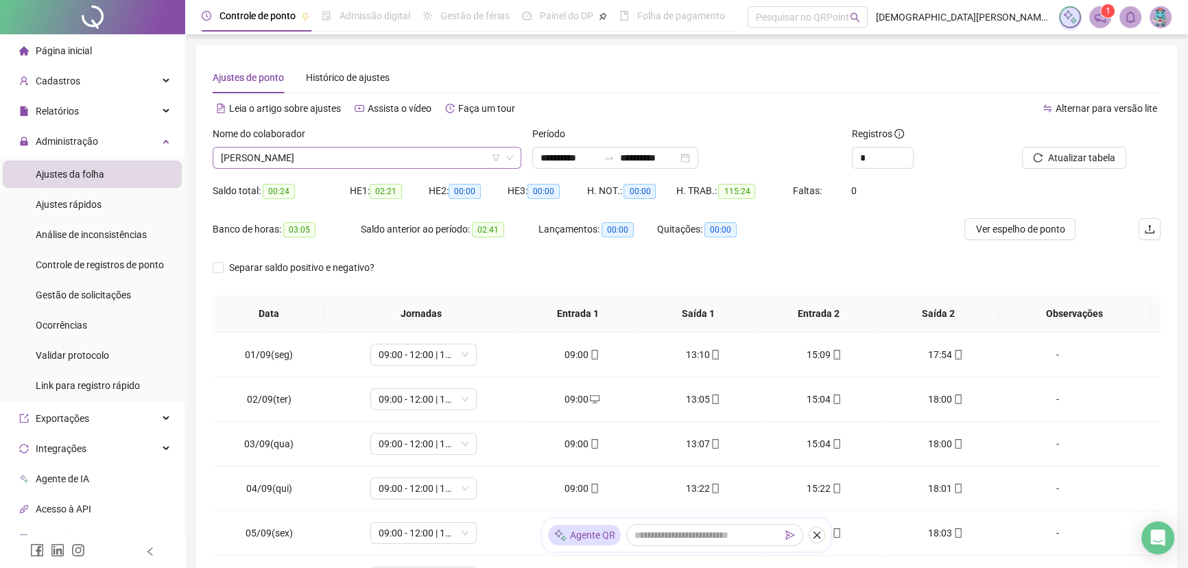
click at [326, 163] on span "[PERSON_NAME]" at bounding box center [367, 157] width 292 height 21
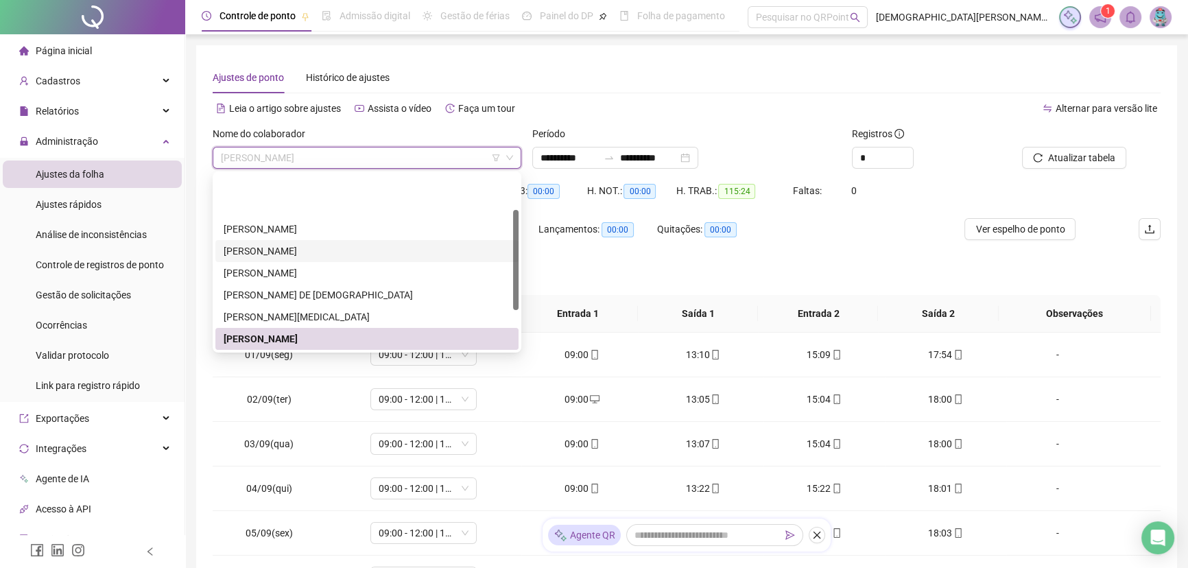
scroll to position [62, 0]
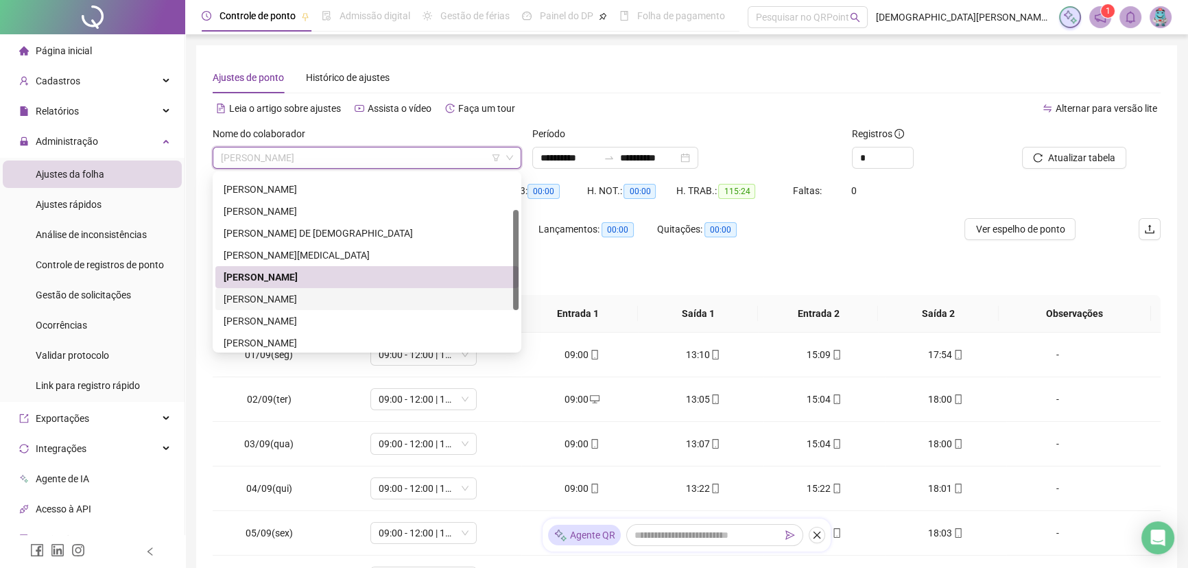
click at [304, 294] on div "[PERSON_NAME]" at bounding box center [367, 298] width 287 height 15
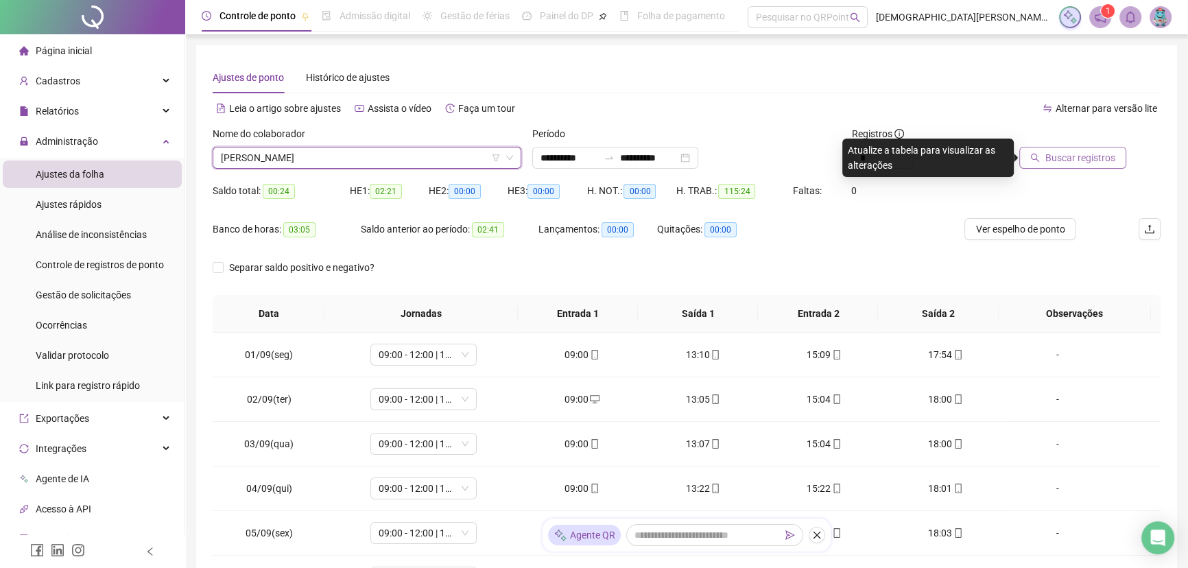
click at [1069, 159] on span "Buscar registros" at bounding box center [1080, 157] width 70 height 15
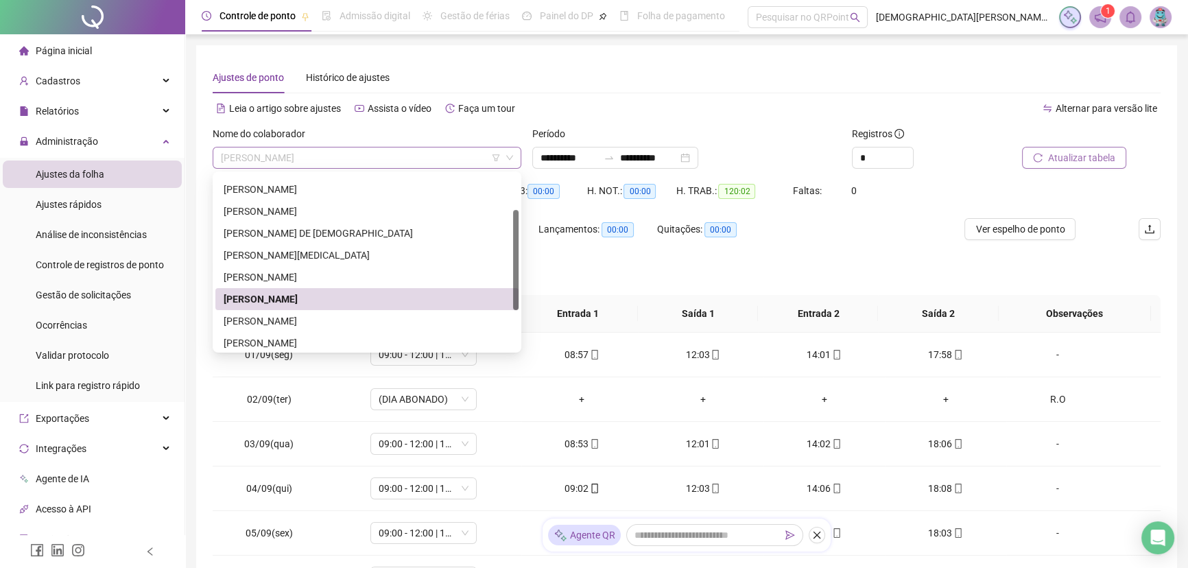
click at [371, 154] on span "[PERSON_NAME]" at bounding box center [367, 157] width 292 height 21
click at [304, 150] on span "[PERSON_NAME]" at bounding box center [367, 157] width 292 height 21
drag, startPoint x: 298, startPoint y: 319, endPoint x: 333, endPoint y: 322, distance: 34.4
click at [298, 320] on div "[PERSON_NAME]" at bounding box center [367, 320] width 287 height 15
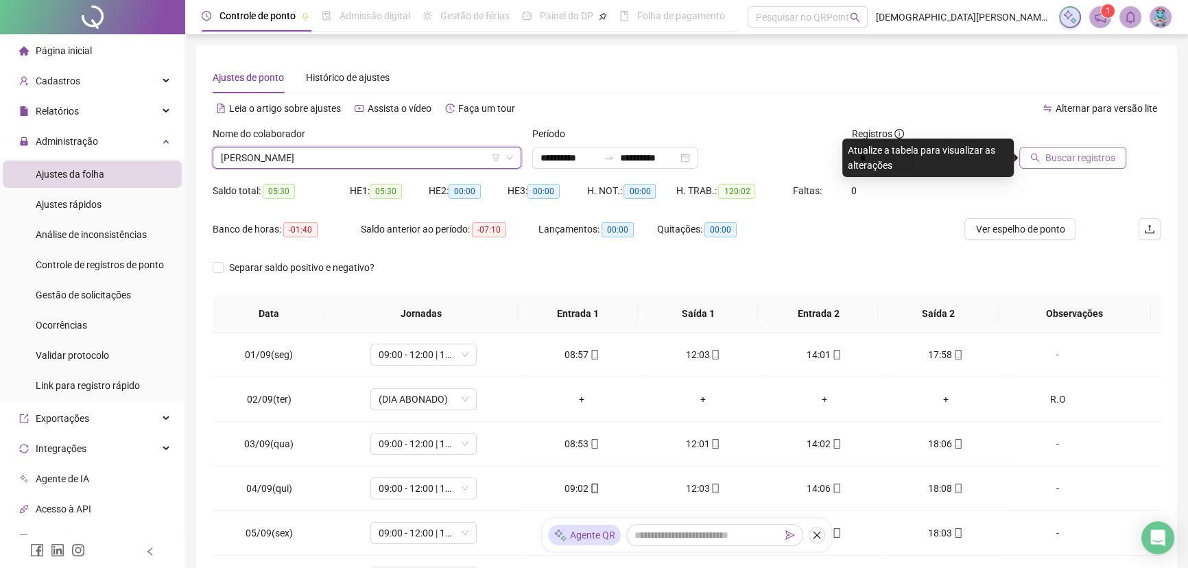
click at [1103, 159] on span "Buscar registros" at bounding box center [1080, 157] width 70 height 15
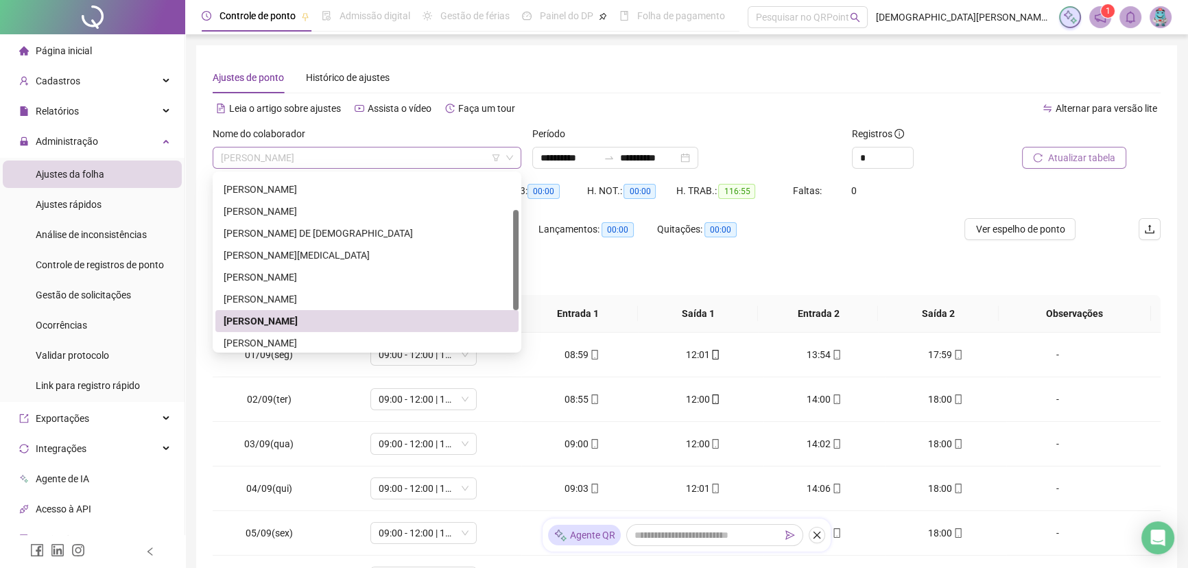
click at [287, 158] on span "[PERSON_NAME]" at bounding box center [367, 157] width 292 height 21
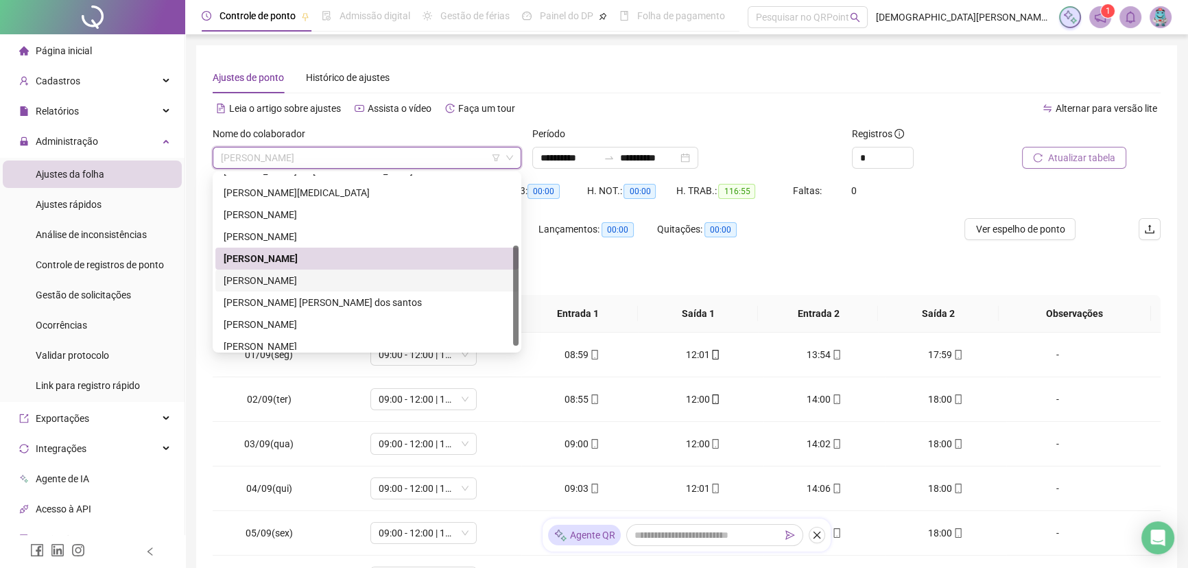
click at [311, 278] on div "[PERSON_NAME]" at bounding box center [367, 280] width 287 height 15
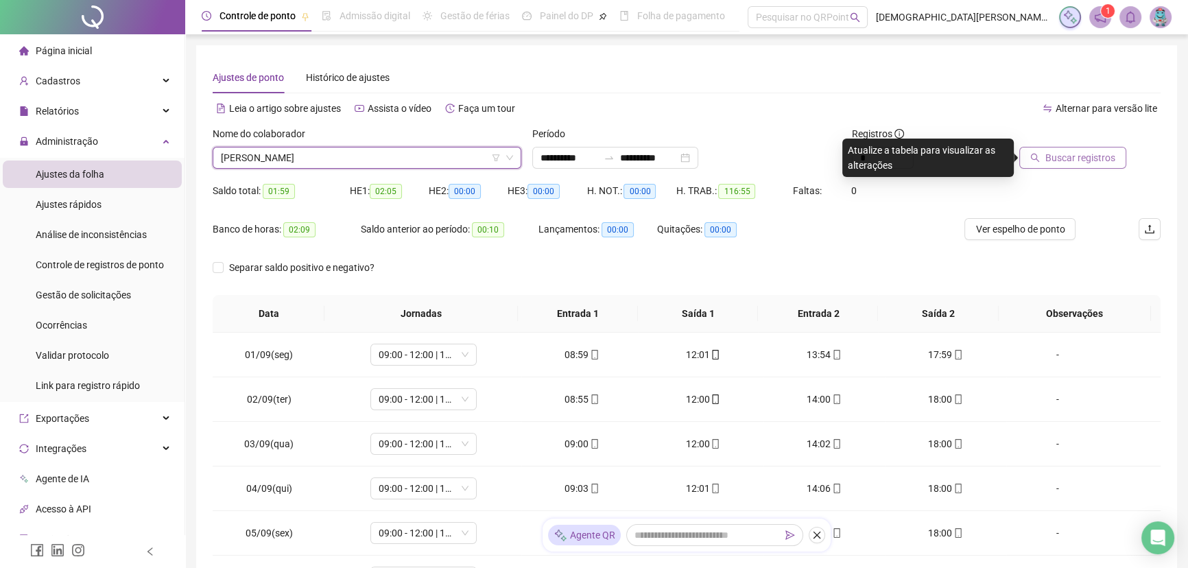
click at [1086, 150] on span "Buscar registros" at bounding box center [1080, 157] width 70 height 15
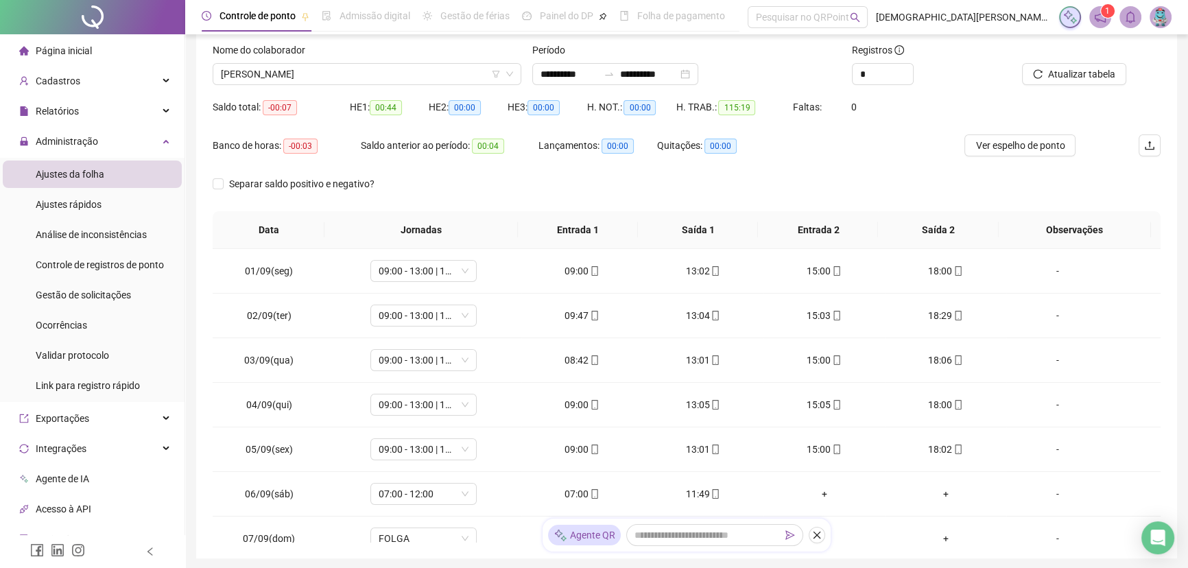
scroll to position [62, 0]
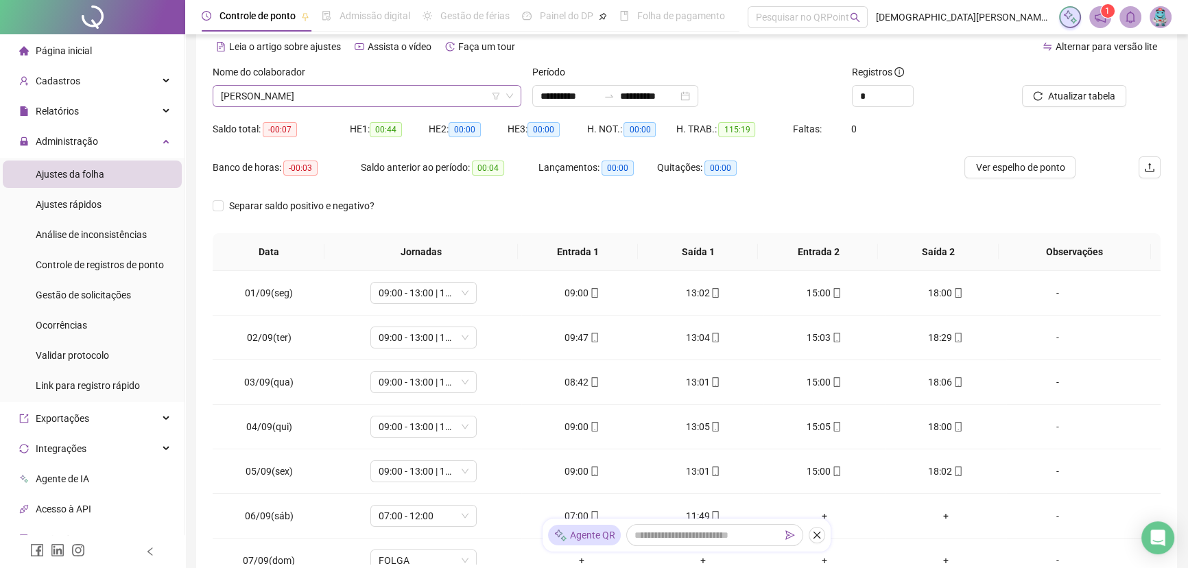
click at [341, 104] on span "[PERSON_NAME]" at bounding box center [367, 96] width 292 height 21
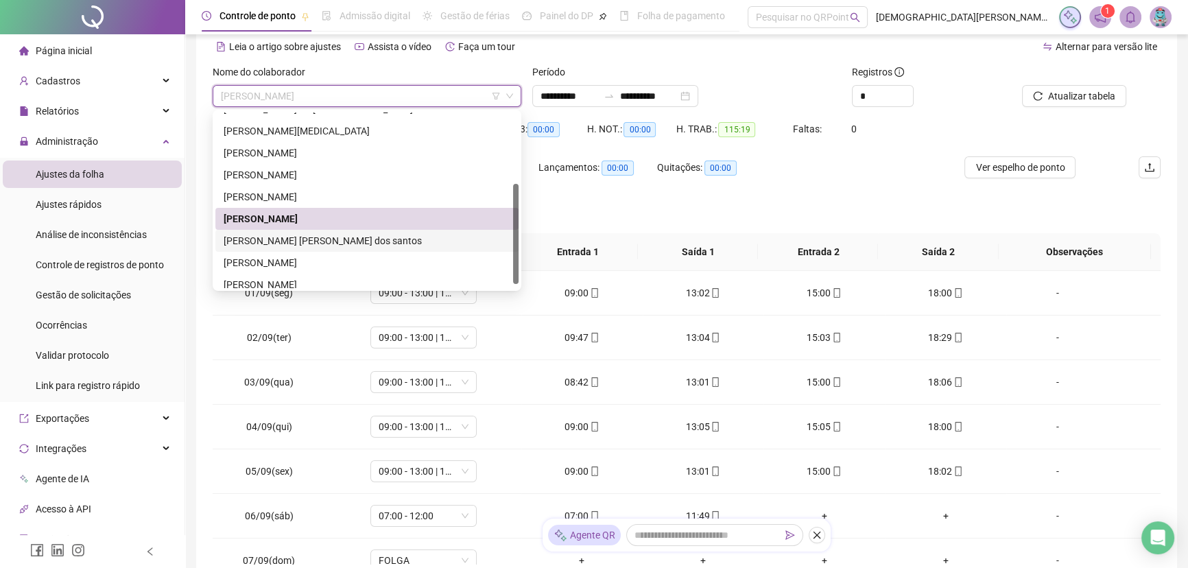
click at [282, 240] on div "[PERSON_NAME] [PERSON_NAME] dos santos" at bounding box center [367, 240] width 287 height 15
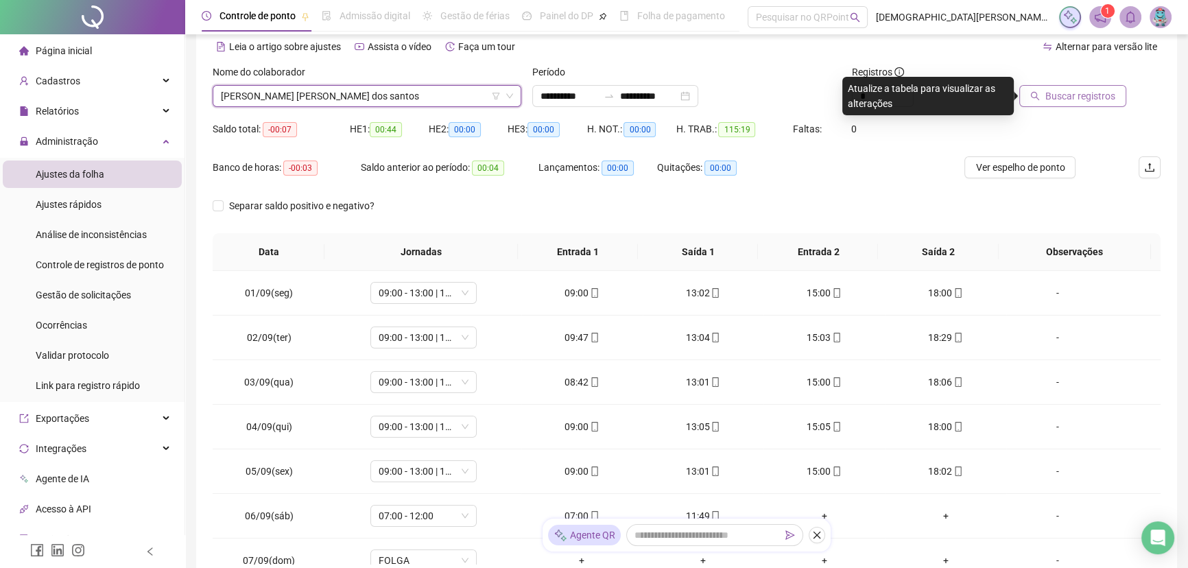
click at [1064, 93] on span "Buscar registros" at bounding box center [1080, 95] width 70 height 15
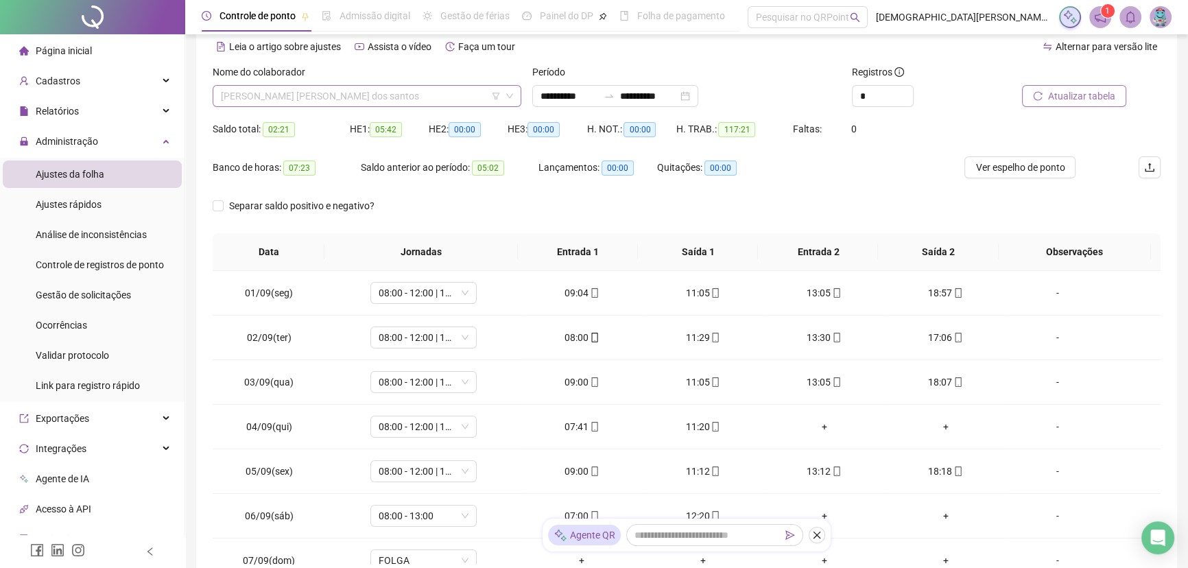
click at [306, 106] on div "[PERSON_NAME] [PERSON_NAME] dos santos" at bounding box center [367, 96] width 309 height 22
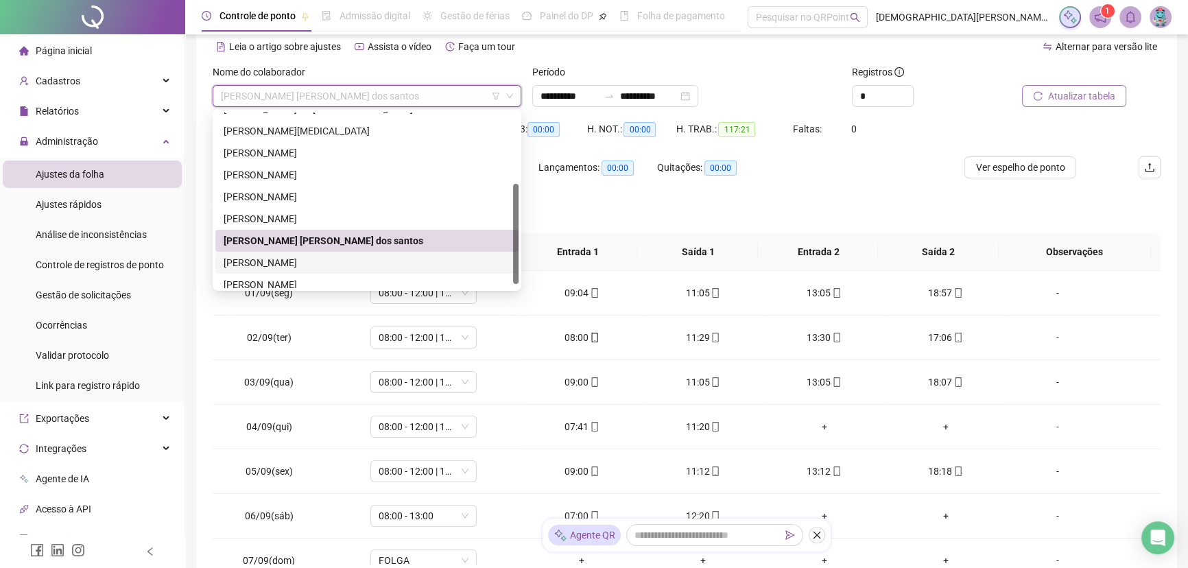
click at [288, 263] on div "[PERSON_NAME]" at bounding box center [367, 262] width 287 height 15
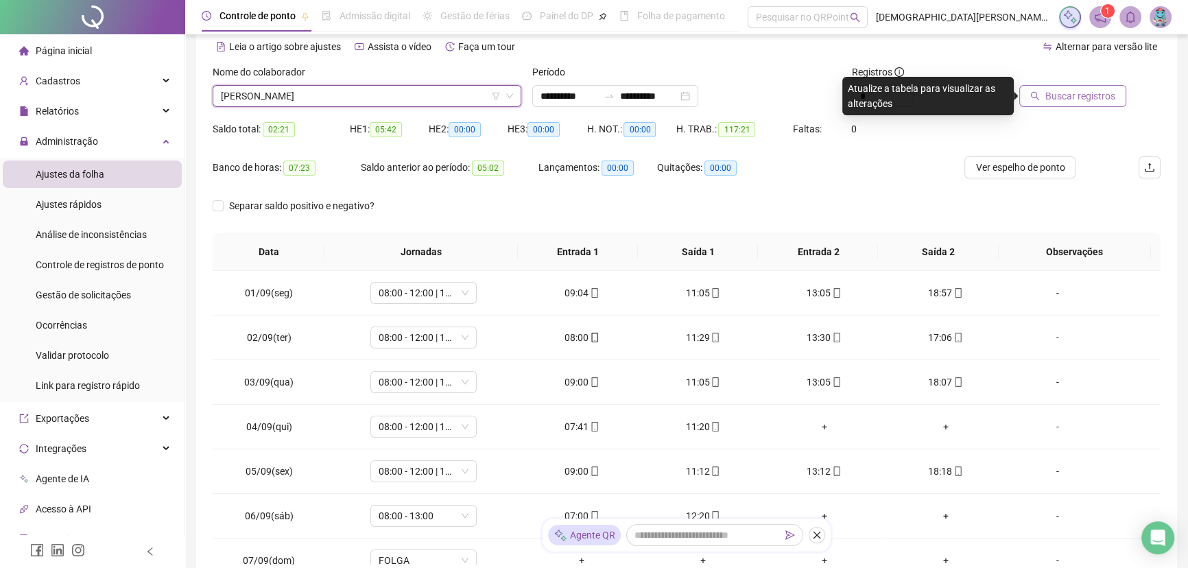
click at [1089, 93] on span "Buscar registros" at bounding box center [1080, 95] width 70 height 15
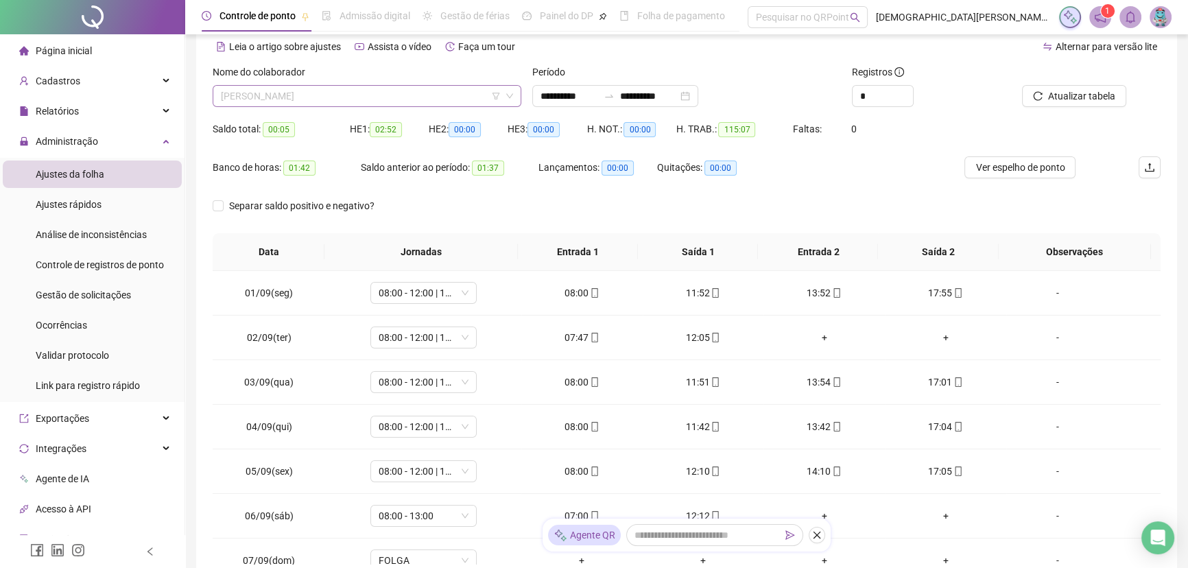
click at [384, 96] on span "[PERSON_NAME]" at bounding box center [367, 96] width 292 height 21
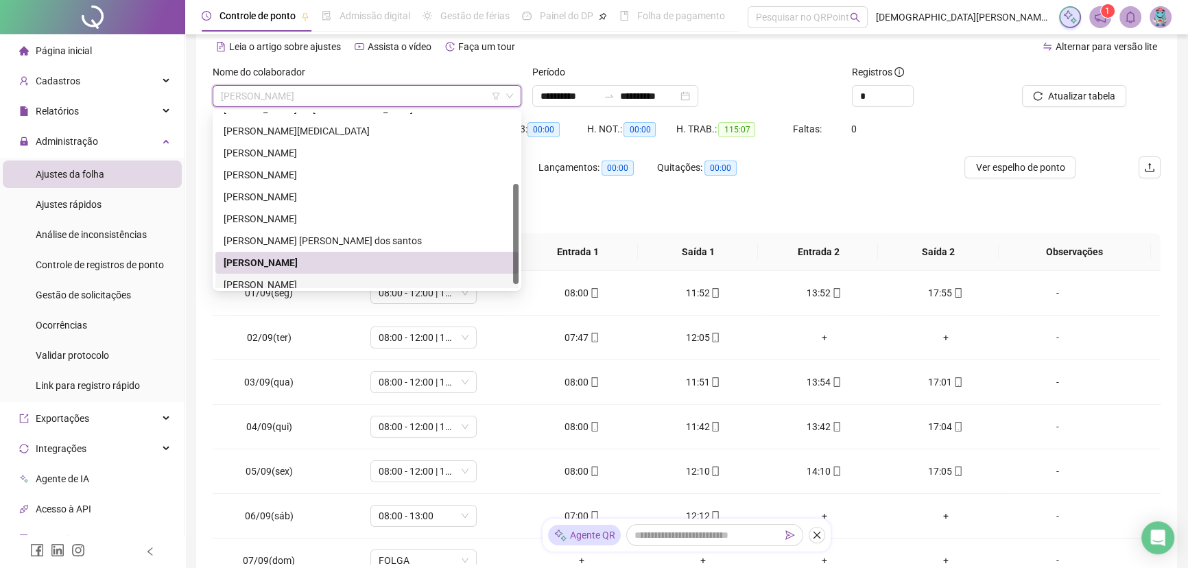
click at [277, 284] on div "[PERSON_NAME]" at bounding box center [367, 284] width 287 height 15
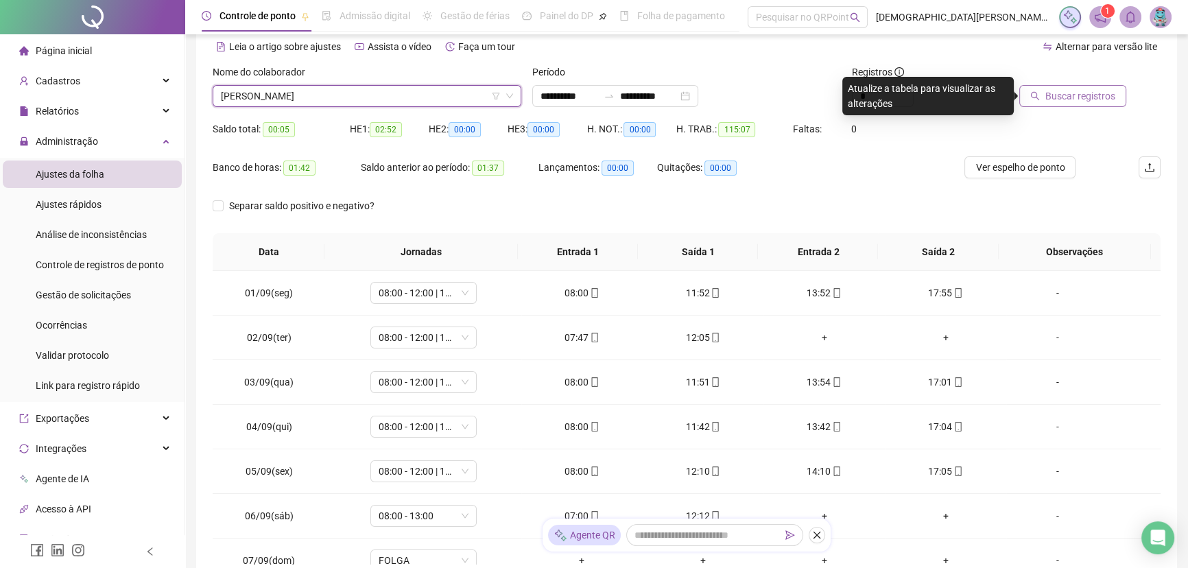
click at [1048, 96] on span "Buscar registros" at bounding box center [1080, 95] width 70 height 15
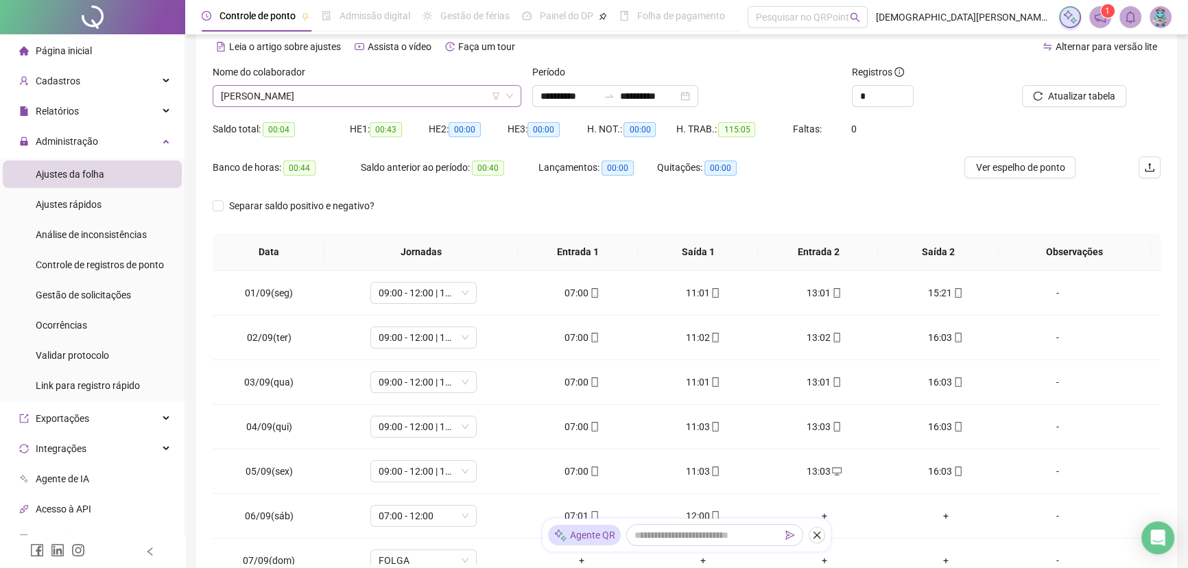
click at [381, 90] on span "[PERSON_NAME]" at bounding box center [367, 96] width 292 height 21
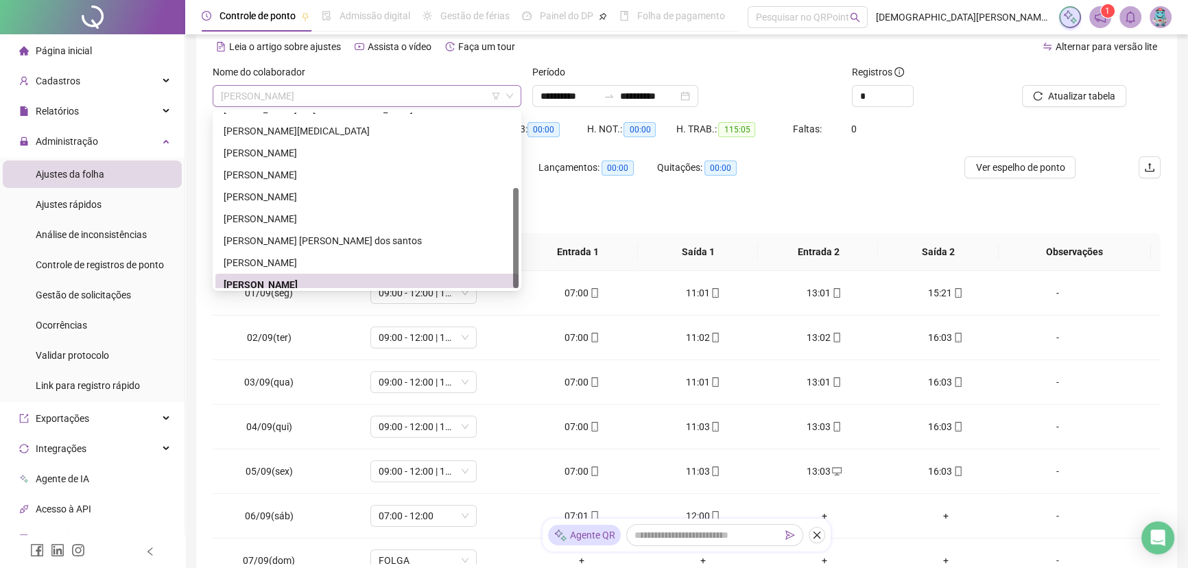
scroll to position [131, 0]
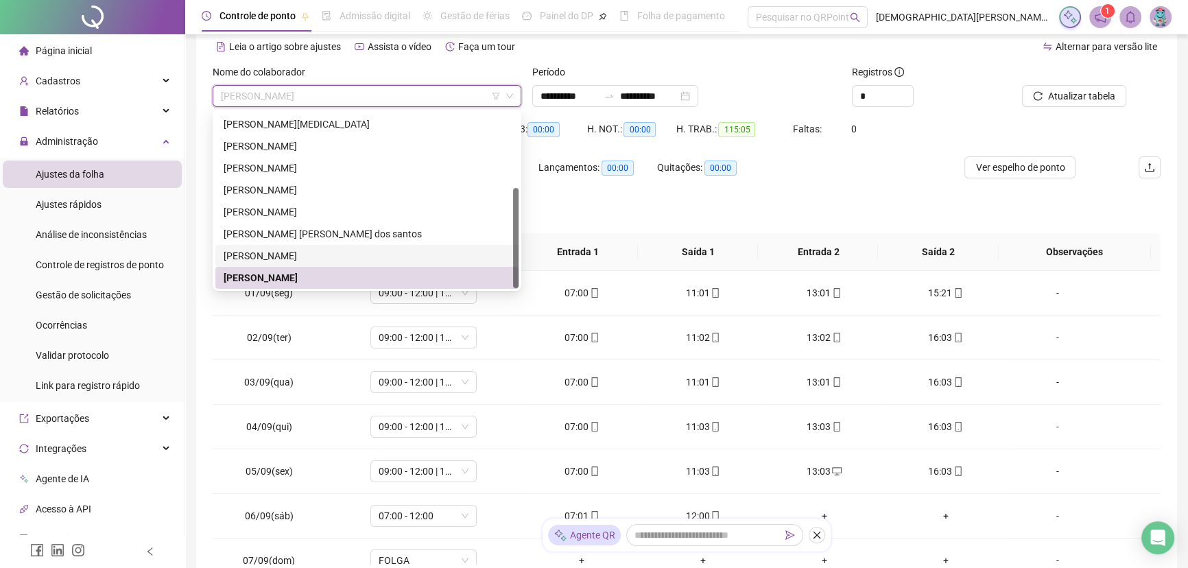
click at [304, 246] on div "[PERSON_NAME]" at bounding box center [366, 256] width 303 height 22
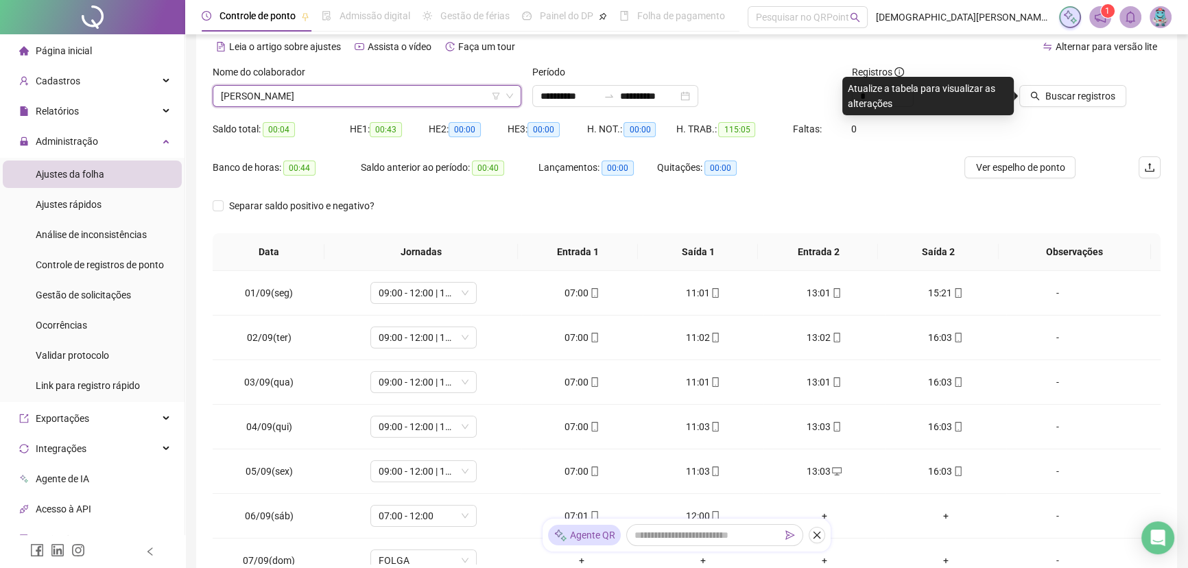
click at [1138, 93] on div "Buscar registros" at bounding box center [1085, 85] width 149 height 43
click at [1066, 100] on span "Buscar registros" at bounding box center [1080, 95] width 70 height 15
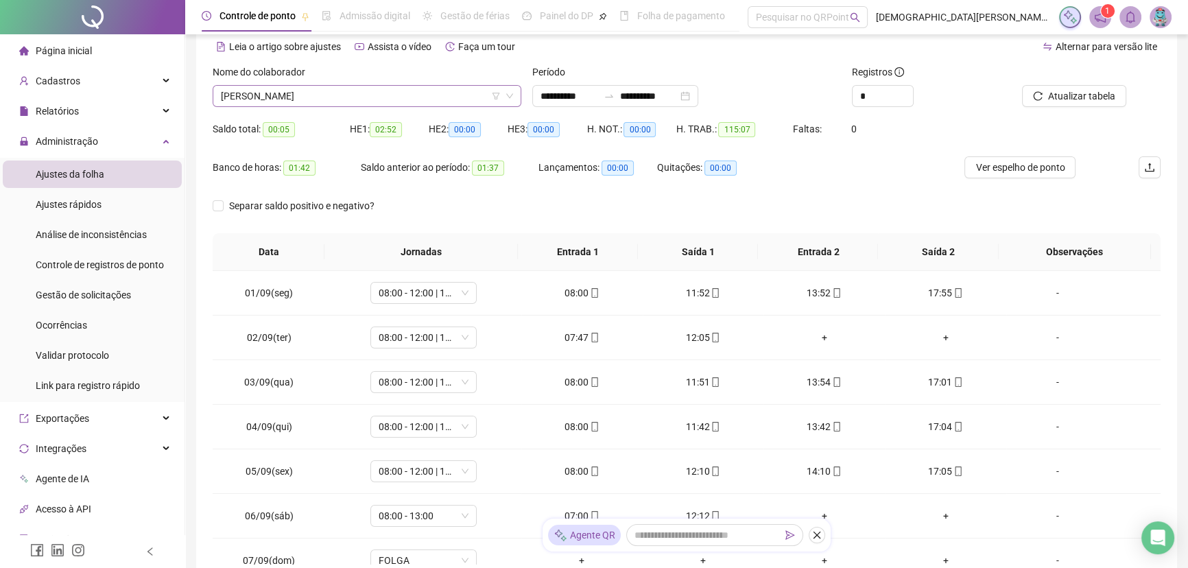
click at [308, 103] on span "[PERSON_NAME]" at bounding box center [367, 96] width 292 height 21
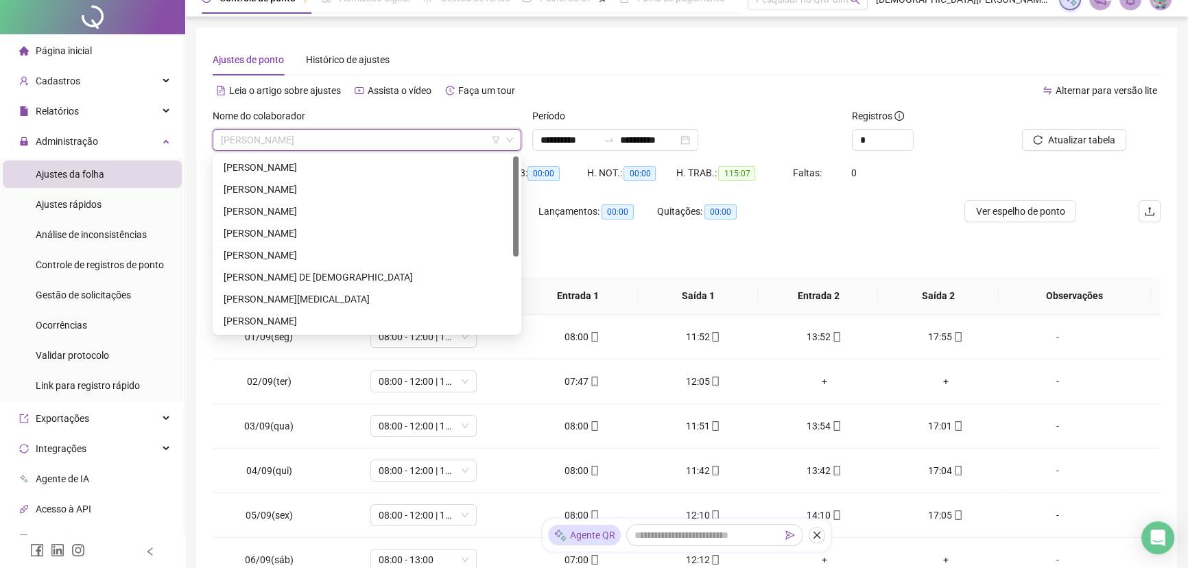
scroll to position [0, 0]
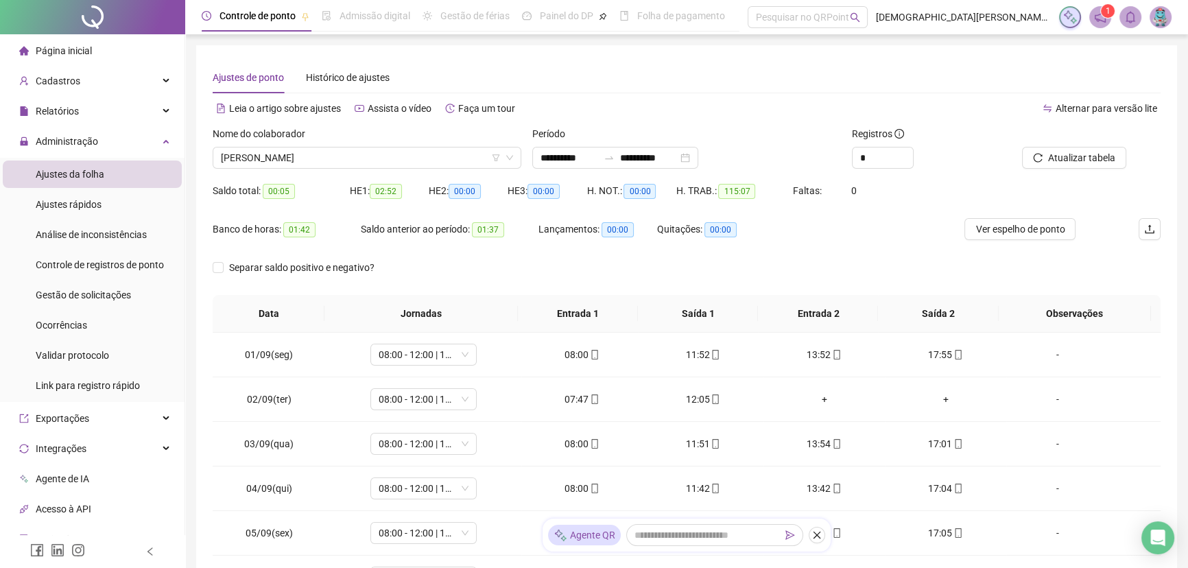
click at [549, 121] on div "Leia o artigo sobre ajustes Assista o vídeo Faça um tour" at bounding box center [450, 115] width 474 height 22
click at [108, 35] on ul "Página inicial Cadastros Relatórios Administração Ajustes da folha Ajustes rápi…" at bounding box center [92, 370] width 185 height 672
click at [84, 45] on span "Página inicial" at bounding box center [64, 50] width 56 height 11
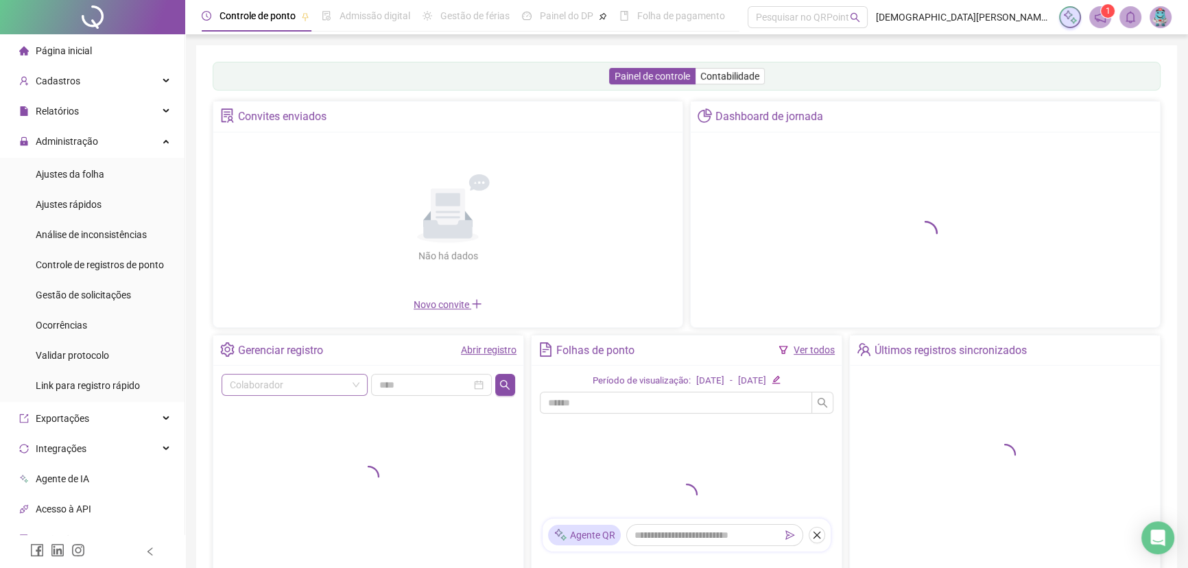
drag, startPoint x: 361, startPoint y: 410, endPoint x: 261, endPoint y: 386, distance: 102.3
click at [261, 386] on input "search" at bounding box center [288, 384] width 117 height 21
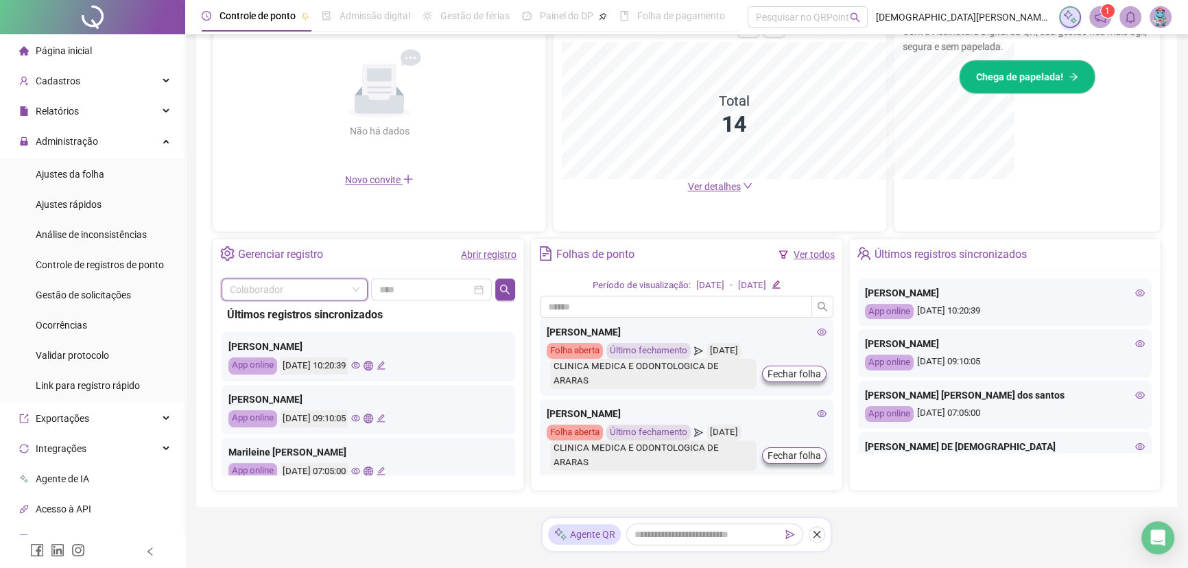
scroll to position [62, 0]
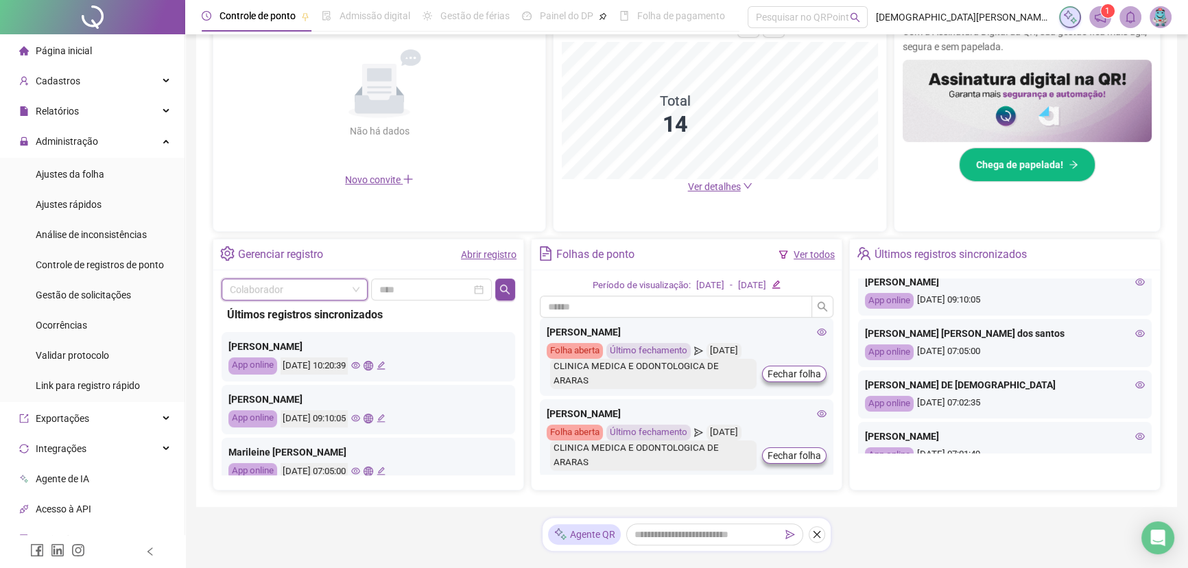
click at [101, 41] on li "Página inicial" at bounding box center [92, 50] width 179 height 27
